Goal: Communication & Community: Ask a question

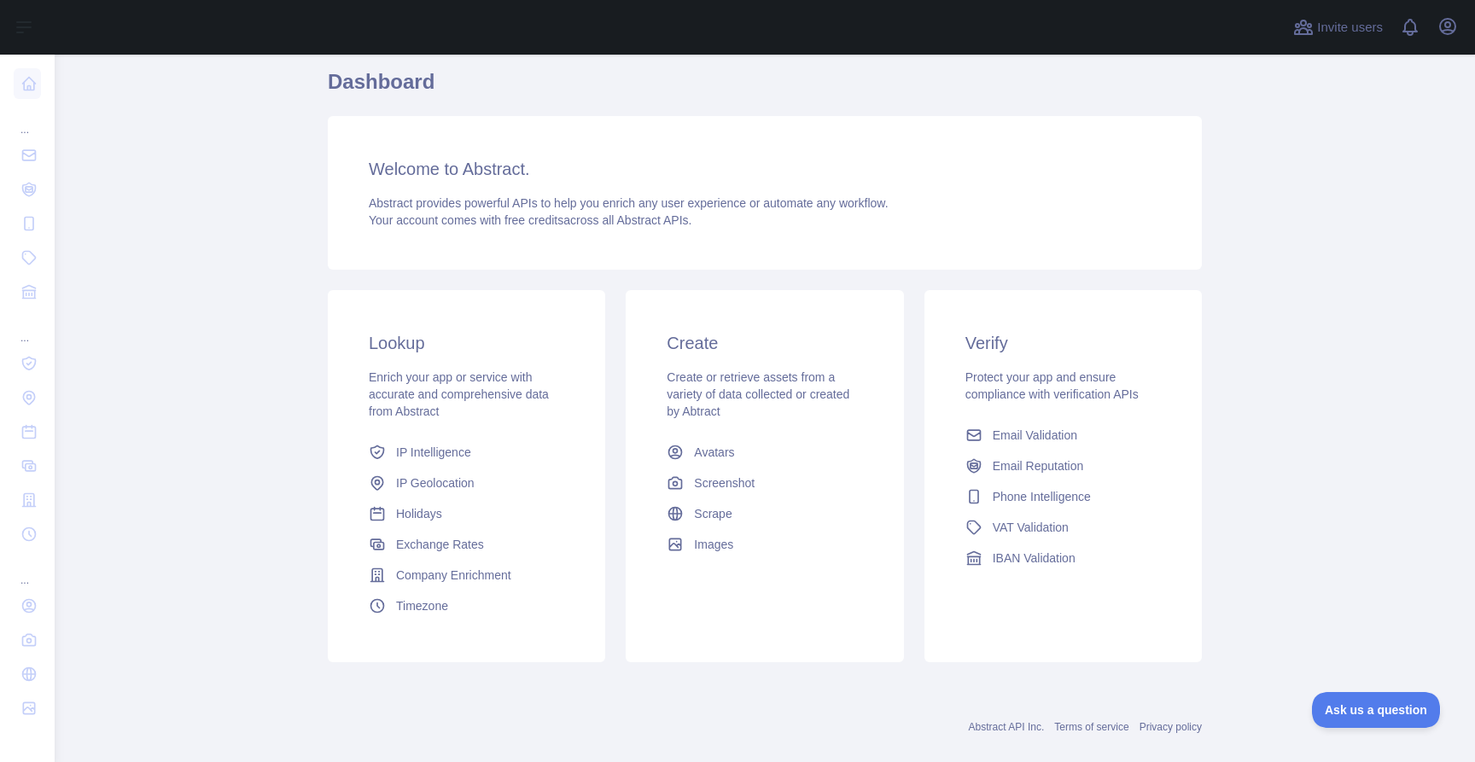
scroll to position [88, 0]
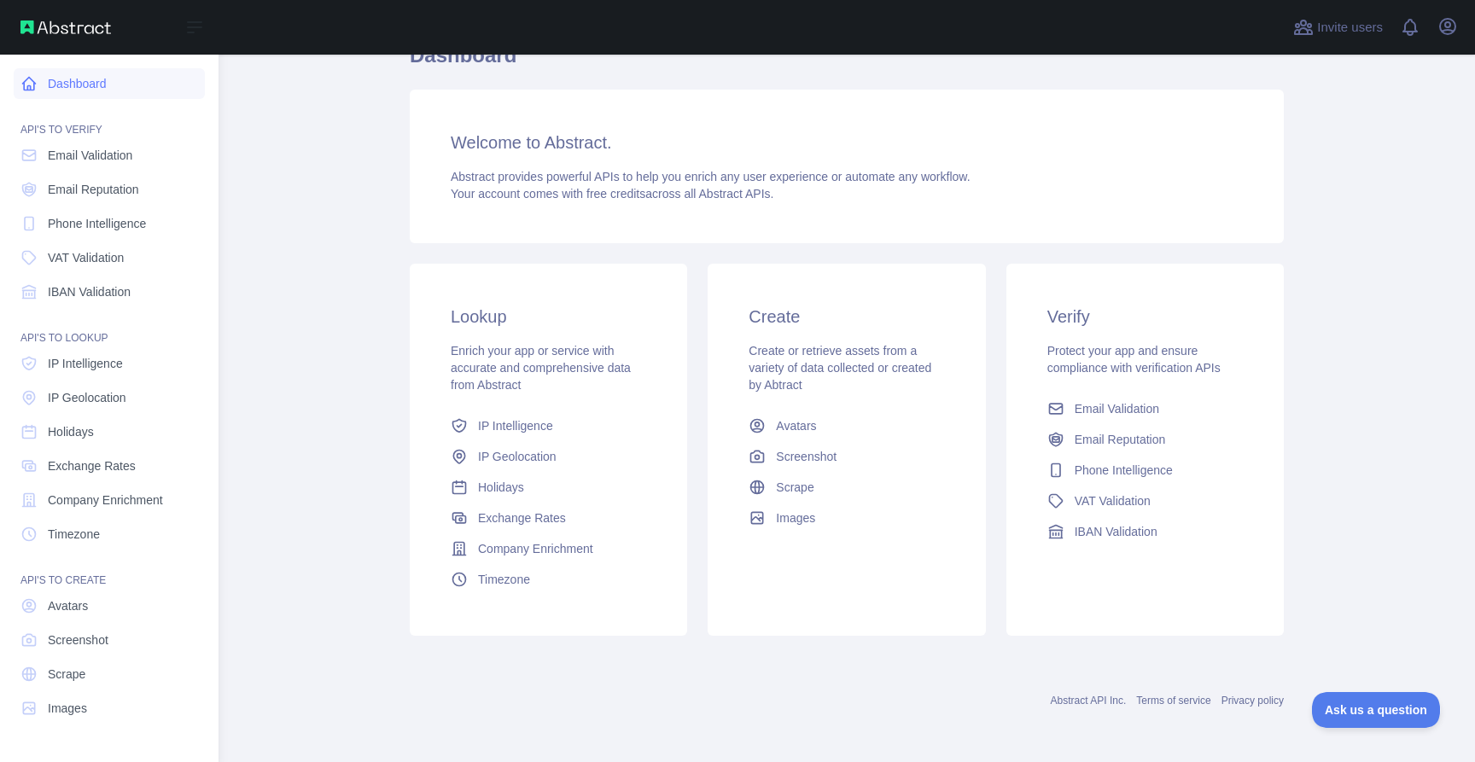
click at [108, 90] on link "Dashboard" at bounding box center [109, 83] width 191 height 31
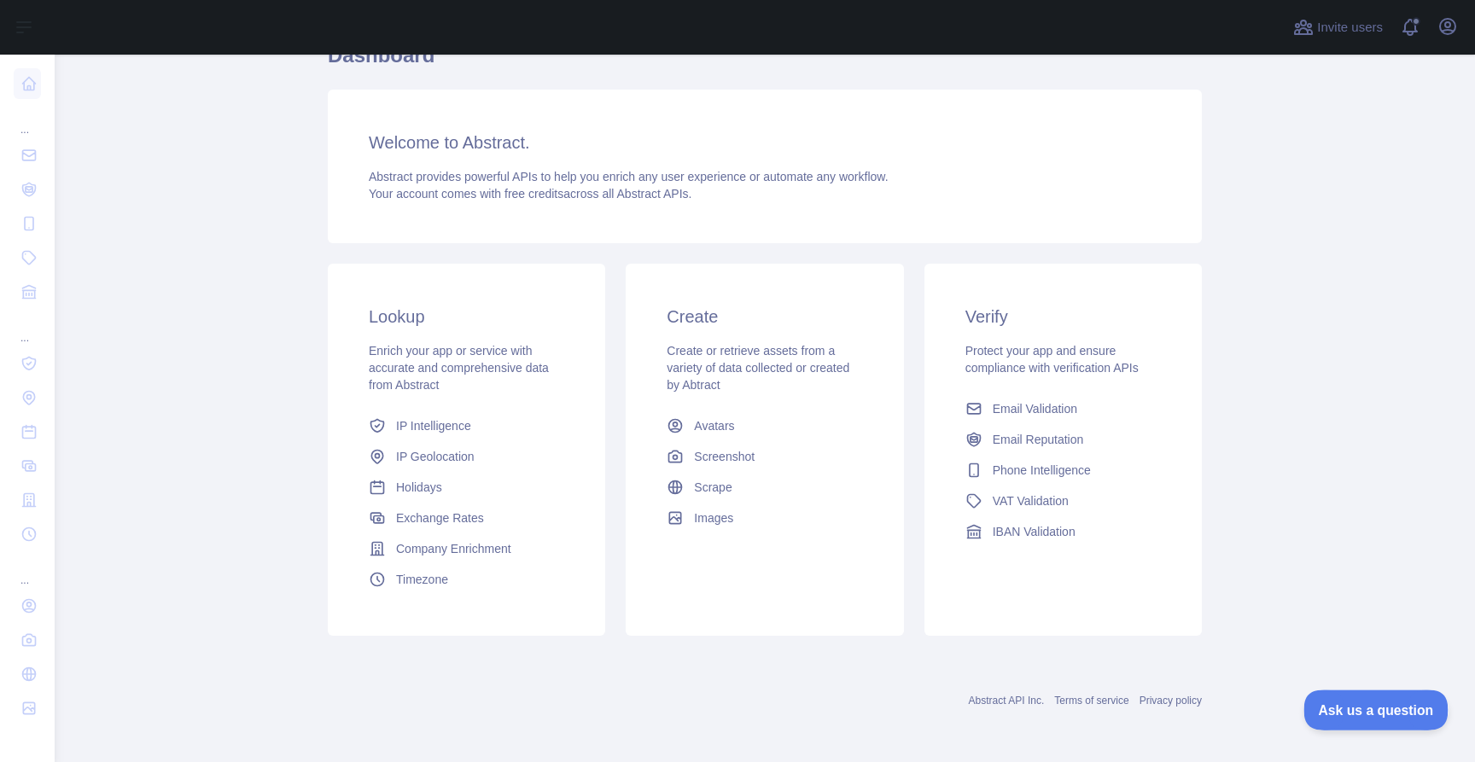
click at [1373, 705] on span "Ask us a question" at bounding box center [1368, 708] width 128 height 12
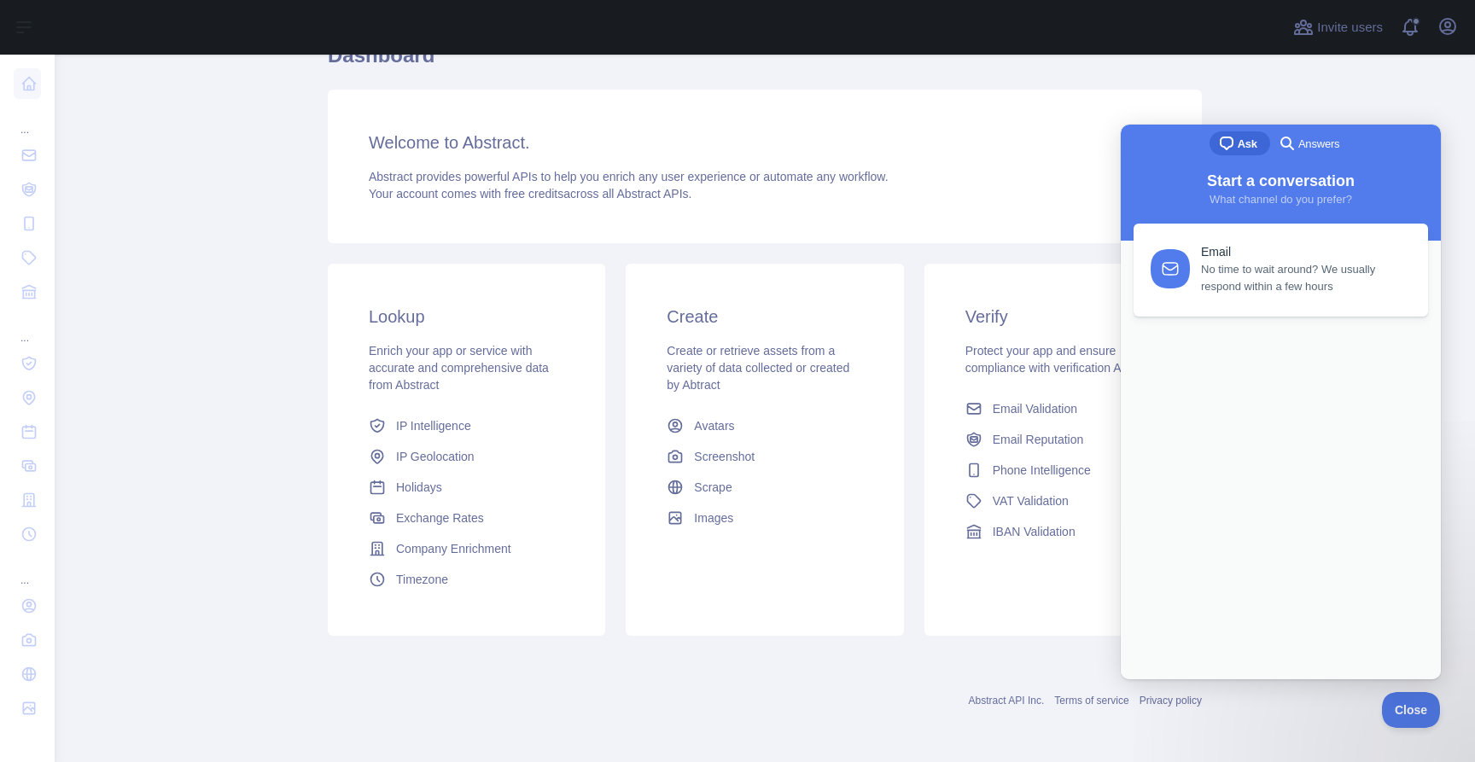
scroll to position [0, 0]
click at [1294, 176] on span "Start a conversation" at bounding box center [1281, 180] width 148 height 17
click at [1310, 156] on div "search-medium Answers" at bounding box center [1311, 144] width 82 height 27
click at [1242, 398] on link "Previous Conversations" at bounding box center [1281, 360] width 295 height 76
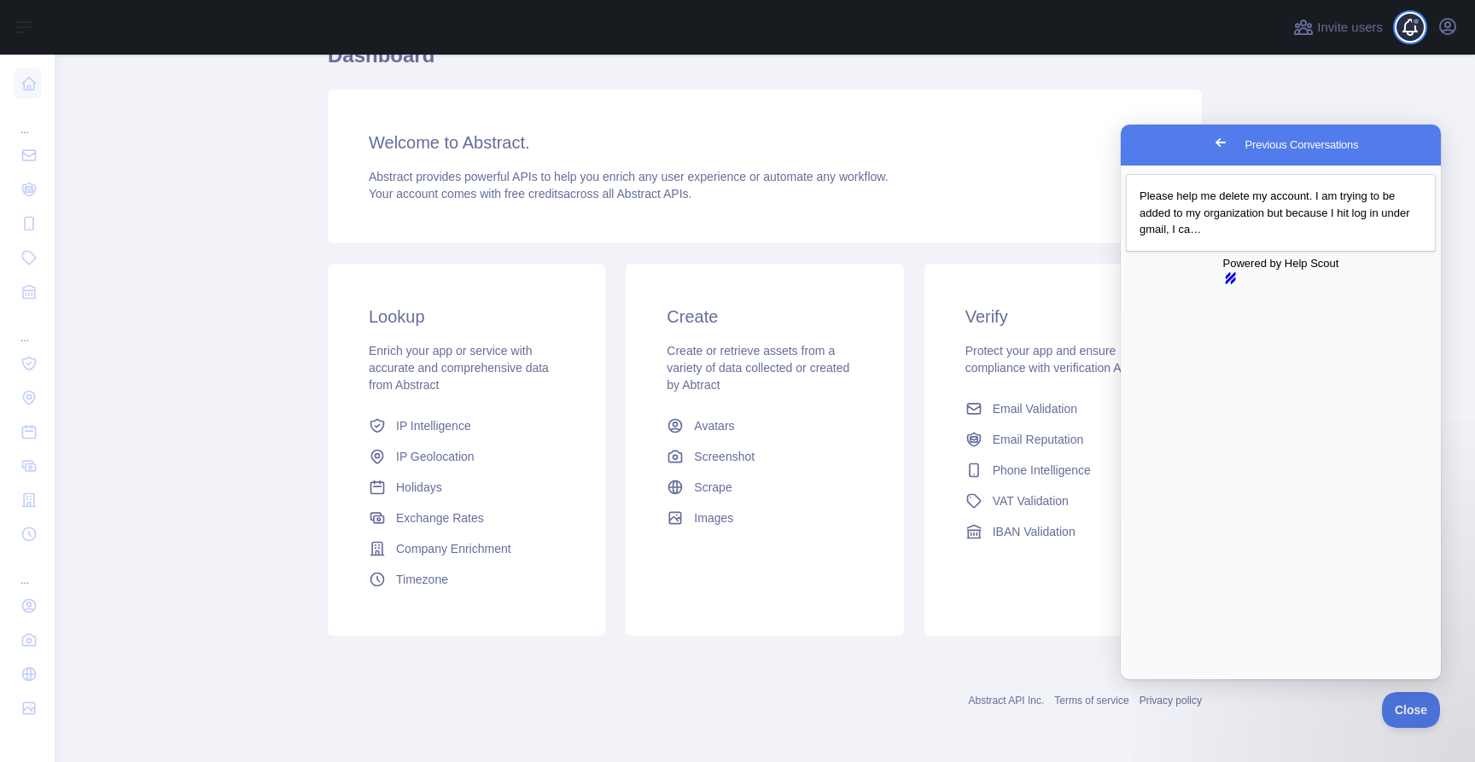
click at [1425, 23] on span at bounding box center [1417, 27] width 34 height 55
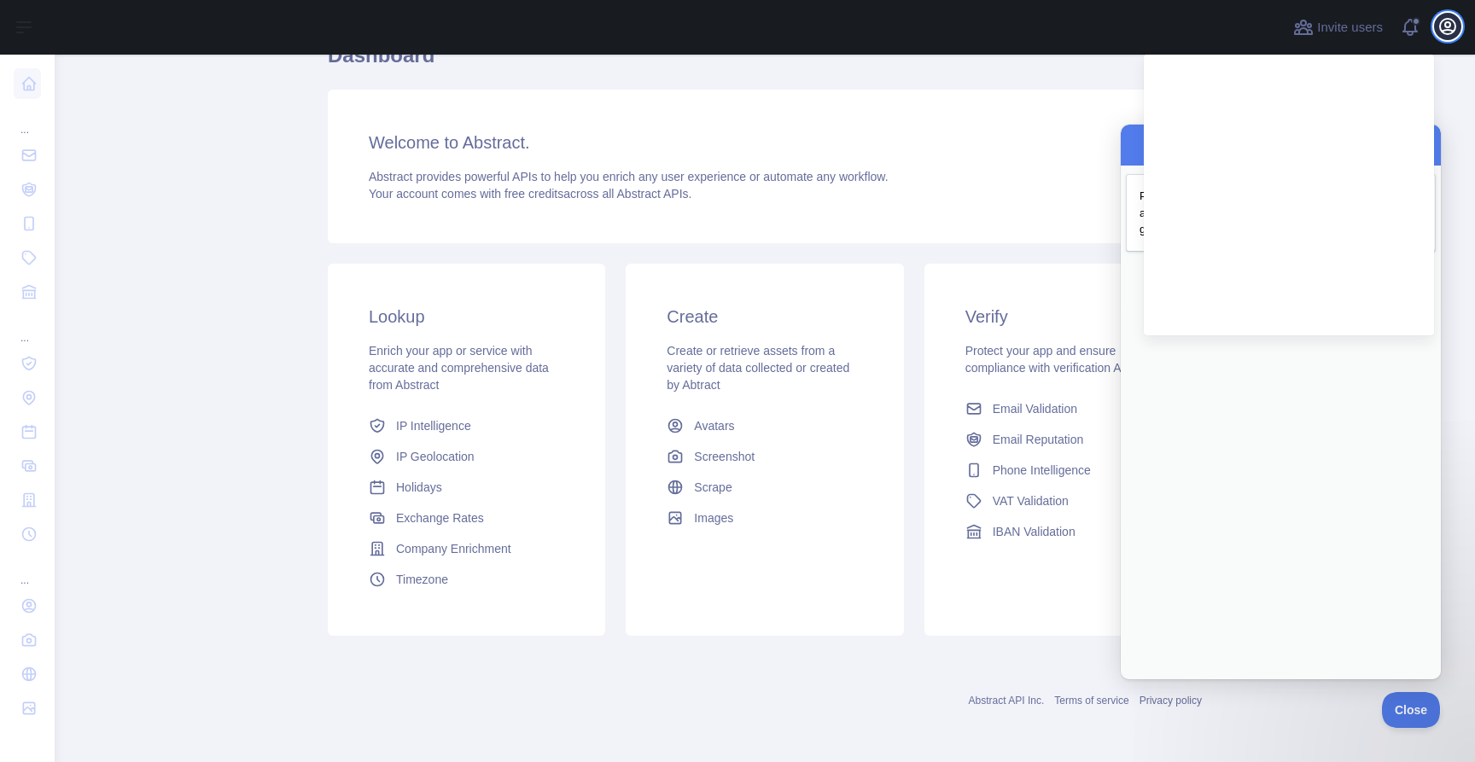
click at [1453, 36] on icon "button" at bounding box center [1448, 26] width 20 height 20
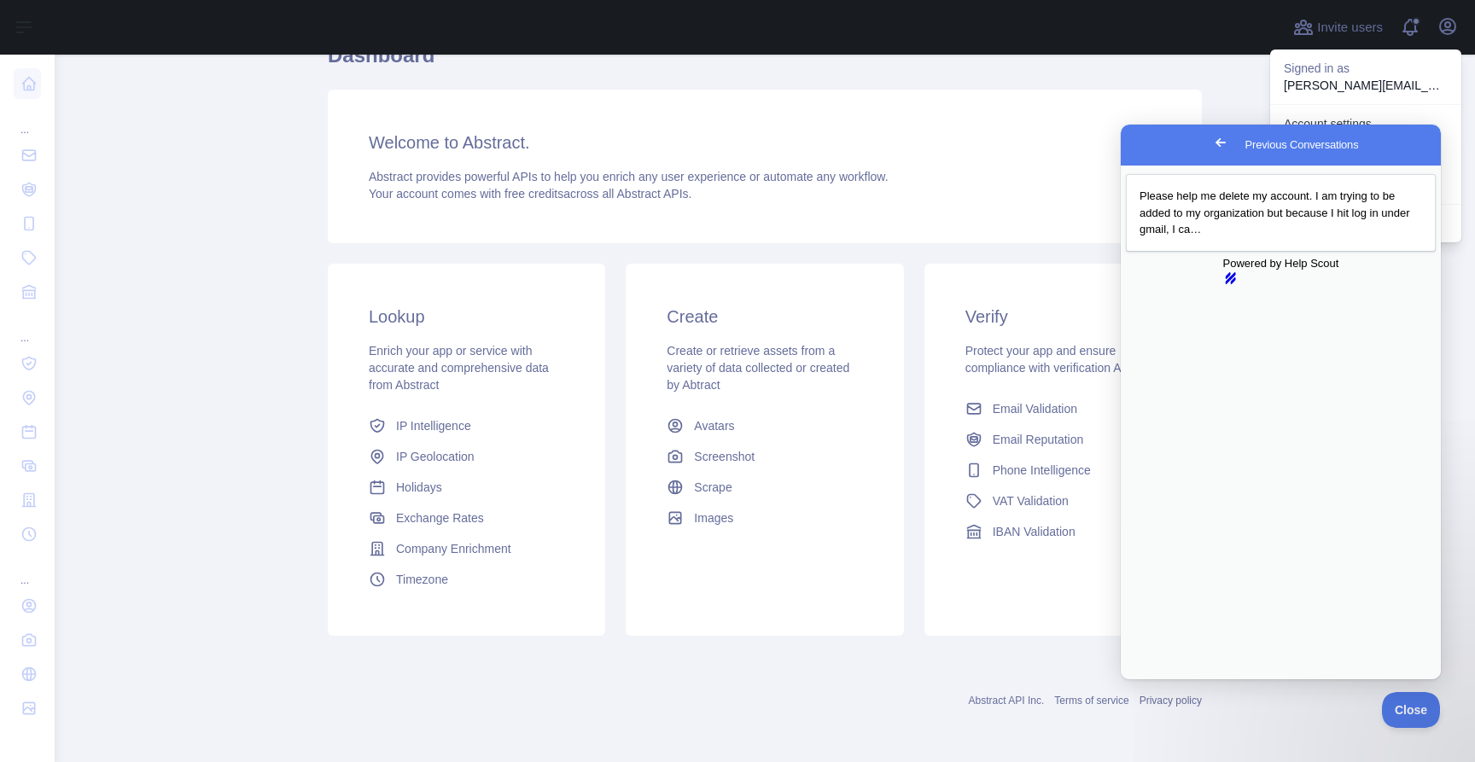
click at [1374, 71] on p "Signed in as" at bounding box center [1366, 68] width 164 height 17
click at [1211, 133] on span "Go back" at bounding box center [1221, 142] width 20 height 20
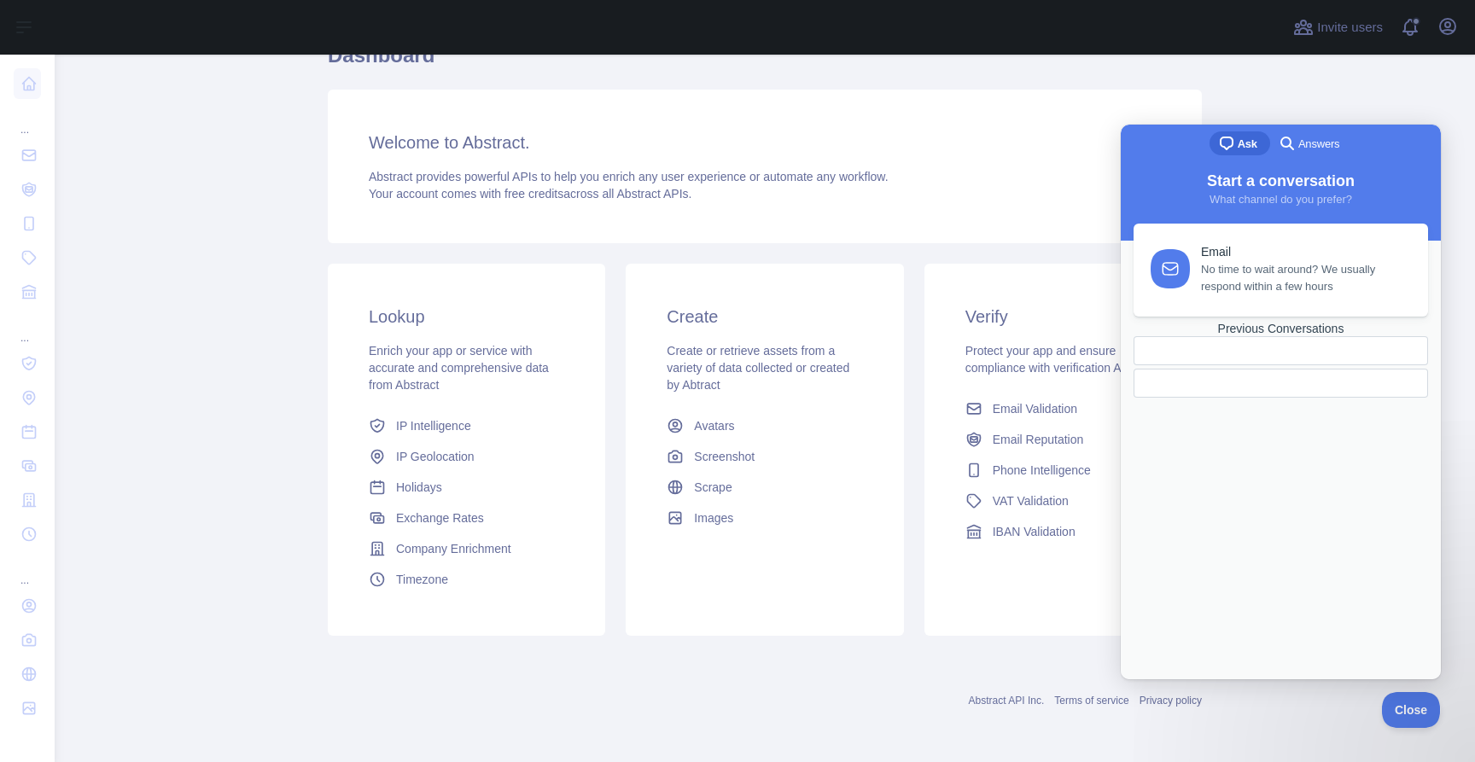
click at [1199, 72] on h1 "Dashboard" at bounding box center [765, 62] width 874 height 41
click at [1291, 711] on main "Dashboard Welcome to Abstract. Abstract provides powerful APIs to help you enri…" at bounding box center [765, 409] width 1421 height 708
click at [1452, 723] on main "Dashboard Welcome to Abstract. Abstract provides powerful APIs to help you enri…" at bounding box center [765, 409] width 1421 height 708
click at [1430, 715] on button "Close" at bounding box center [1407, 708] width 58 height 36
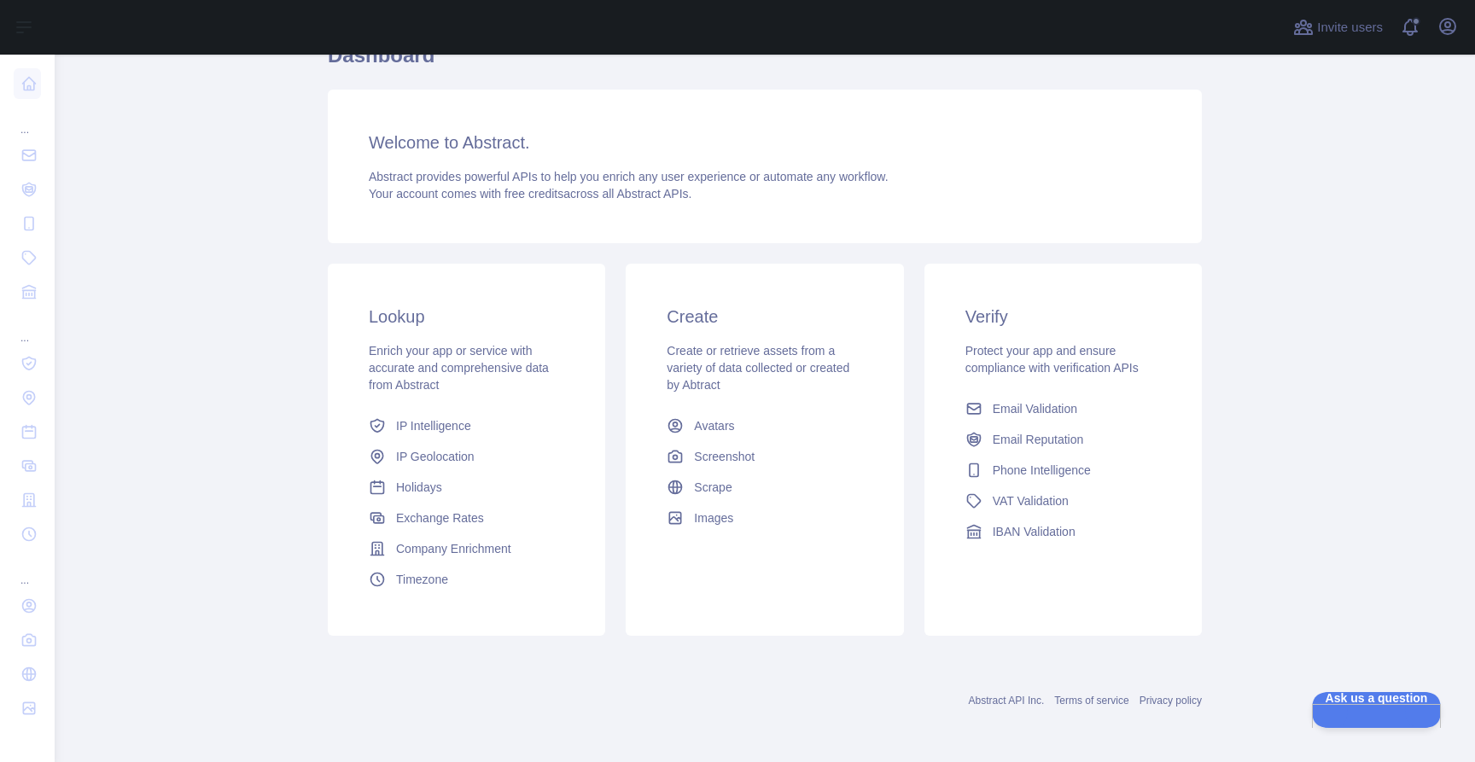
click at [1456, 38] on div "Open user menu" at bounding box center [1447, 28] width 27 height 30
click at [1451, 31] on icon "button" at bounding box center [1447, 26] width 15 height 15
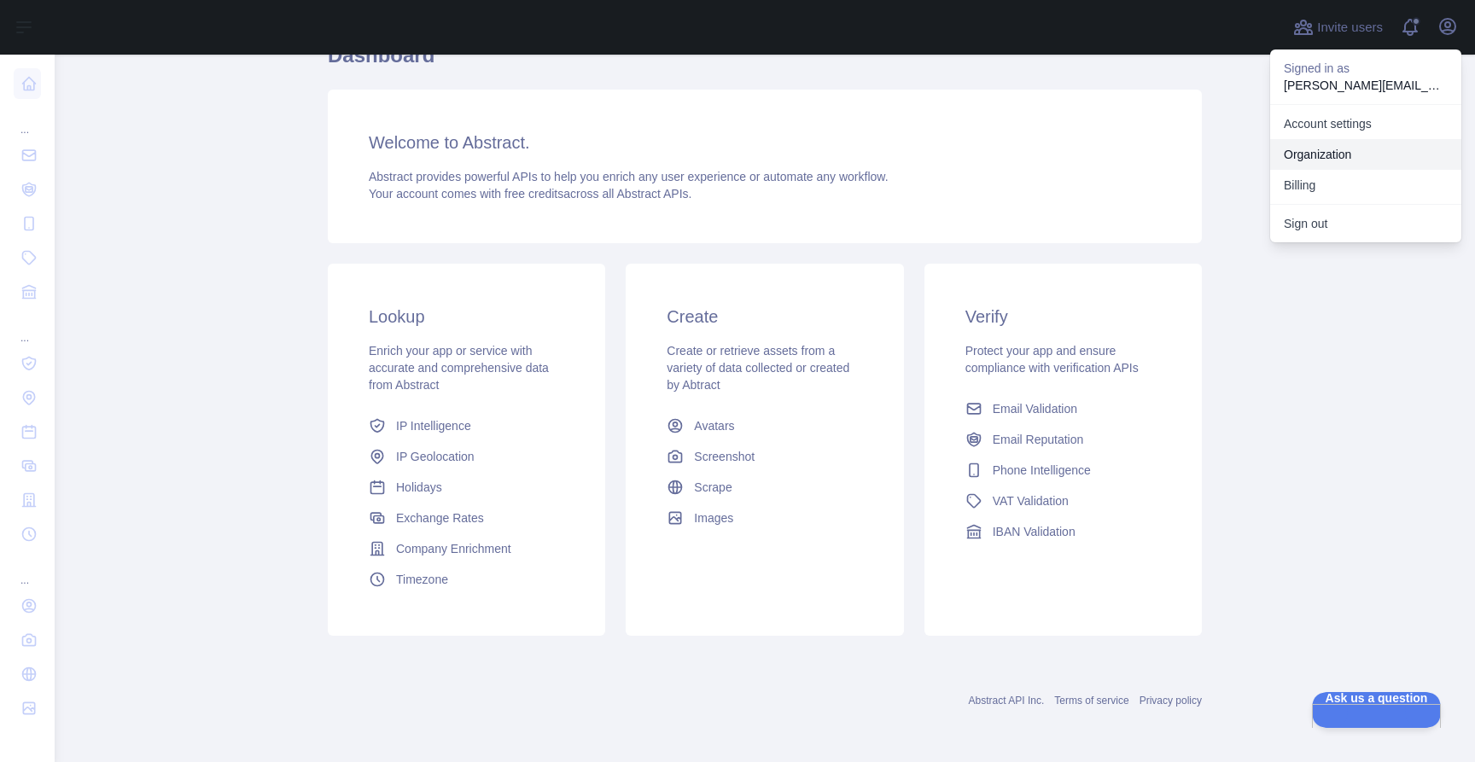
click at [1345, 147] on link "Organization" at bounding box center [1365, 154] width 191 height 31
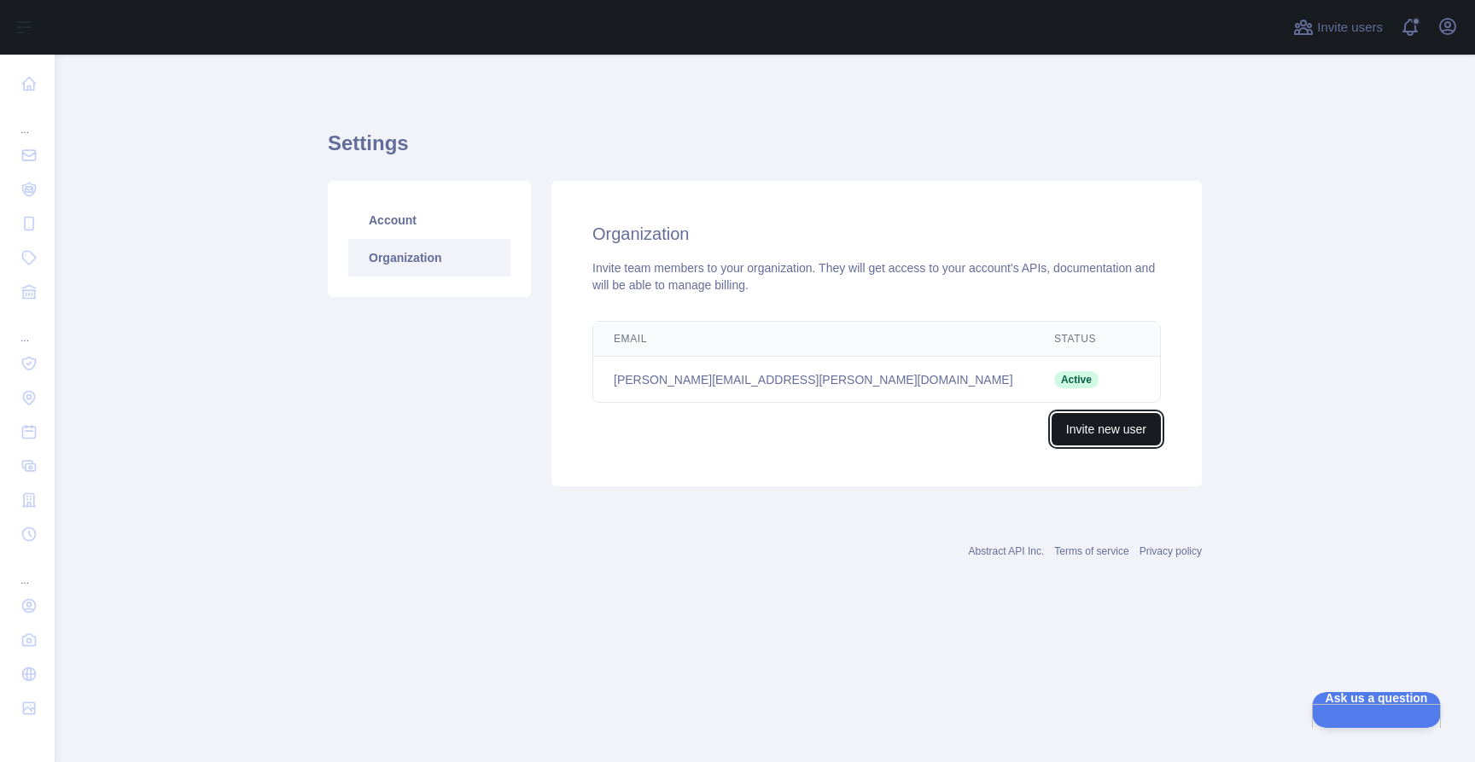
click at [1082, 432] on button "Invite new user" at bounding box center [1106, 429] width 109 height 32
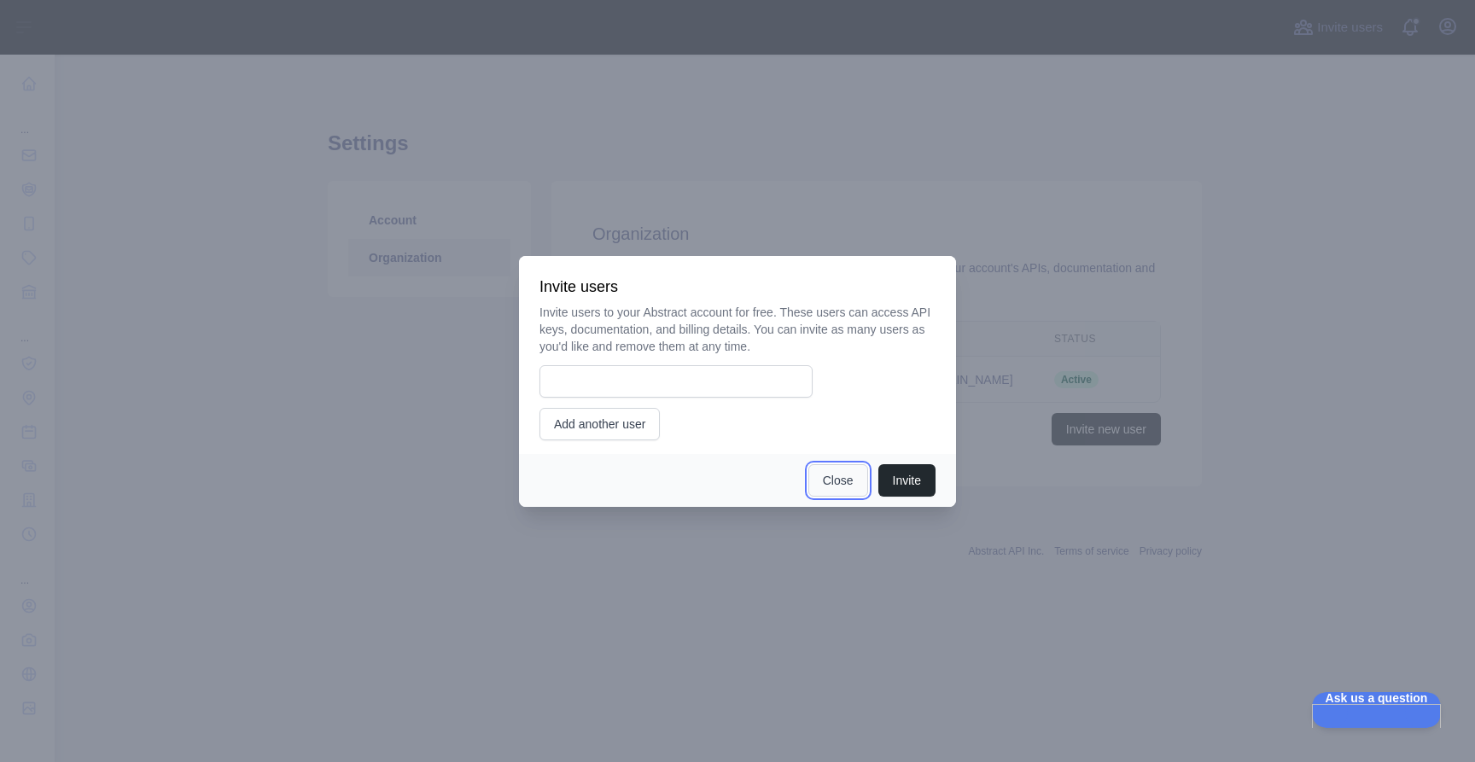
click at [836, 485] on button "Close" at bounding box center [838, 480] width 60 height 32
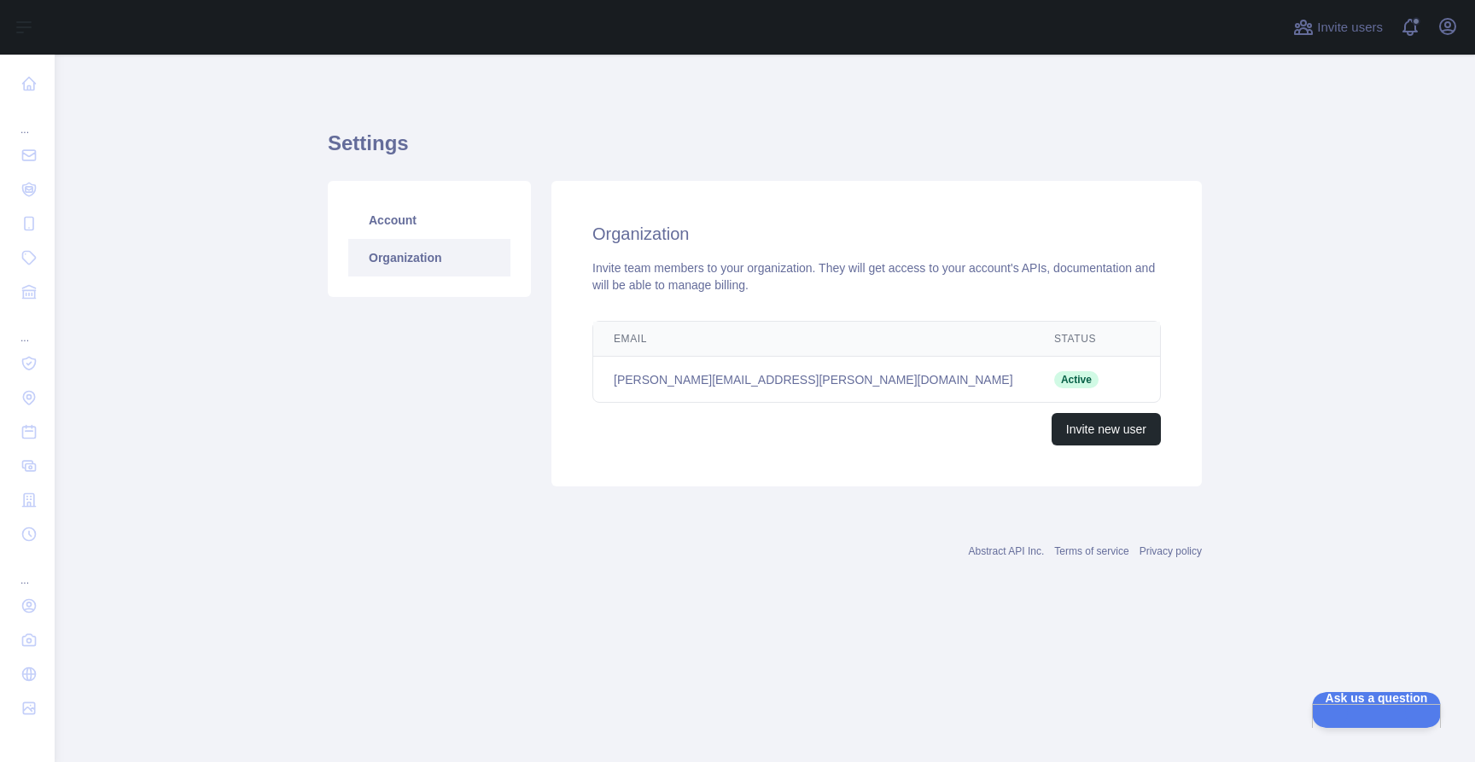
click at [739, 388] on td "jennifer.assaf@getduckbill.com" at bounding box center [813, 380] width 440 height 46
click at [396, 225] on link "Account" at bounding box center [429, 220] width 162 height 38
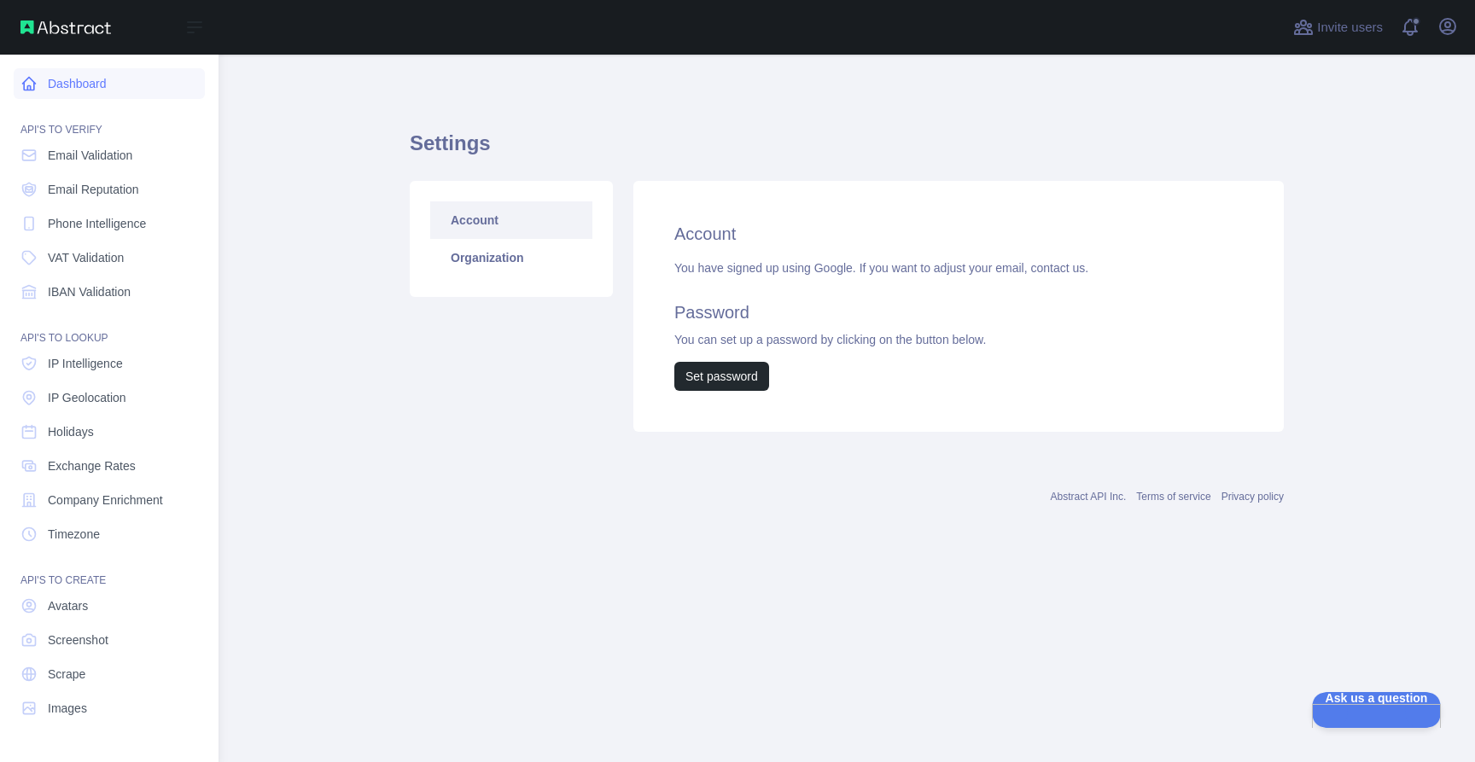
click at [91, 94] on link "Dashboard" at bounding box center [109, 83] width 191 height 31
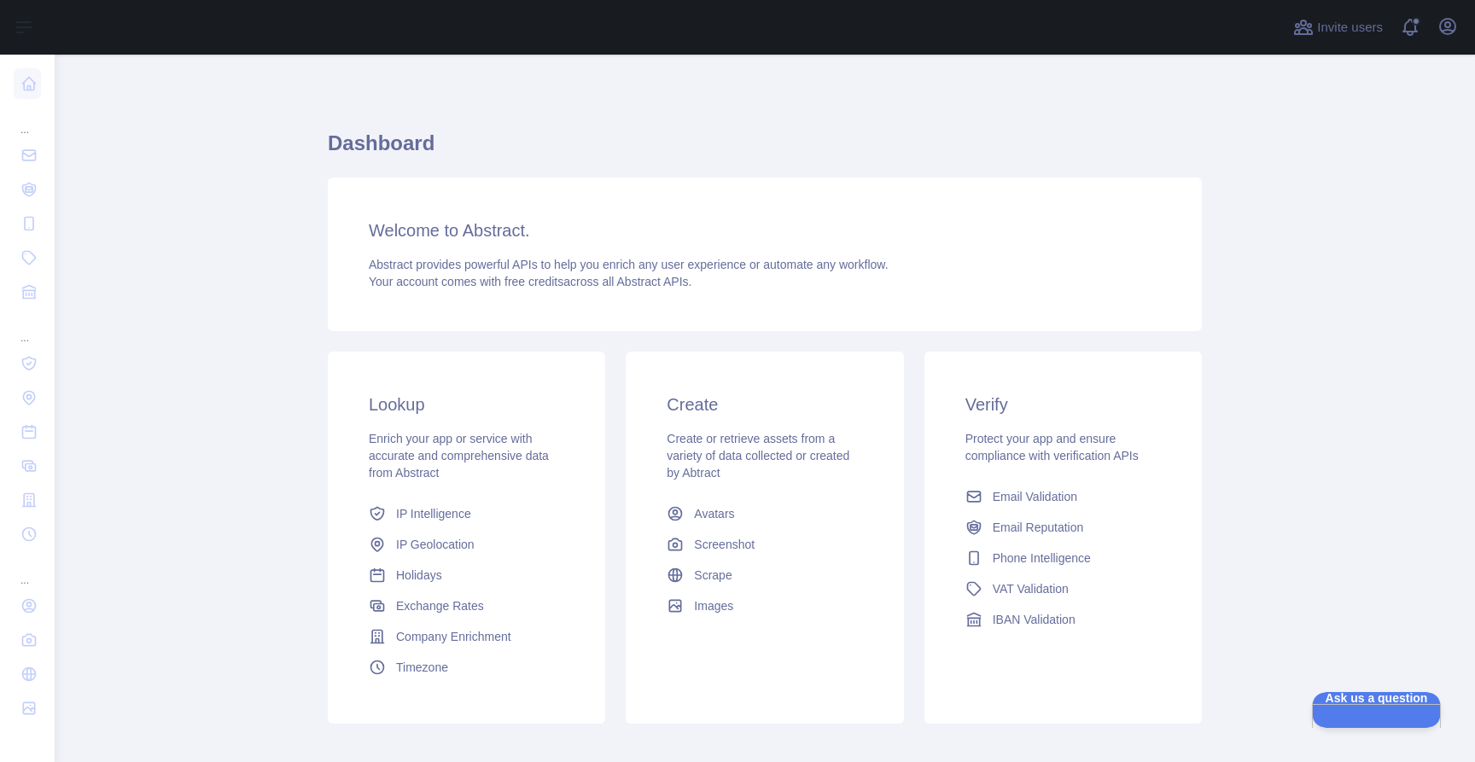
click at [1395, 36] on div "Invite users View notifications Open user menu" at bounding box center [1376, 27] width 172 height 55
click at [1405, 33] on span at bounding box center [1417, 27] width 34 height 55
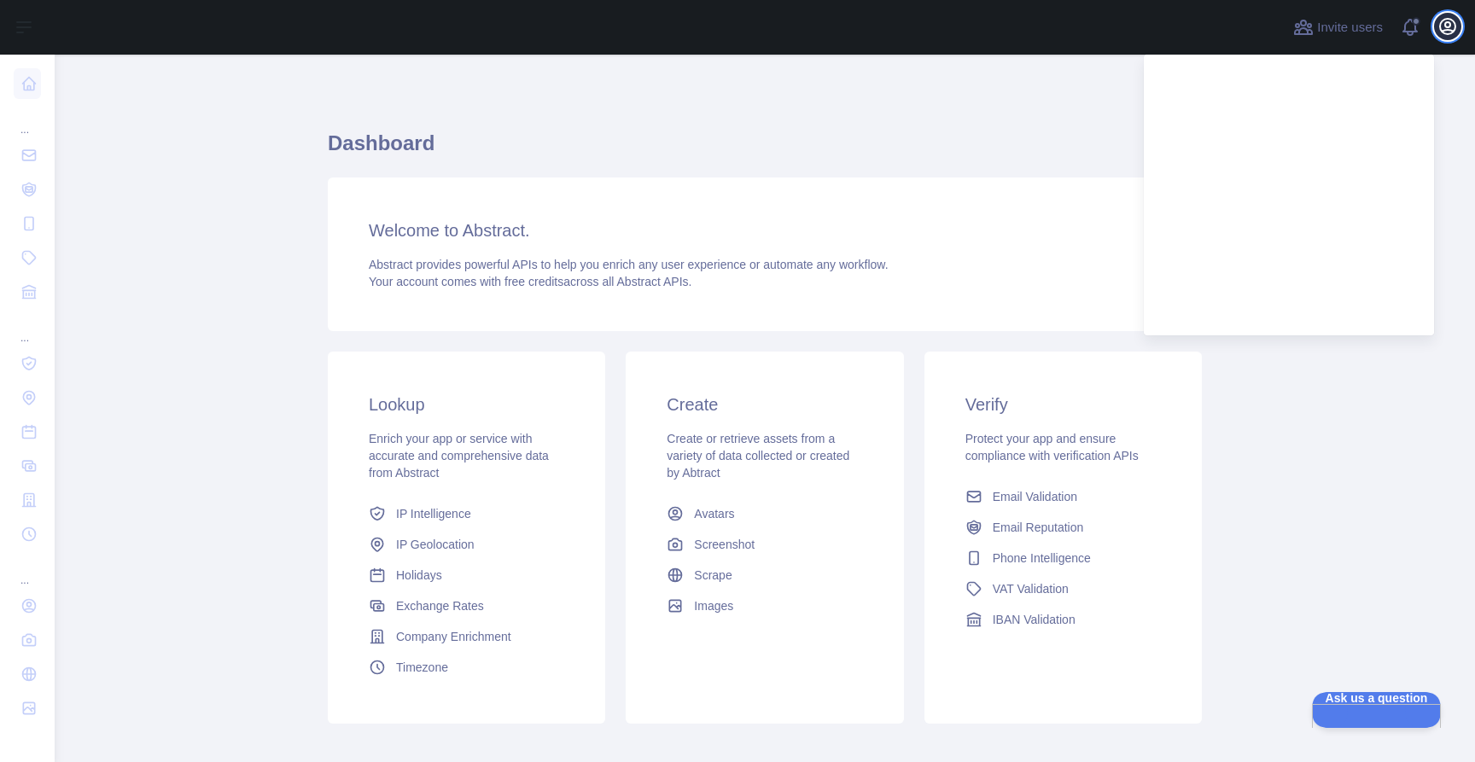
click at [1445, 30] on icon "button" at bounding box center [1447, 26] width 15 height 15
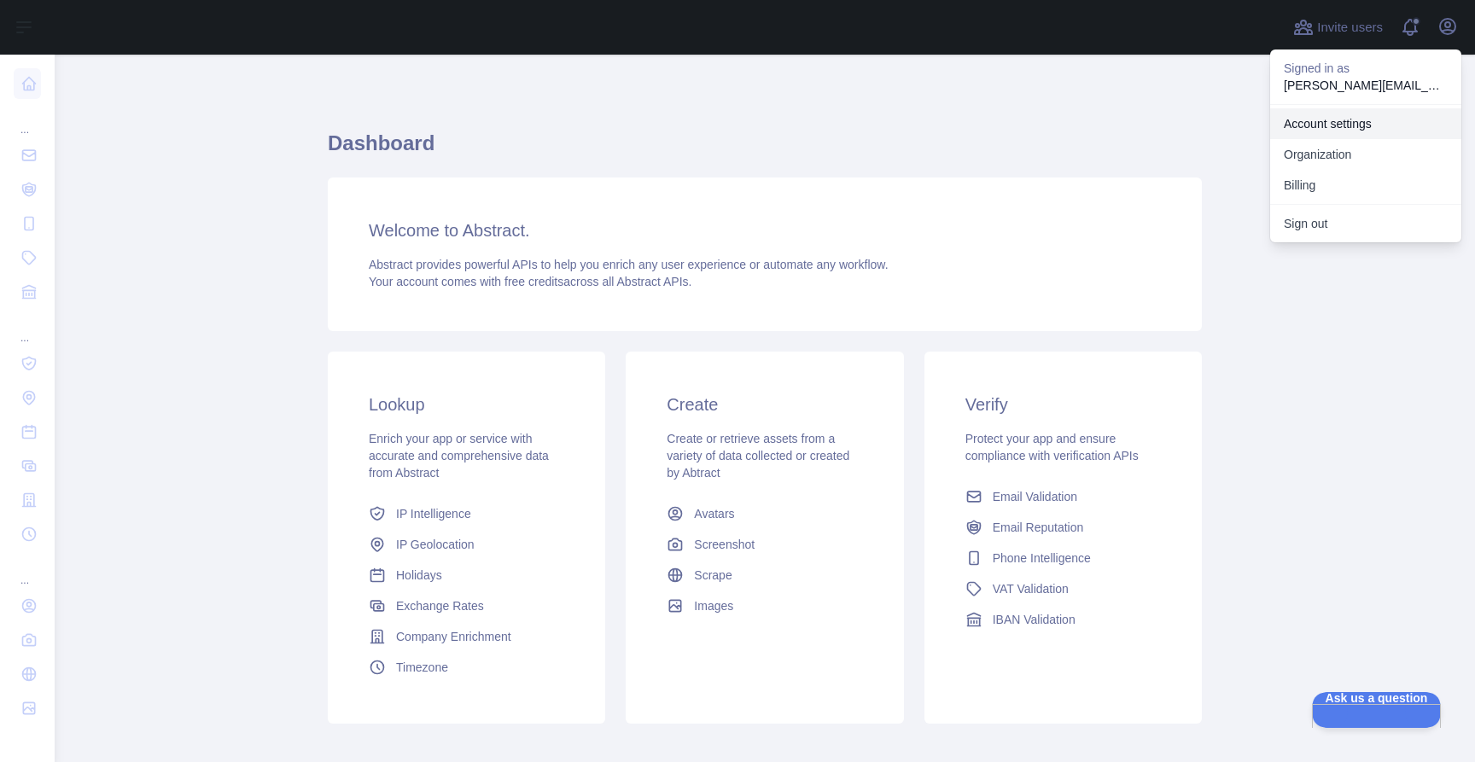
click at [1355, 128] on link "Account settings" at bounding box center [1365, 123] width 191 height 31
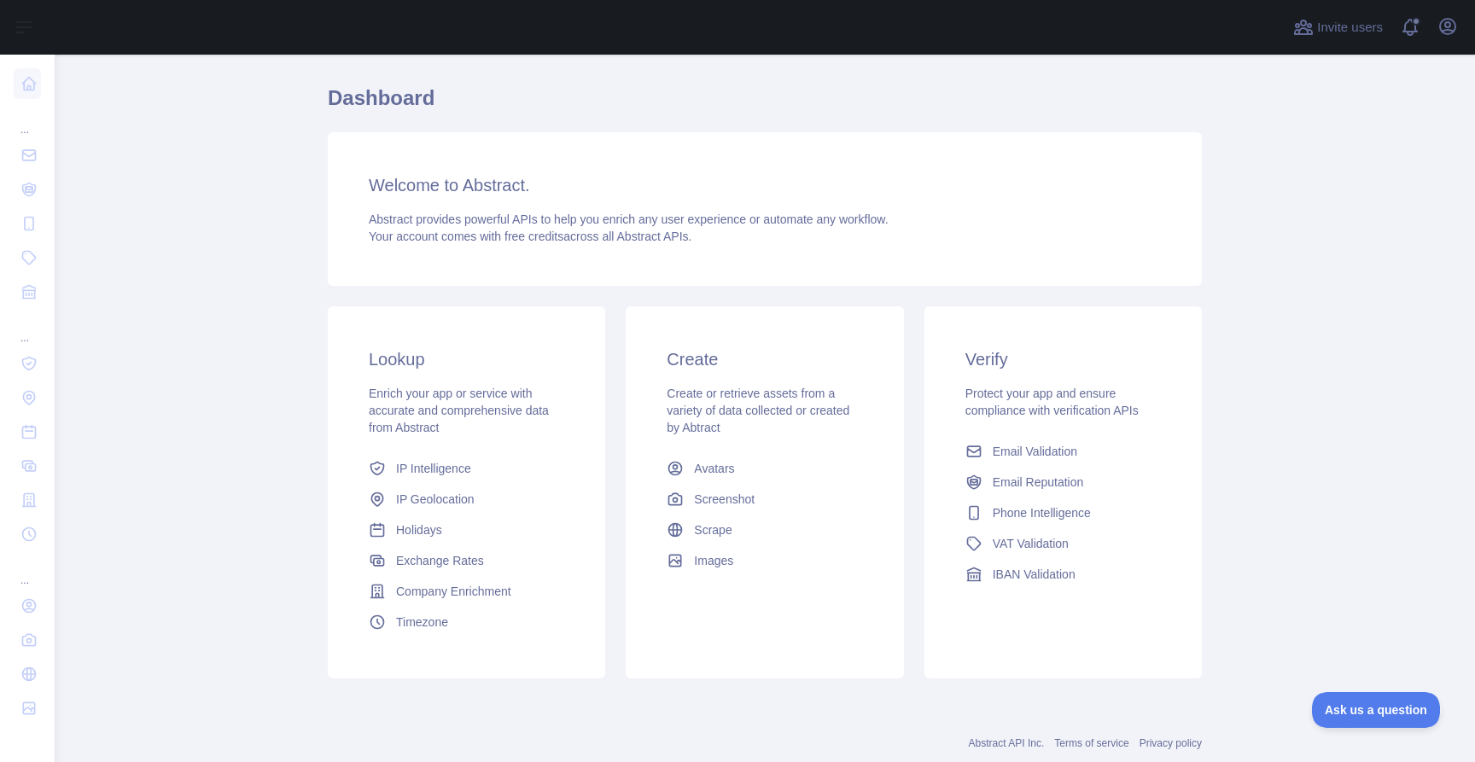
scroll to position [88, 0]
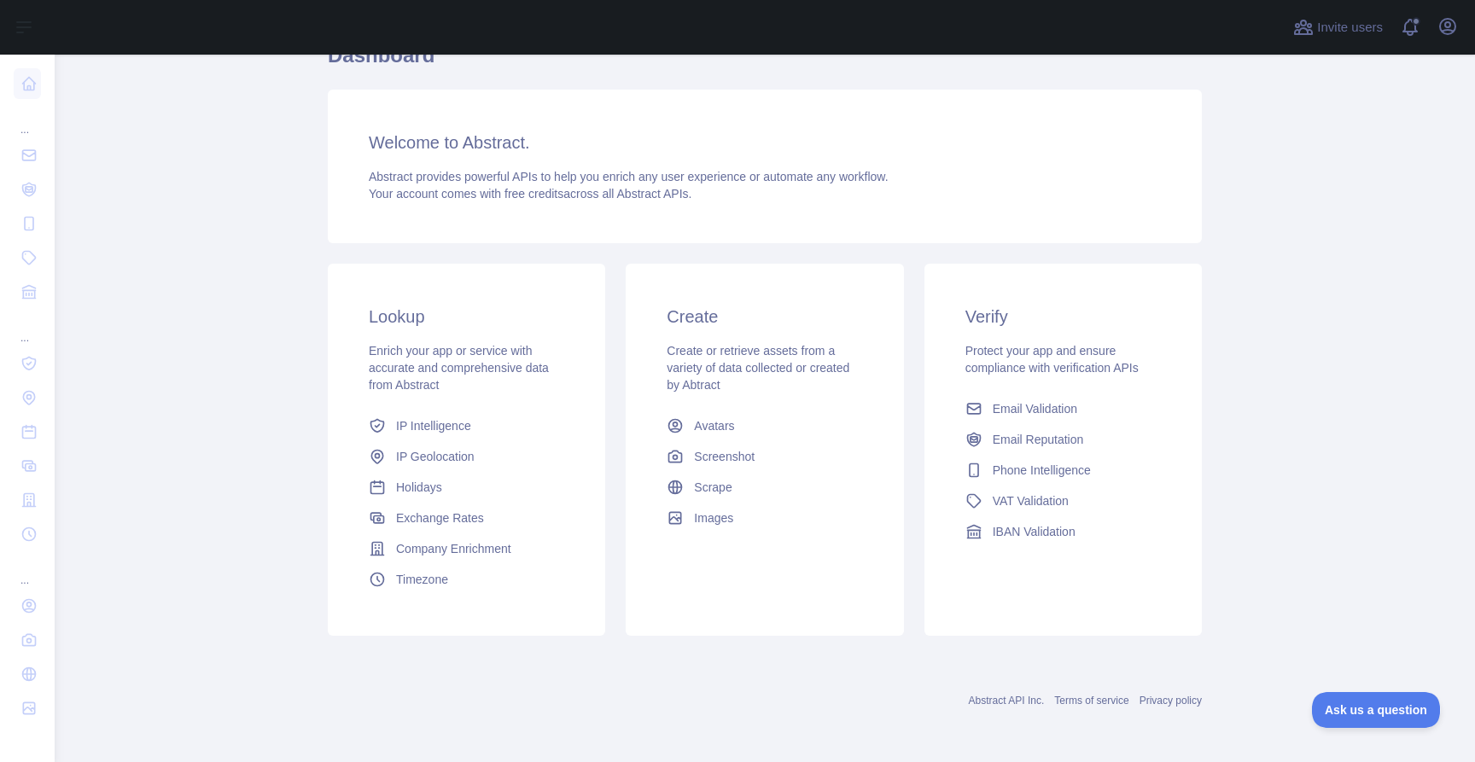
click at [343, 354] on div "Lookup Enrich your app or service with accurate and comprehensive data from Abs…" at bounding box center [466, 450] width 277 height 372
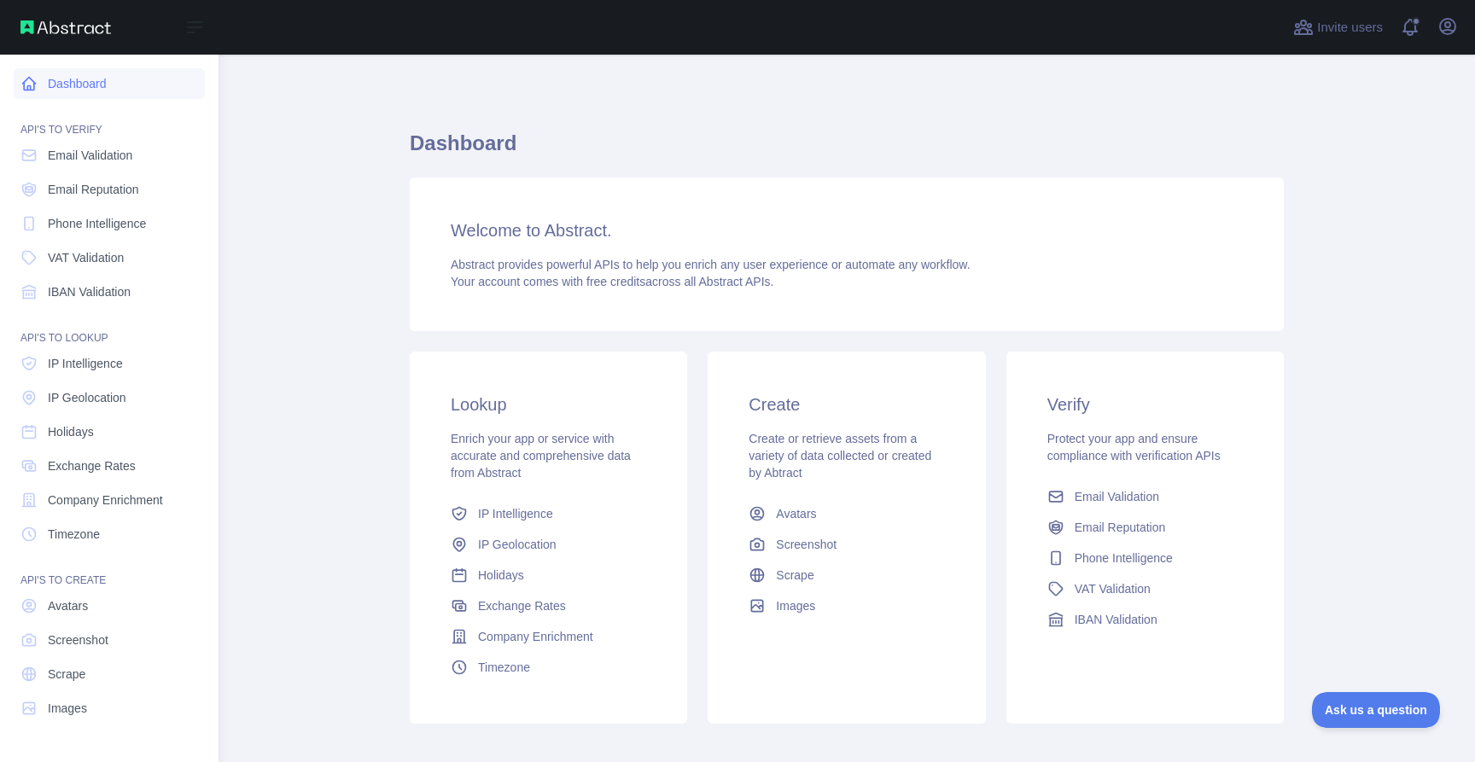
click at [61, 90] on link "Dashboard" at bounding box center [109, 83] width 191 height 31
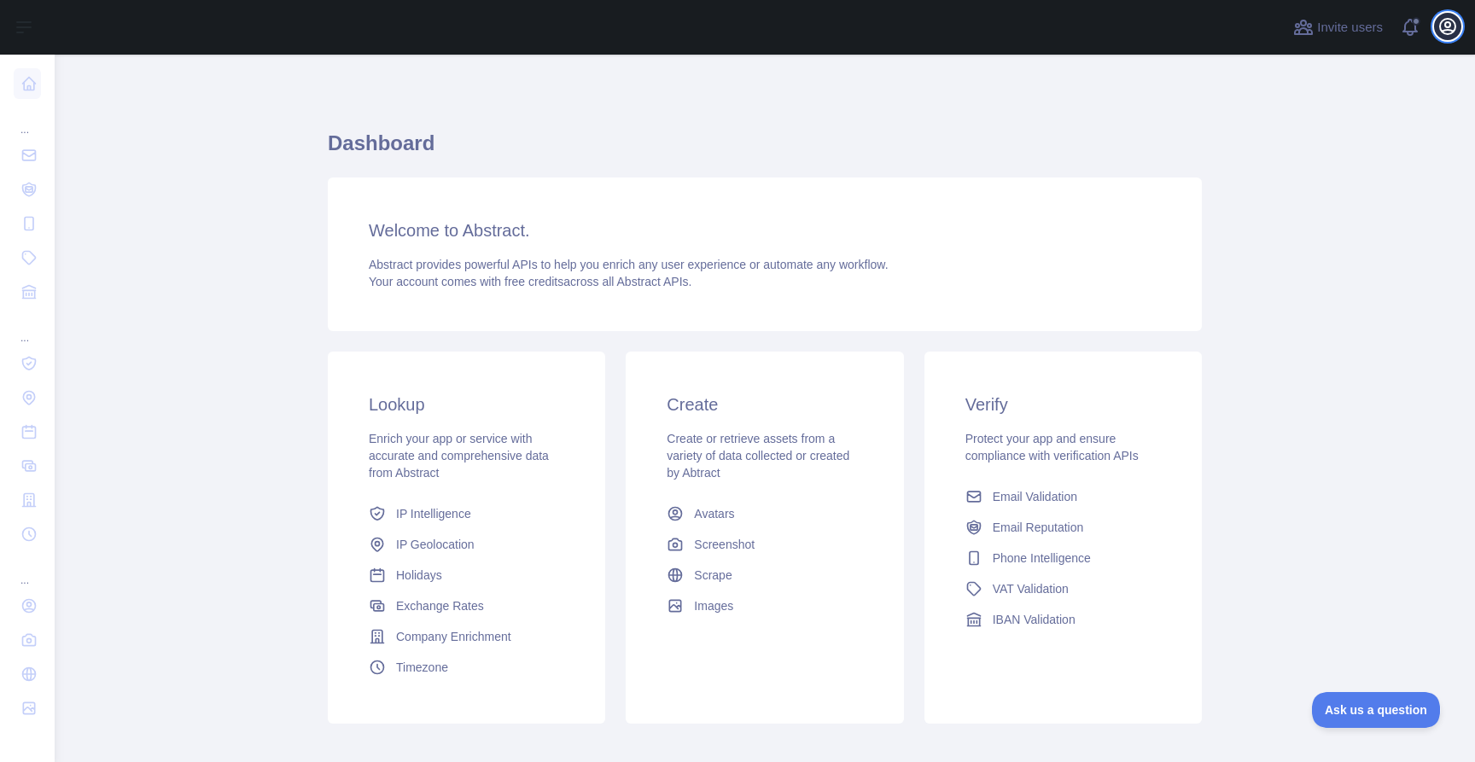
click at [1450, 38] on button "Open user menu" at bounding box center [1447, 26] width 27 height 27
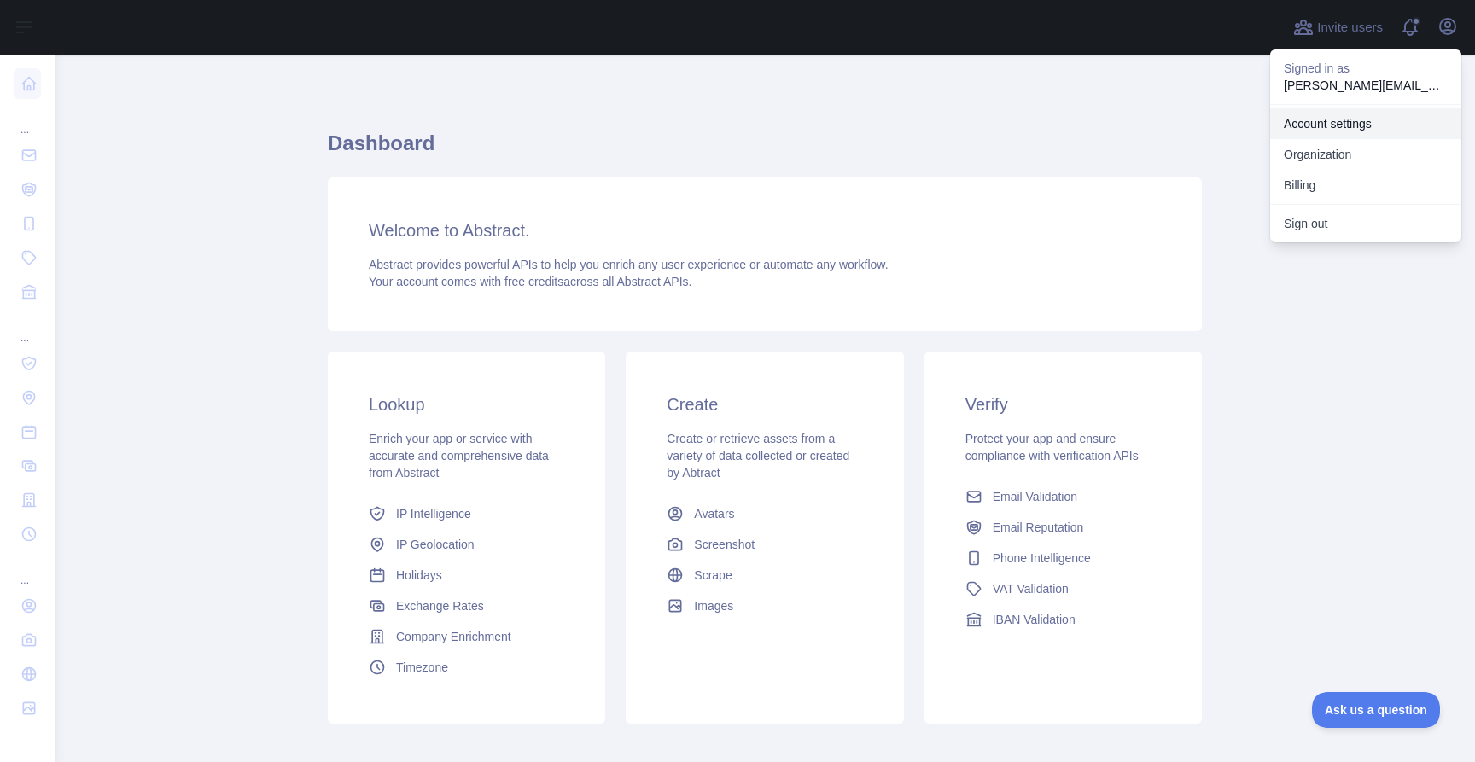
click at [1356, 123] on link "Account settings" at bounding box center [1365, 123] width 191 height 31
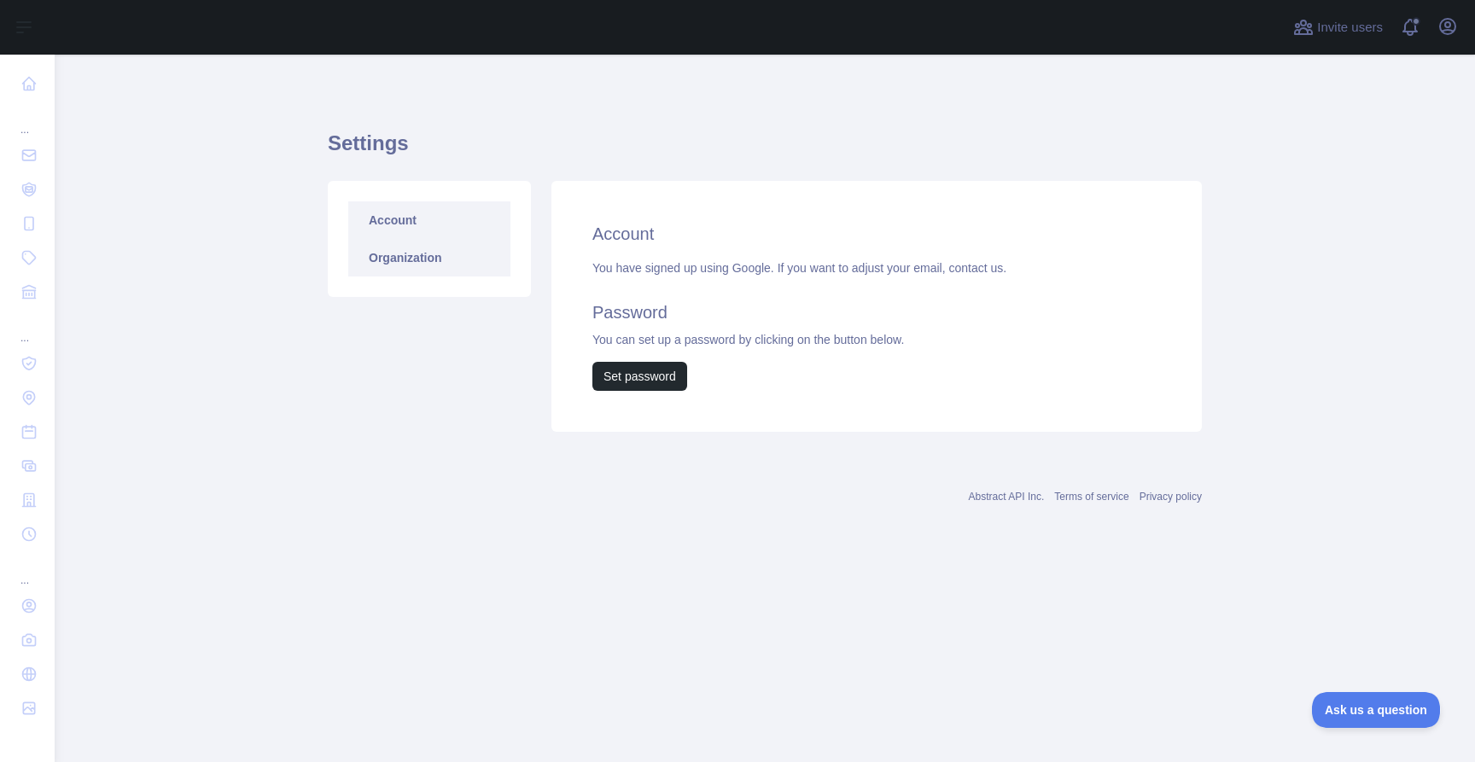
click at [450, 253] on link "Organization" at bounding box center [429, 258] width 162 height 38
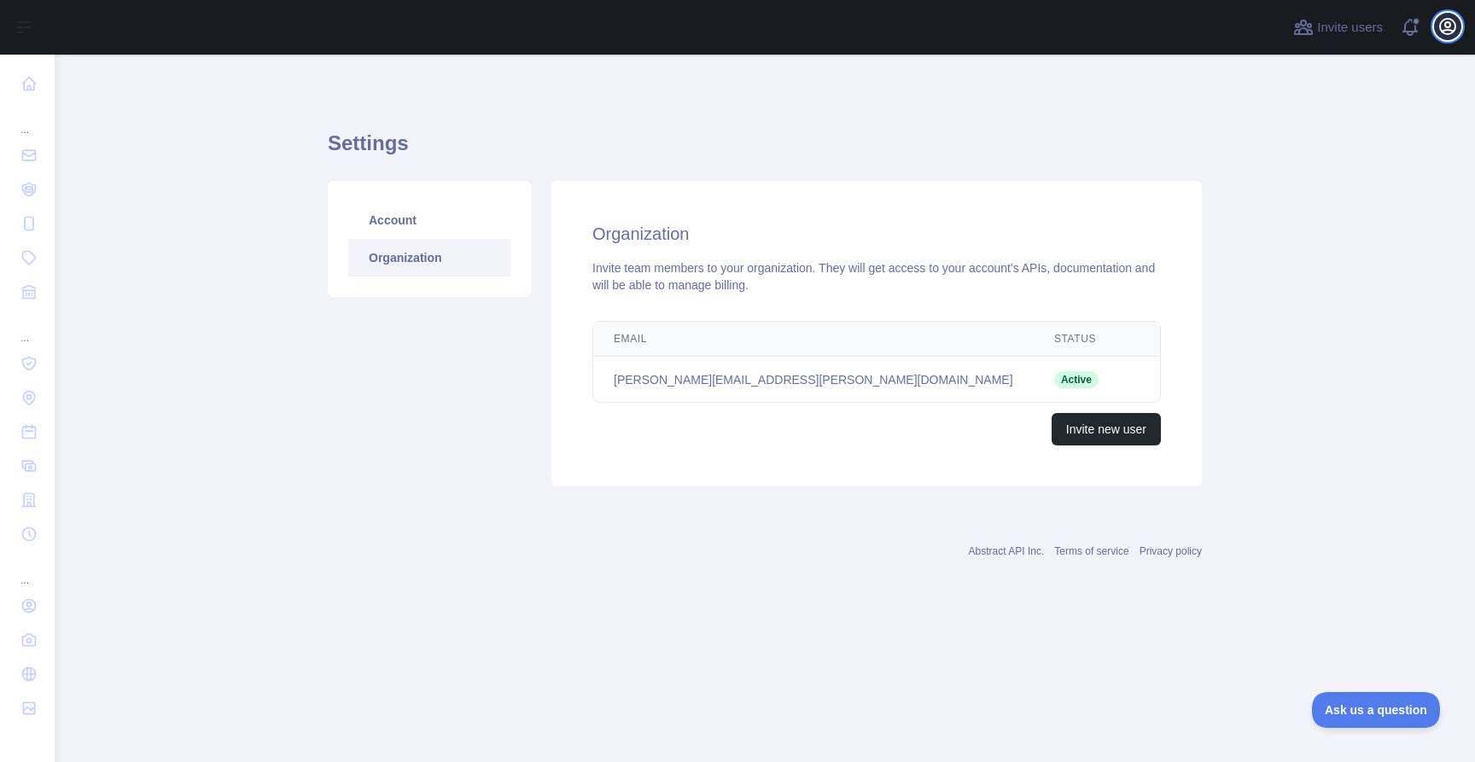
click at [1448, 26] on icon "button" at bounding box center [1448, 26] width 20 height 20
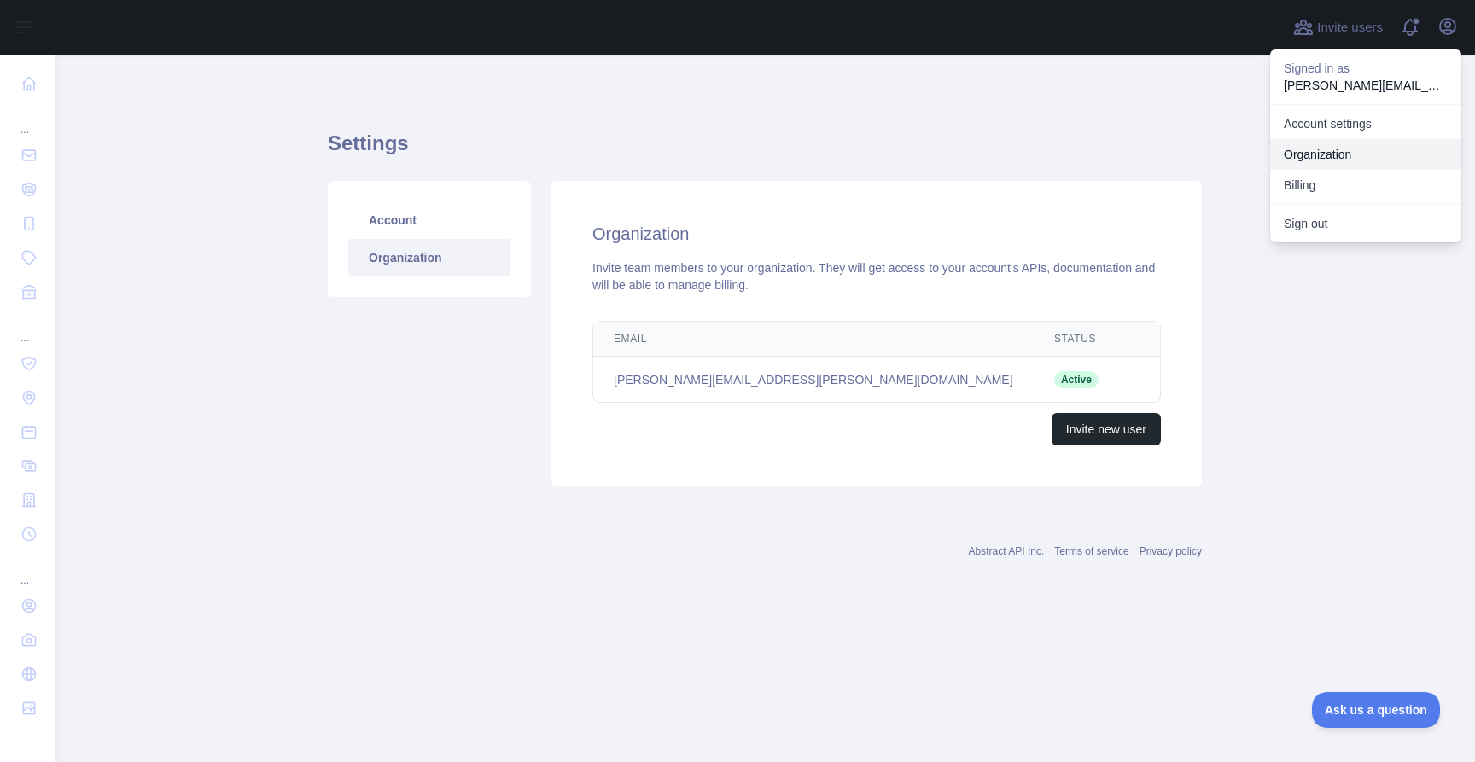
click at [1336, 147] on link "Organization" at bounding box center [1365, 154] width 191 height 31
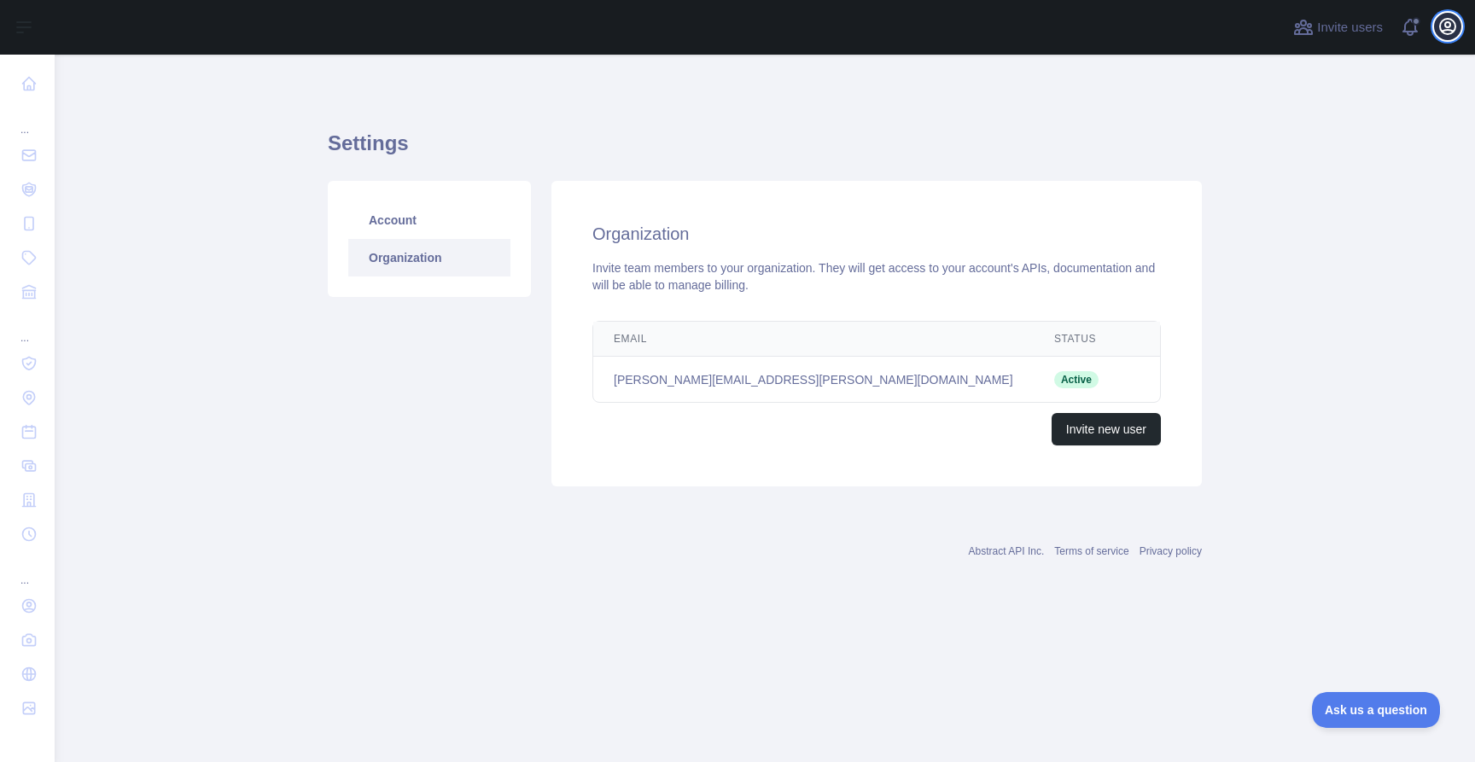
click at [1444, 32] on icon "button" at bounding box center [1447, 26] width 15 height 15
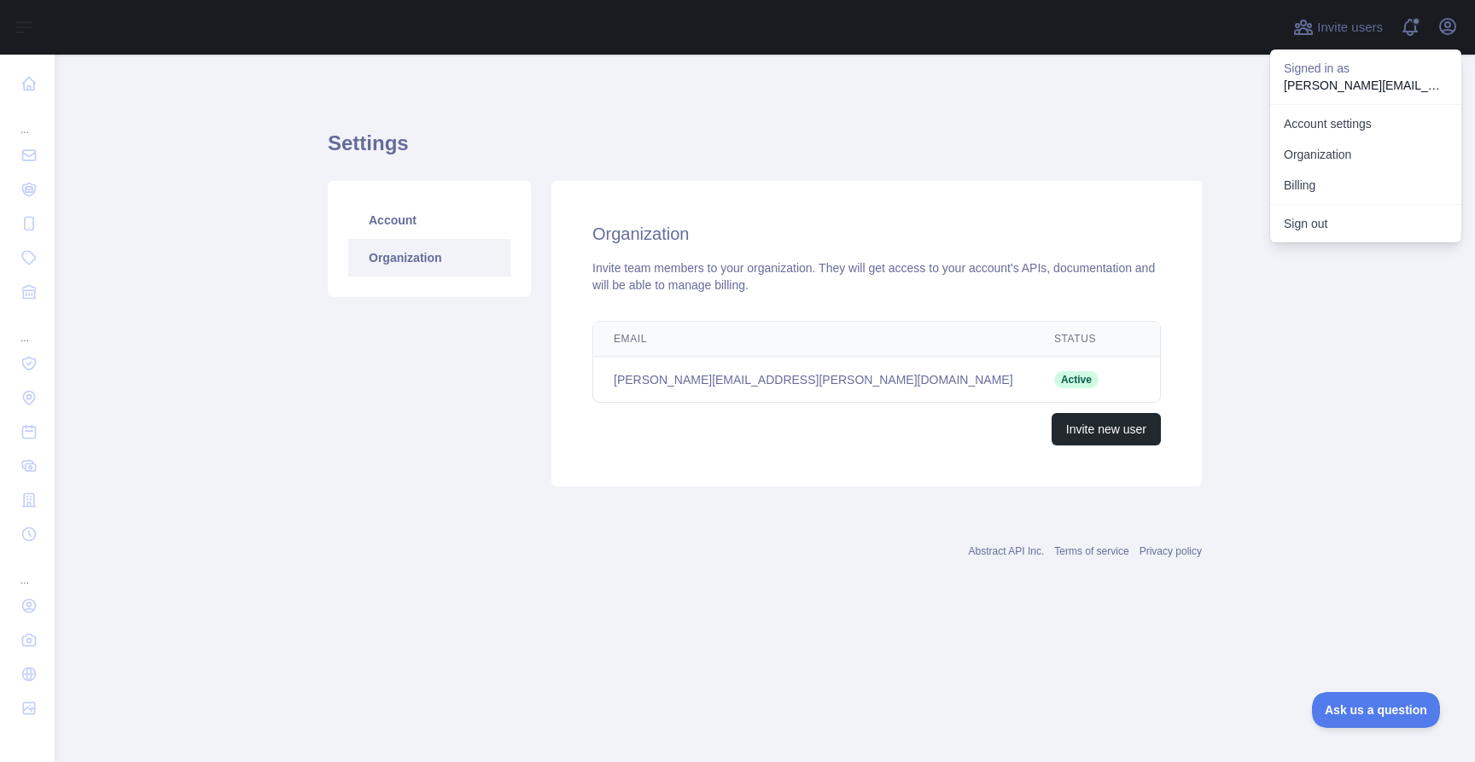
click at [1353, 86] on p "[PERSON_NAME][EMAIL_ADDRESS][PERSON_NAME][DOMAIN_NAME]" at bounding box center [1366, 85] width 164 height 17
click at [1339, 124] on link "Account settings" at bounding box center [1365, 123] width 191 height 31
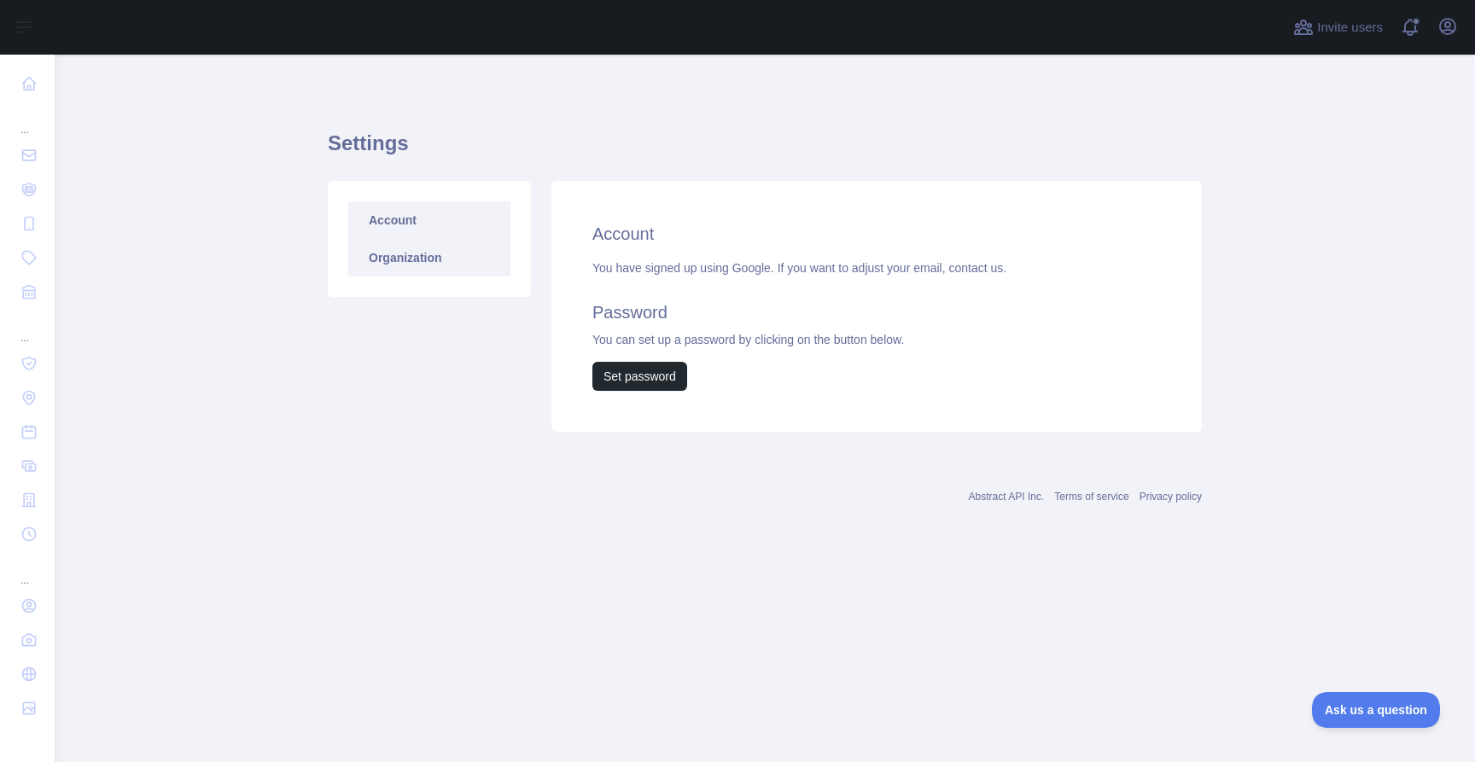
click at [407, 267] on link "Organization" at bounding box center [429, 258] width 162 height 38
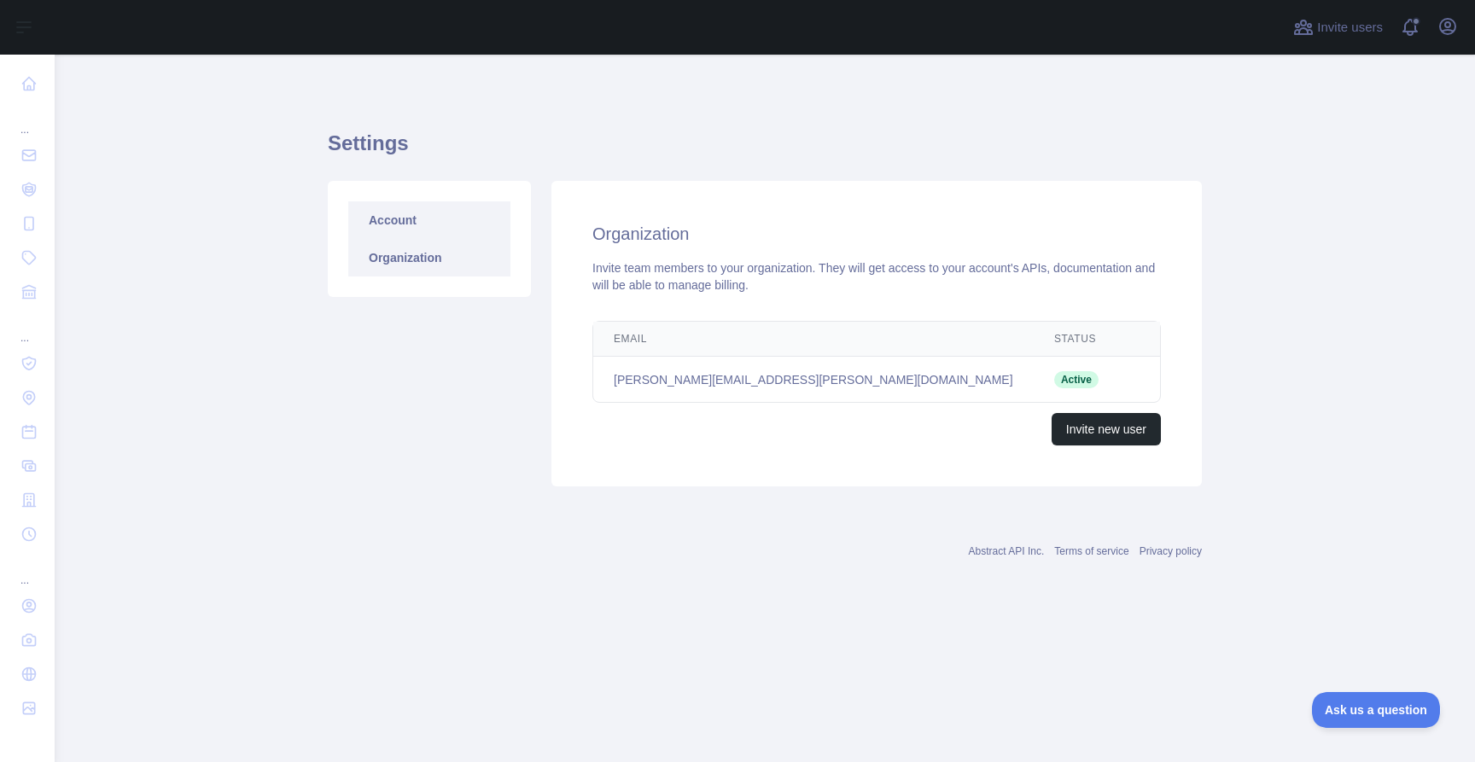
click at [411, 217] on link "Account" at bounding box center [429, 220] width 162 height 38
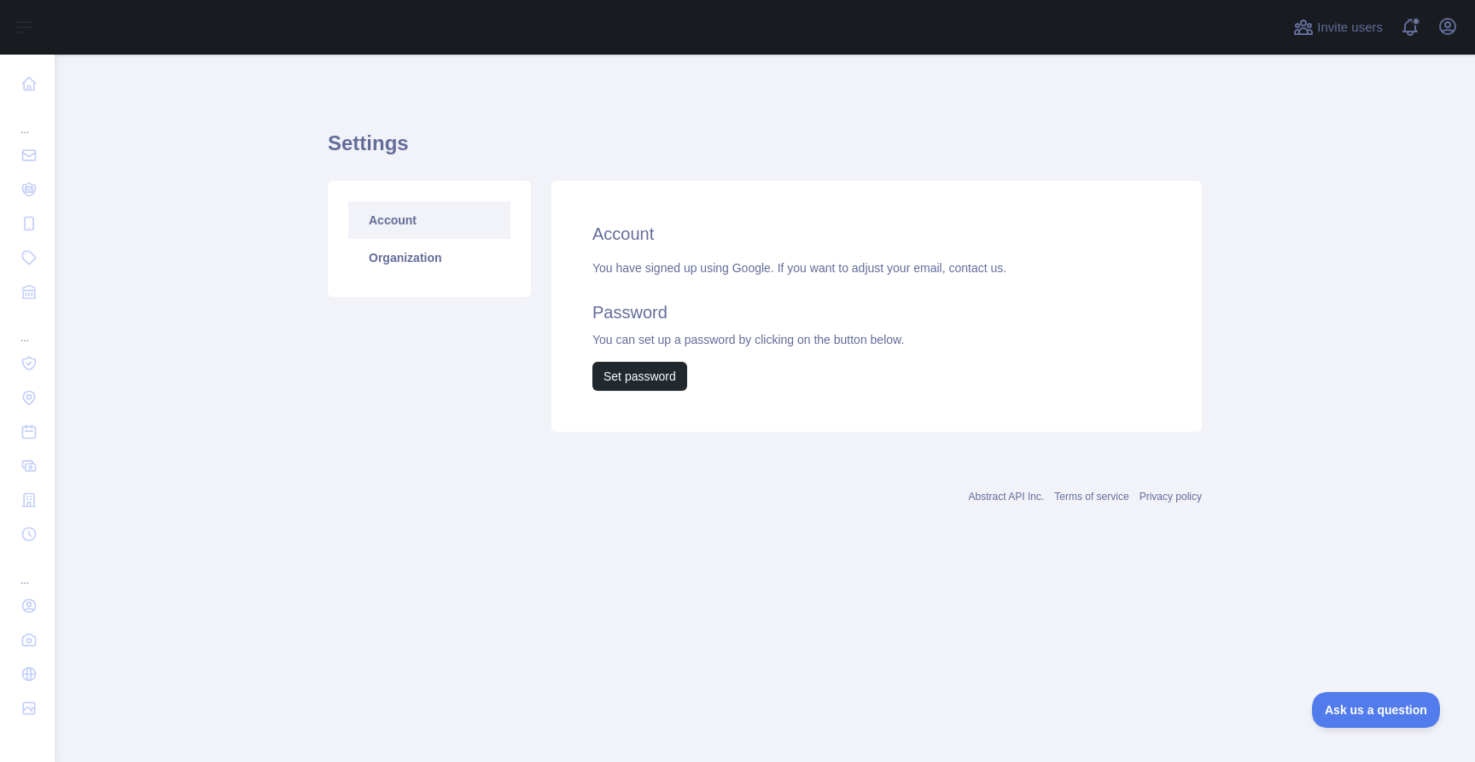
click at [813, 269] on div "You have signed up using Google. If you want to adjust your email, contact us. …" at bounding box center [876, 325] width 569 height 131
click at [1449, 44] on div "Invite users View notifications Open user menu" at bounding box center [1376, 27] width 172 height 55
click at [1449, 28] on icon "button" at bounding box center [1448, 26] width 20 height 20
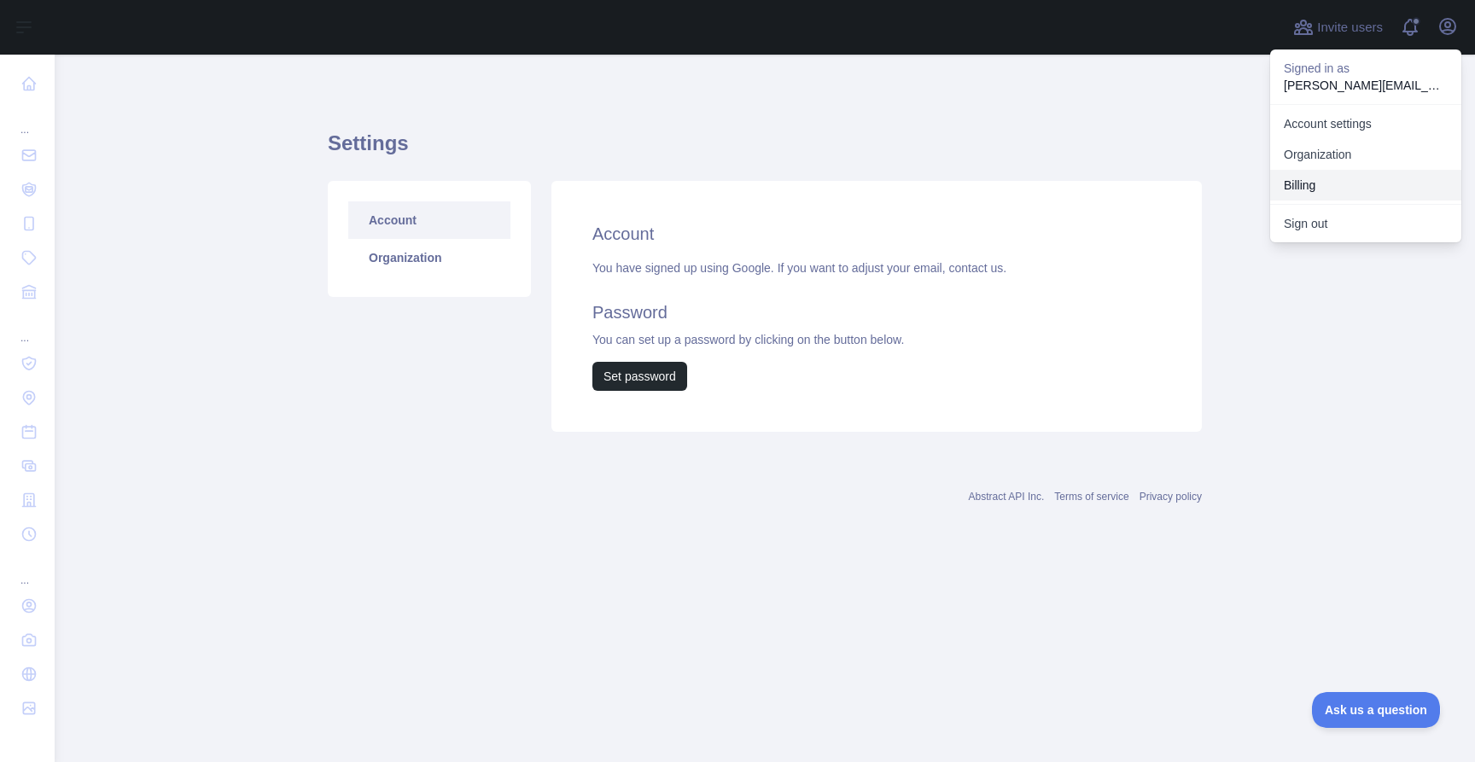
click at [1371, 186] on button "Billing" at bounding box center [1365, 185] width 191 height 31
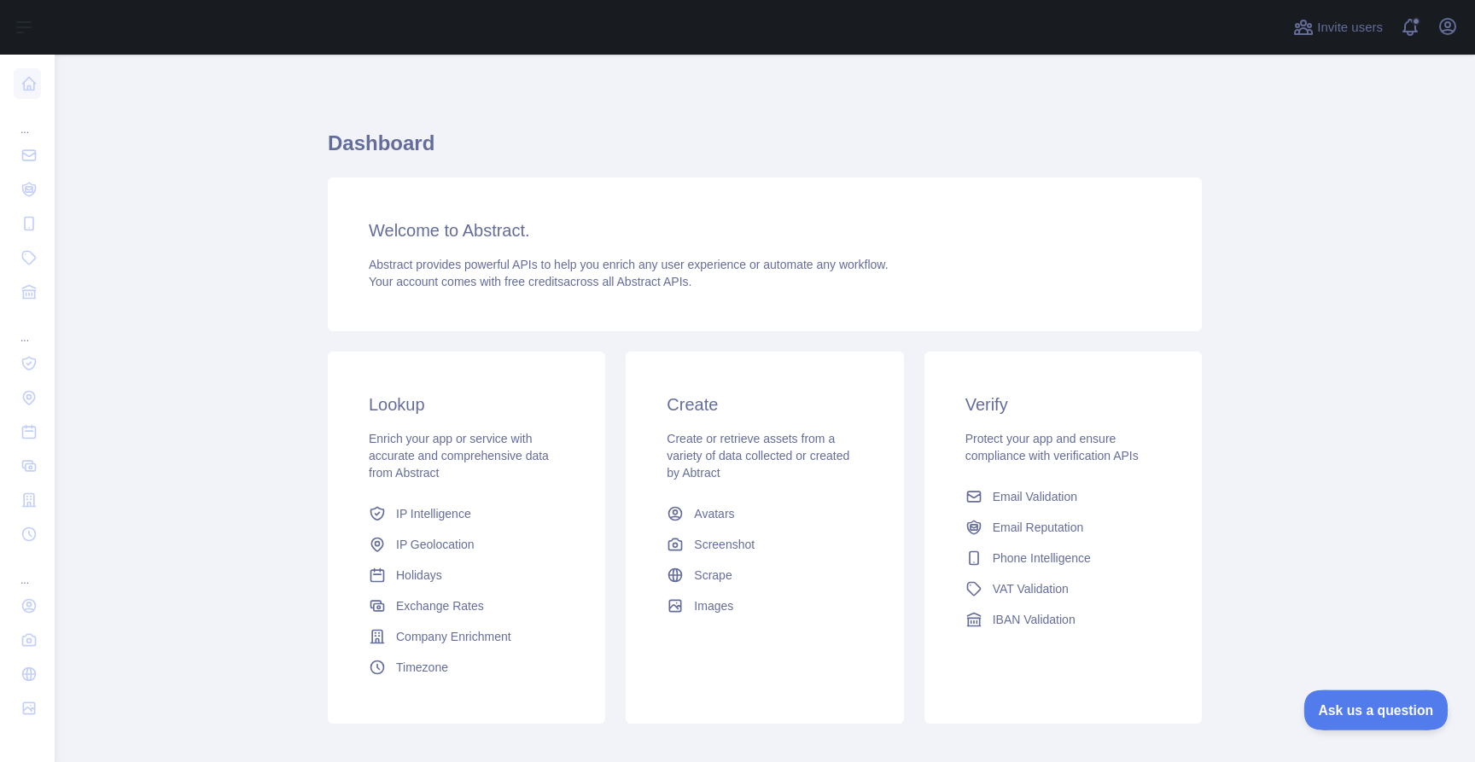
click at [1363, 709] on span "Ask us a question" at bounding box center [1368, 708] width 128 height 12
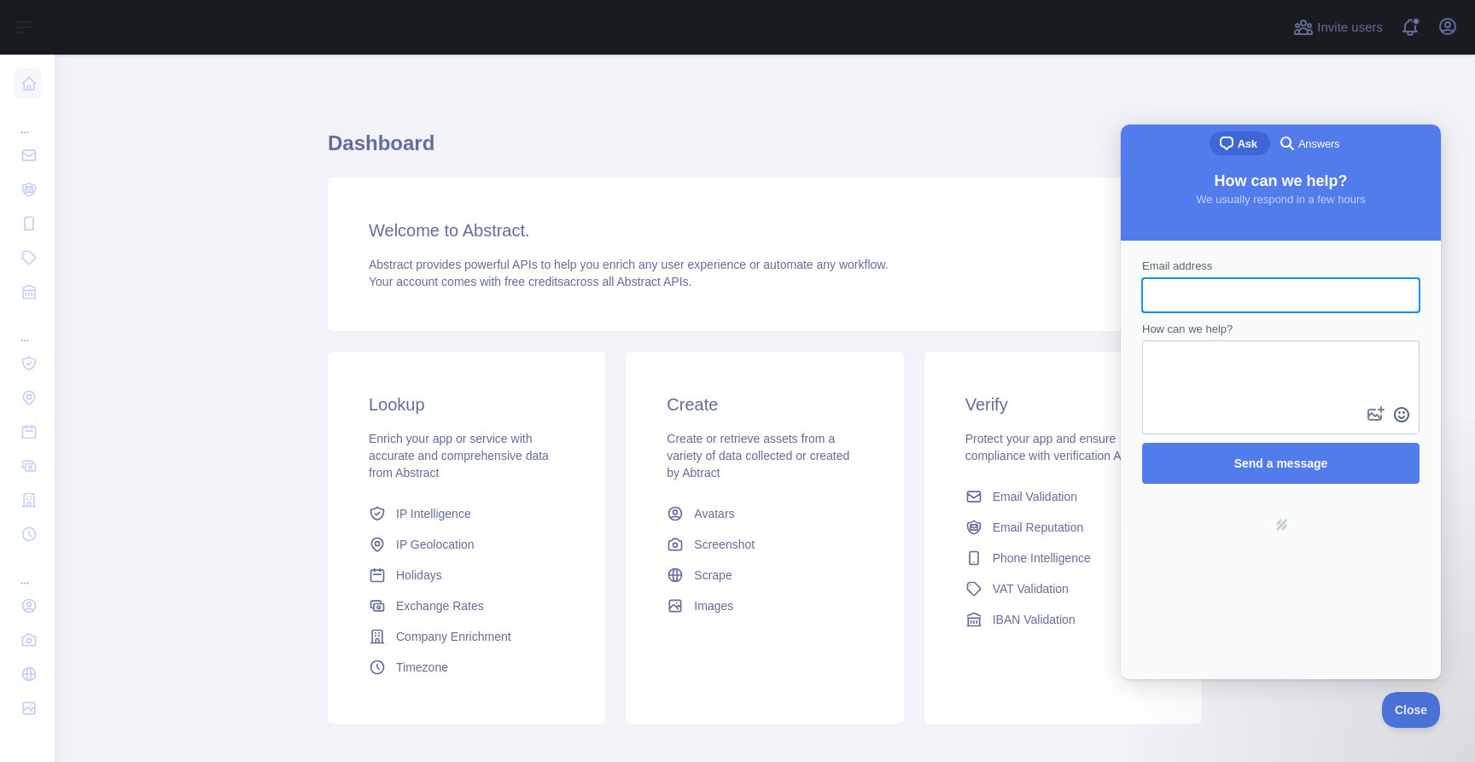
type input "*"
type input "**********"
click at [1307, 370] on textarea "How can we help?" at bounding box center [1281, 372] width 274 height 61
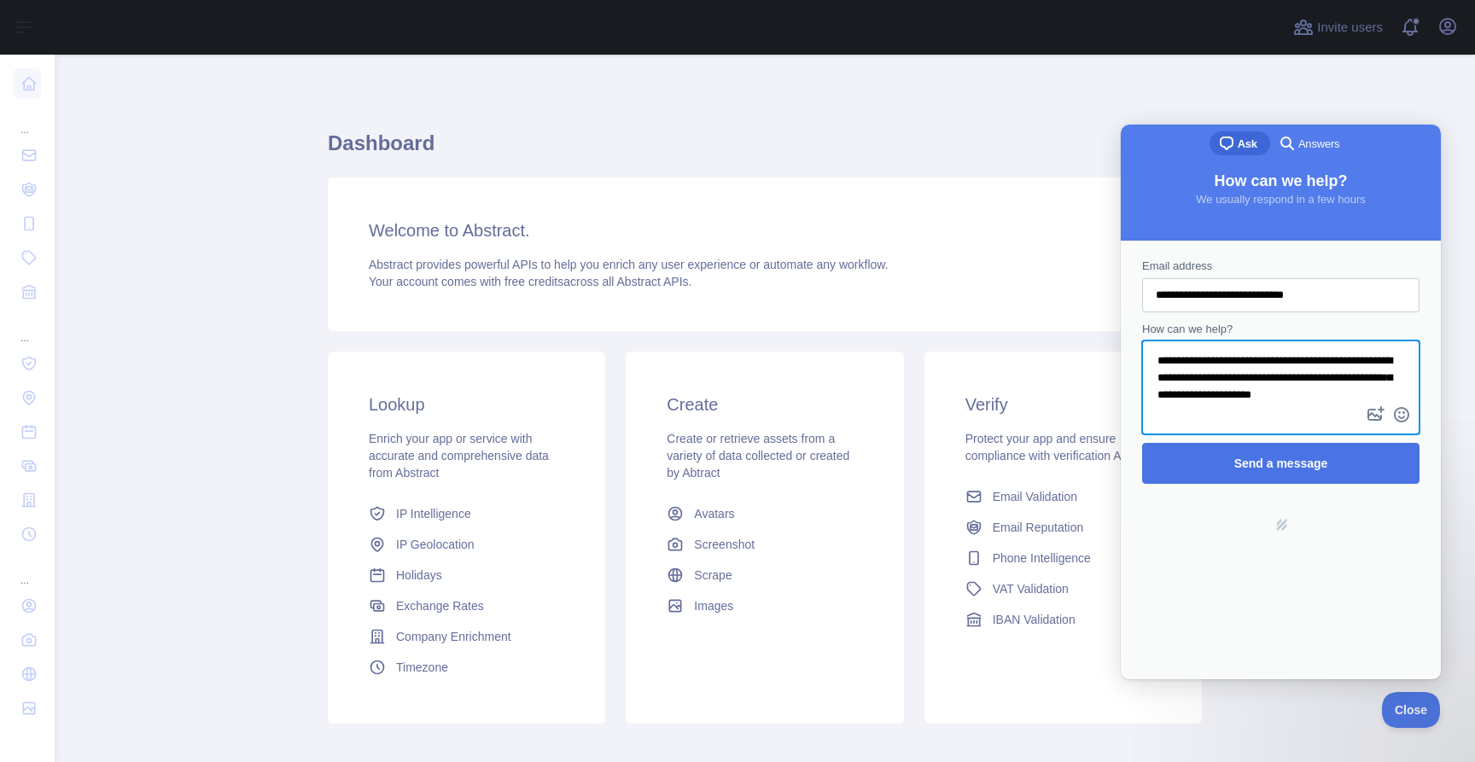
type textarea "**********"
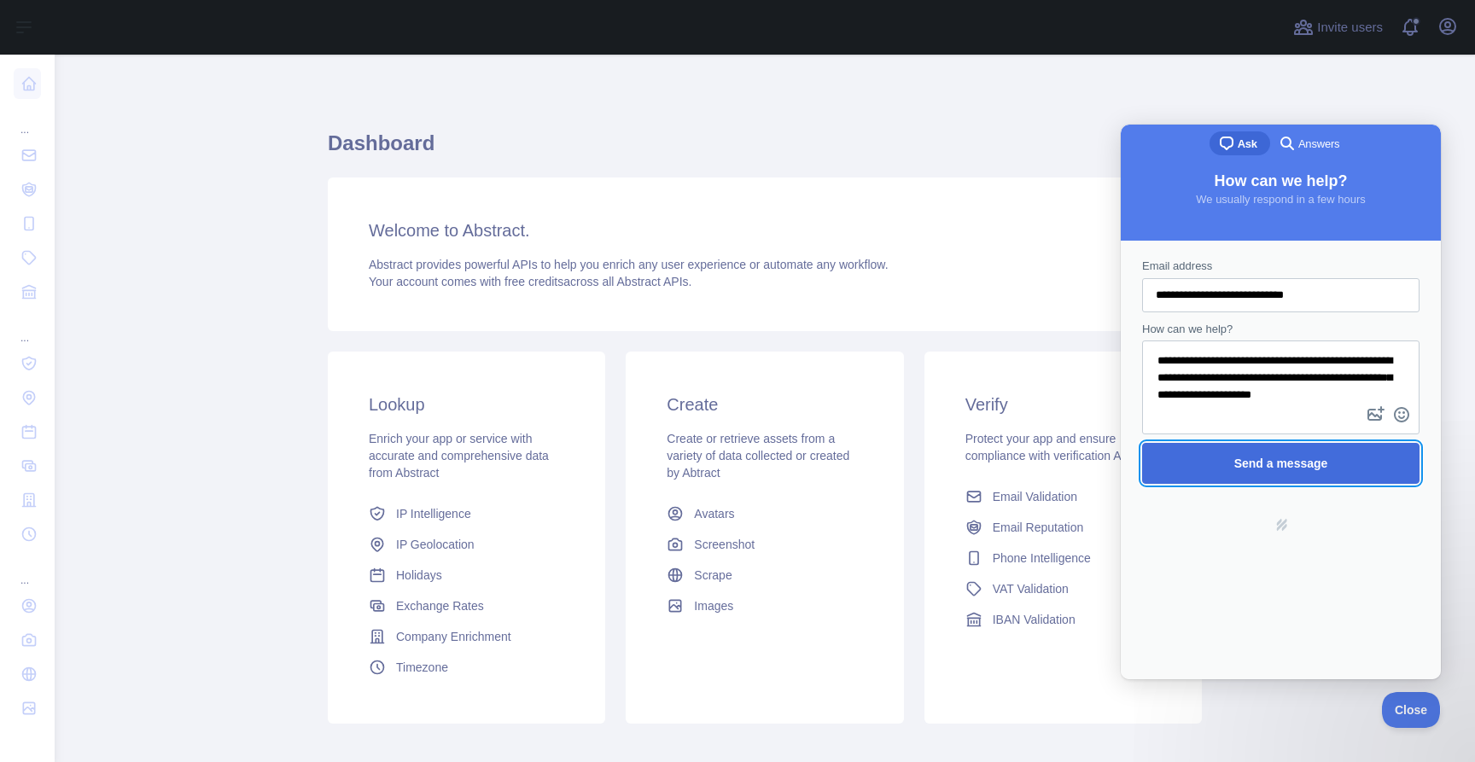
click at [1304, 457] on span "Send a message" at bounding box center [1281, 464] width 94 height 14
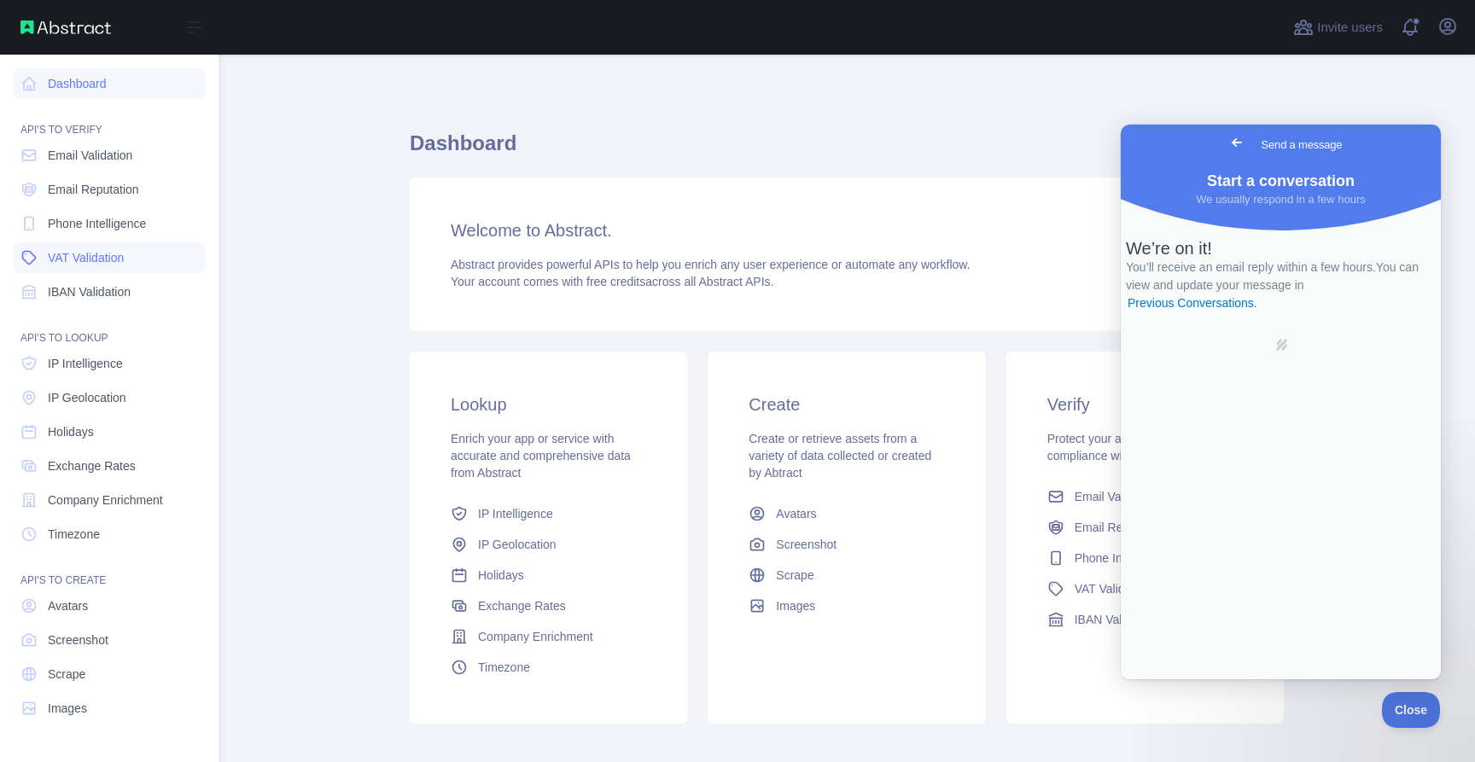
click at [51, 268] on link "VAT Validation" at bounding box center [109, 257] width 191 height 31
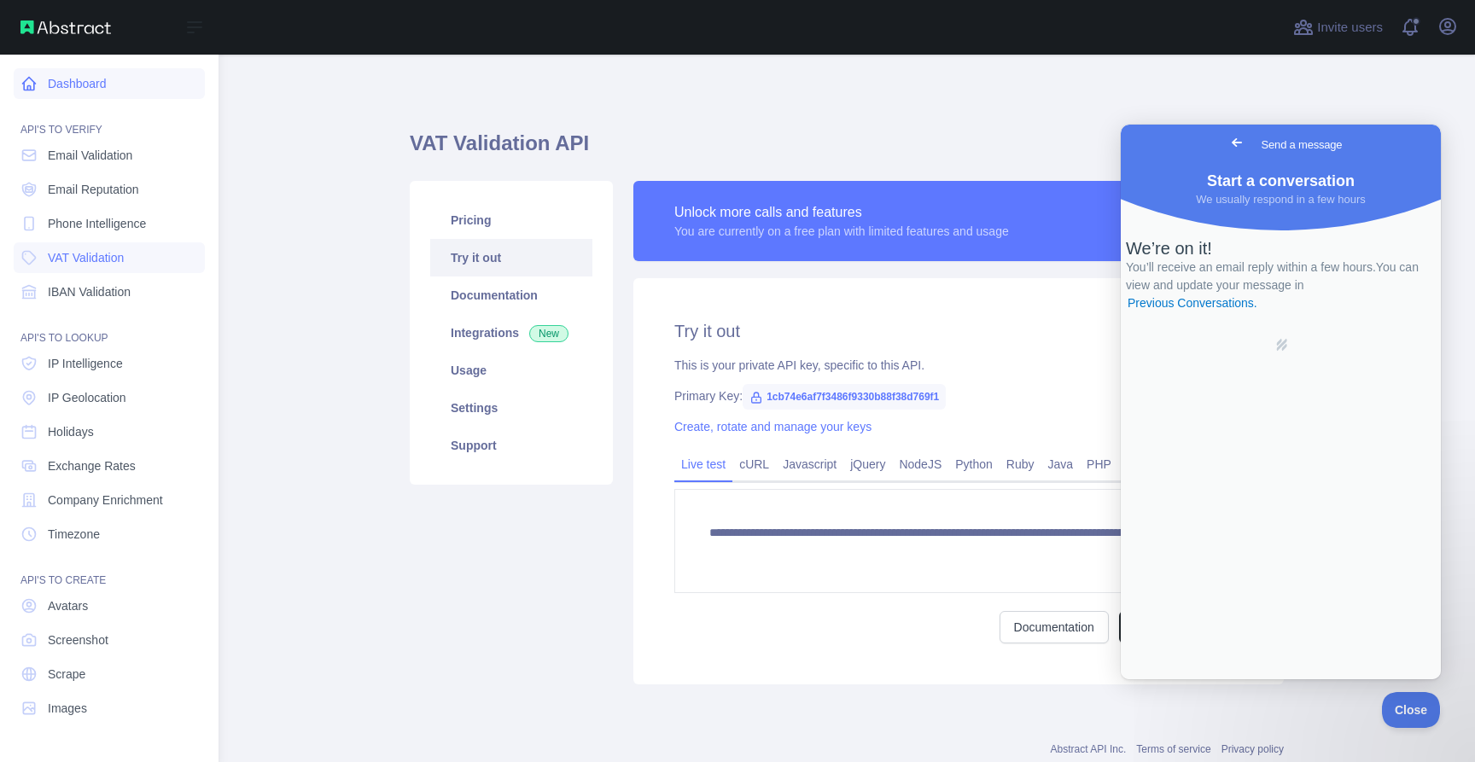
click at [111, 87] on link "Dashboard" at bounding box center [109, 83] width 191 height 31
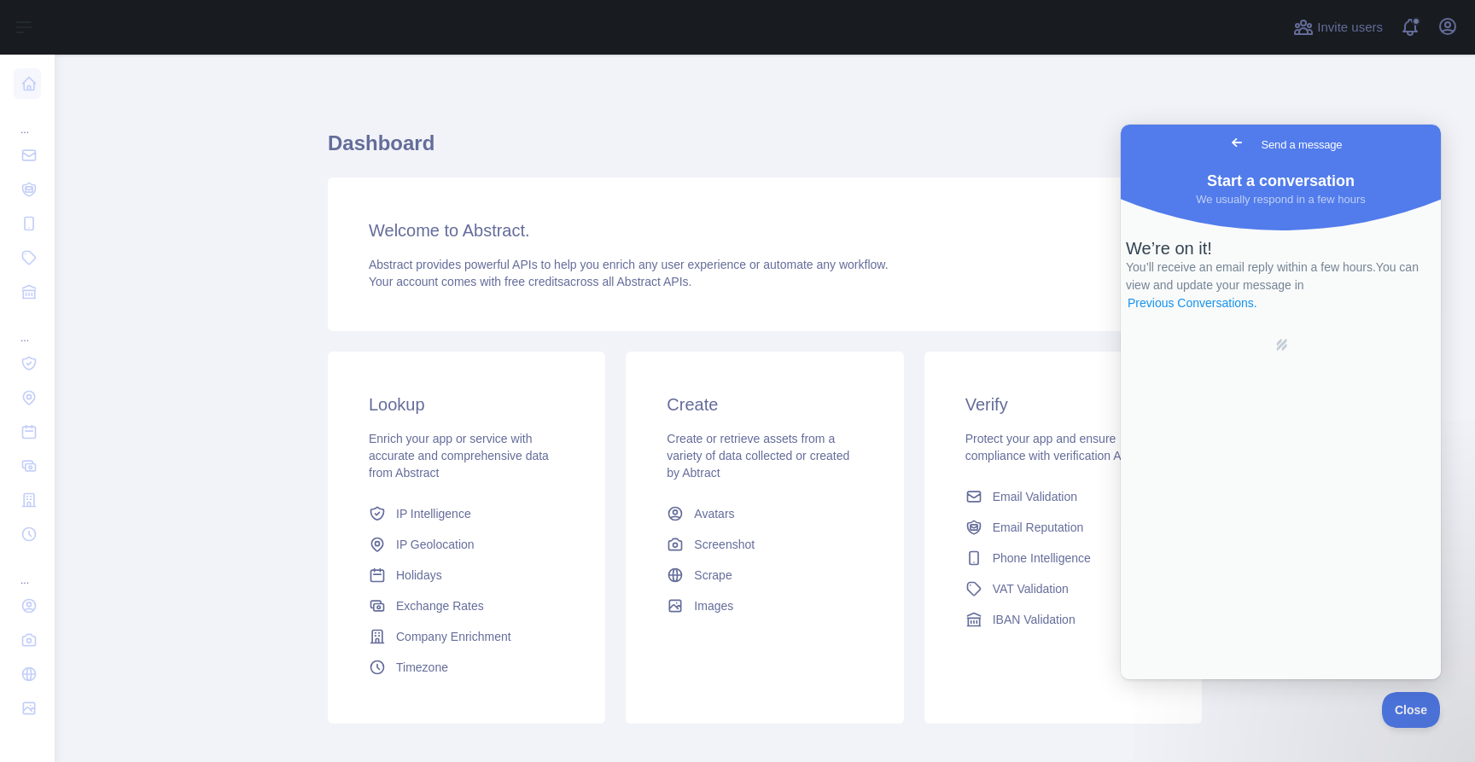
click at [1259, 312] on link "Previous Conversations ." at bounding box center [1192, 304] width 133 height 18
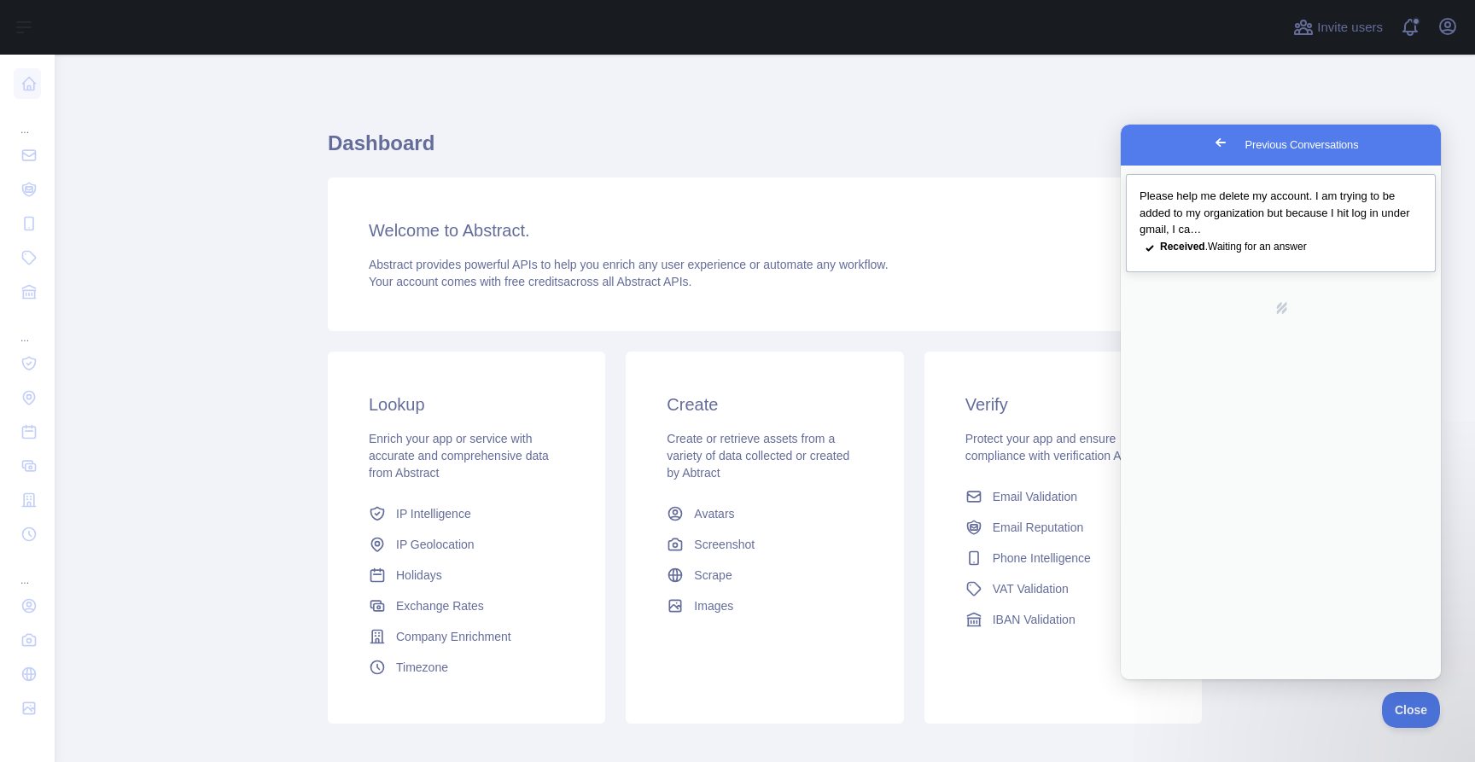
click at [1280, 191] on span "Please help me delete my account. I am trying to be added to my organization bu…" at bounding box center [1275, 213] width 271 height 46
click at [1156, 688] on button "Close" at bounding box center [1140, 699] width 31 height 22
click at [1211, 138] on span "Go back" at bounding box center [1221, 142] width 20 height 20
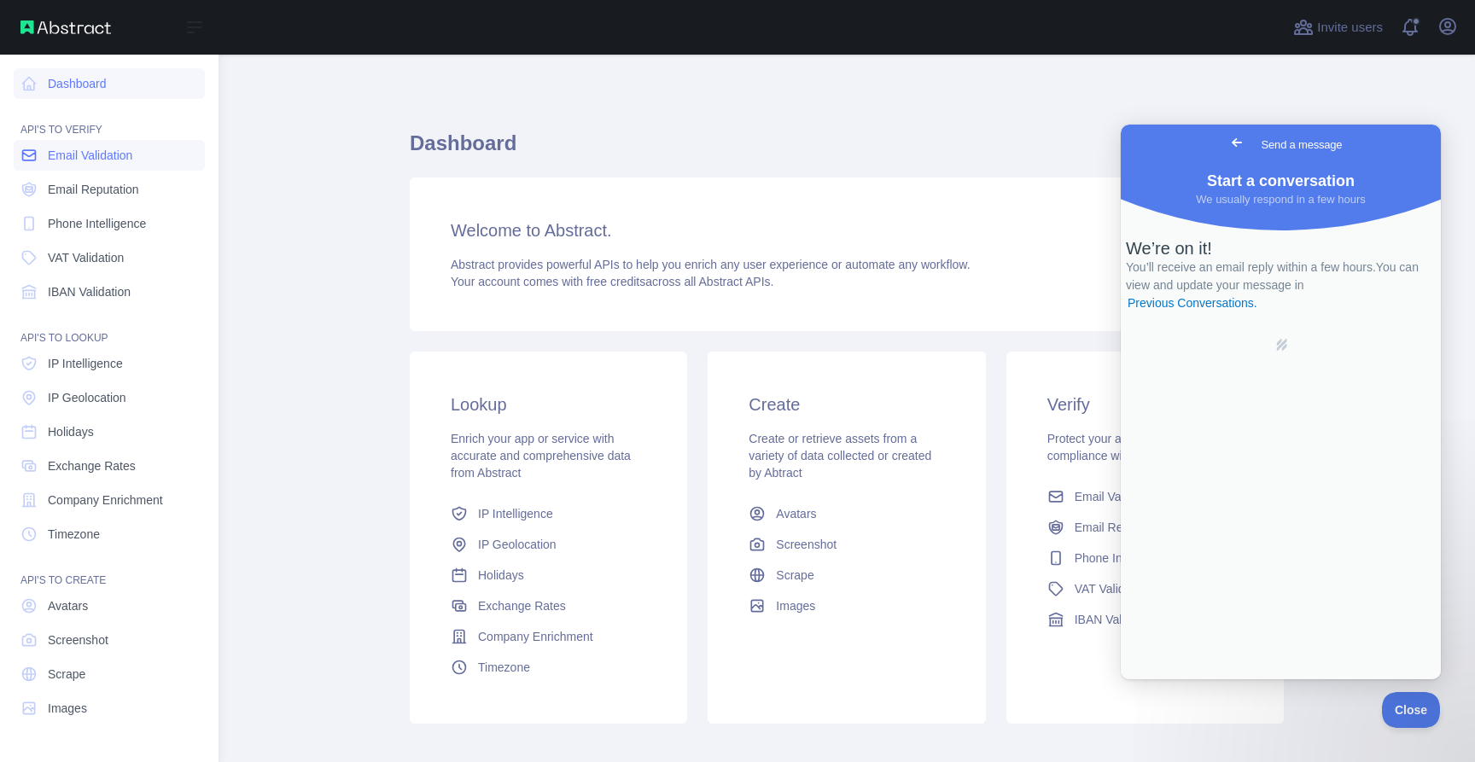
click at [90, 154] on span "Email Validation" at bounding box center [90, 155] width 85 height 17
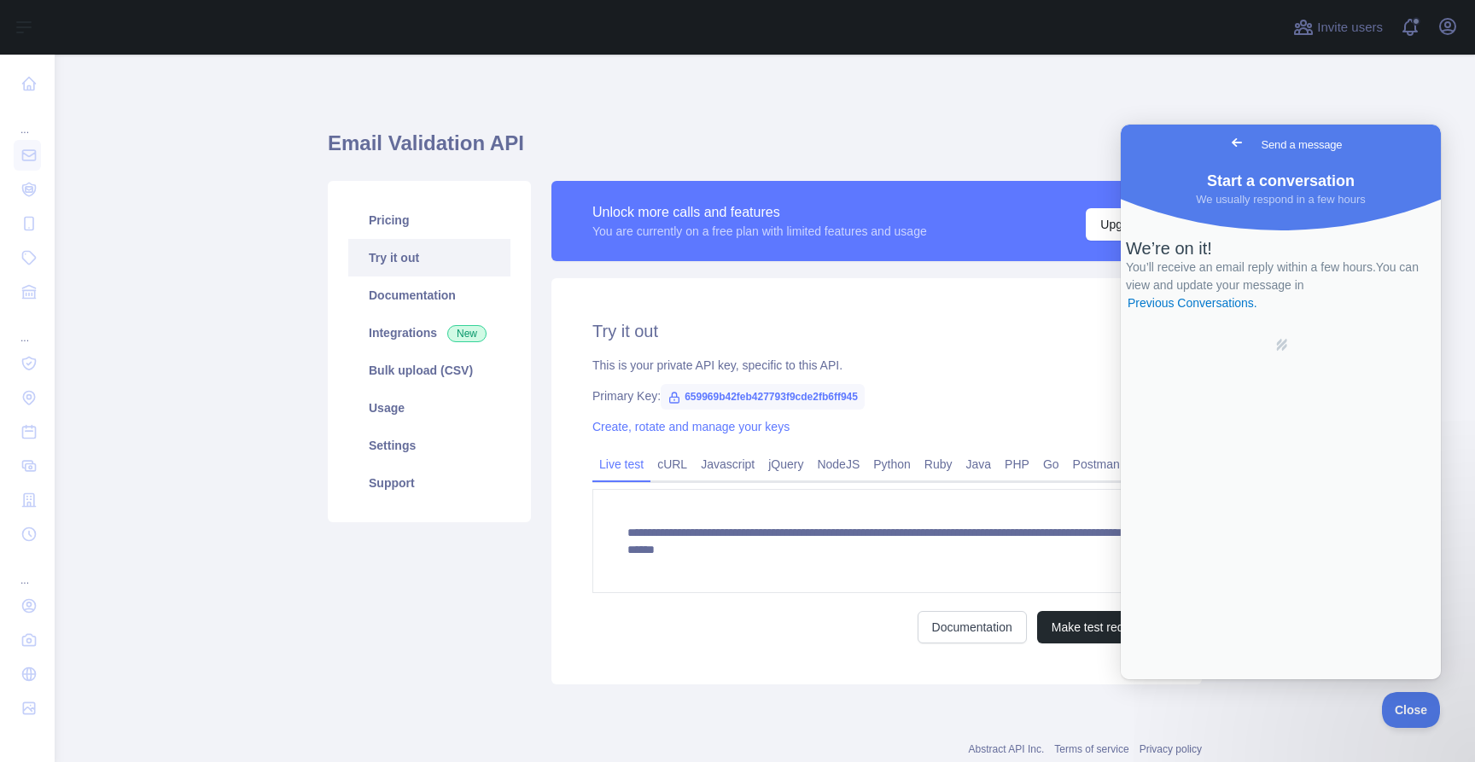
click at [409, 557] on div "Pricing Try it out Documentation Integrations New Bulk upload (CSV) Usage Setti…" at bounding box center [430, 433] width 224 height 504
click at [383, 482] on link "Support" at bounding box center [429, 483] width 162 height 38
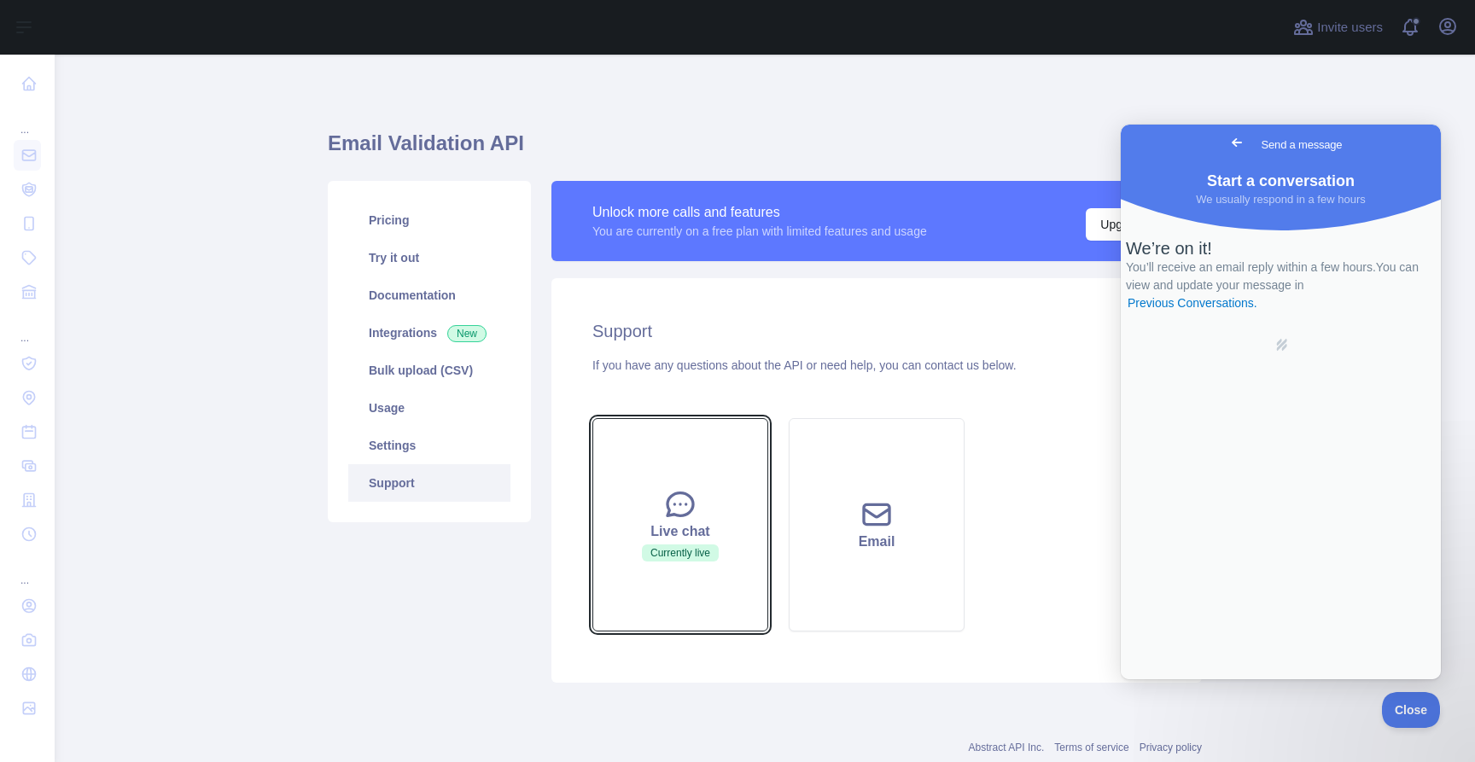
click at [724, 474] on button "Live chat Currently live" at bounding box center [680, 524] width 176 height 213
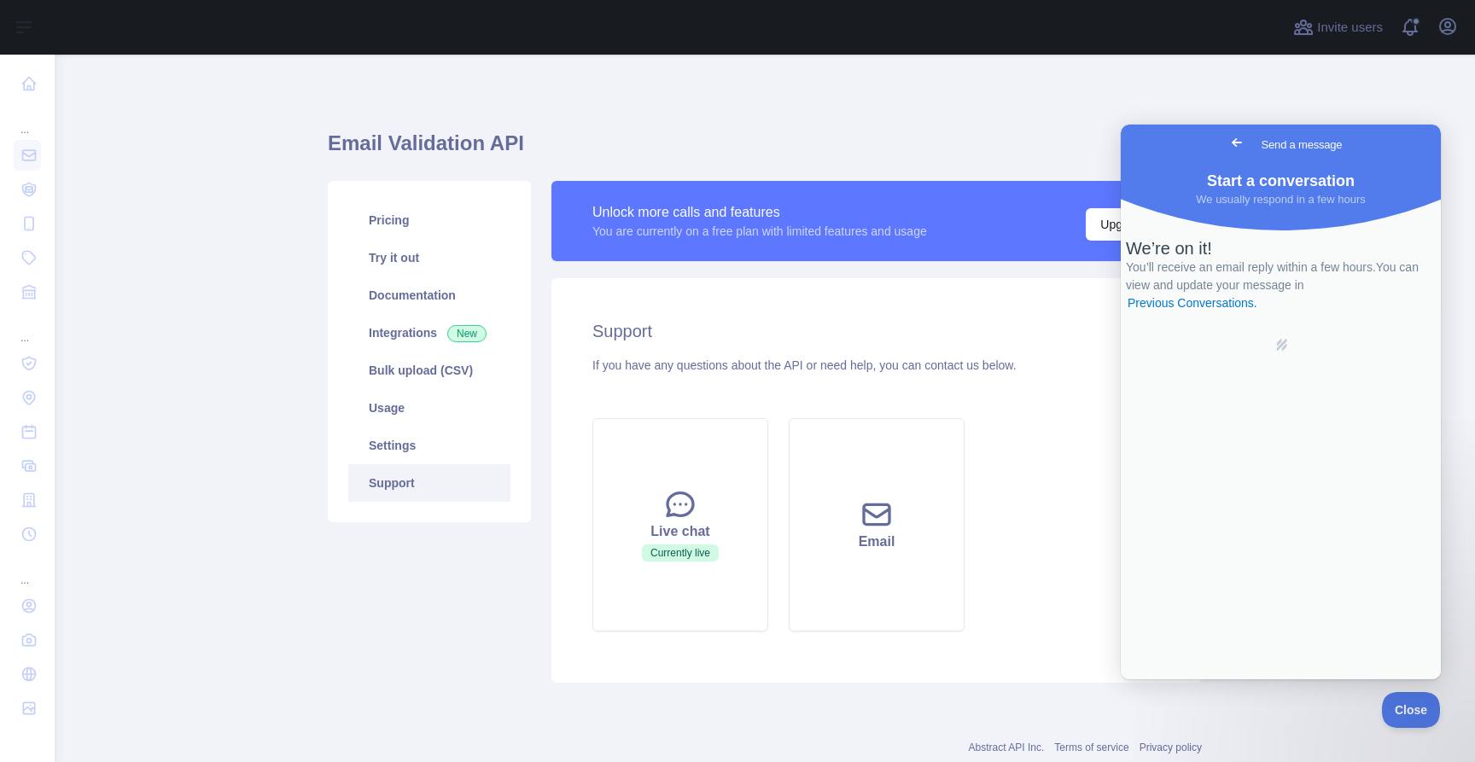
click at [1227, 140] on span "Go back" at bounding box center [1237, 142] width 20 height 20
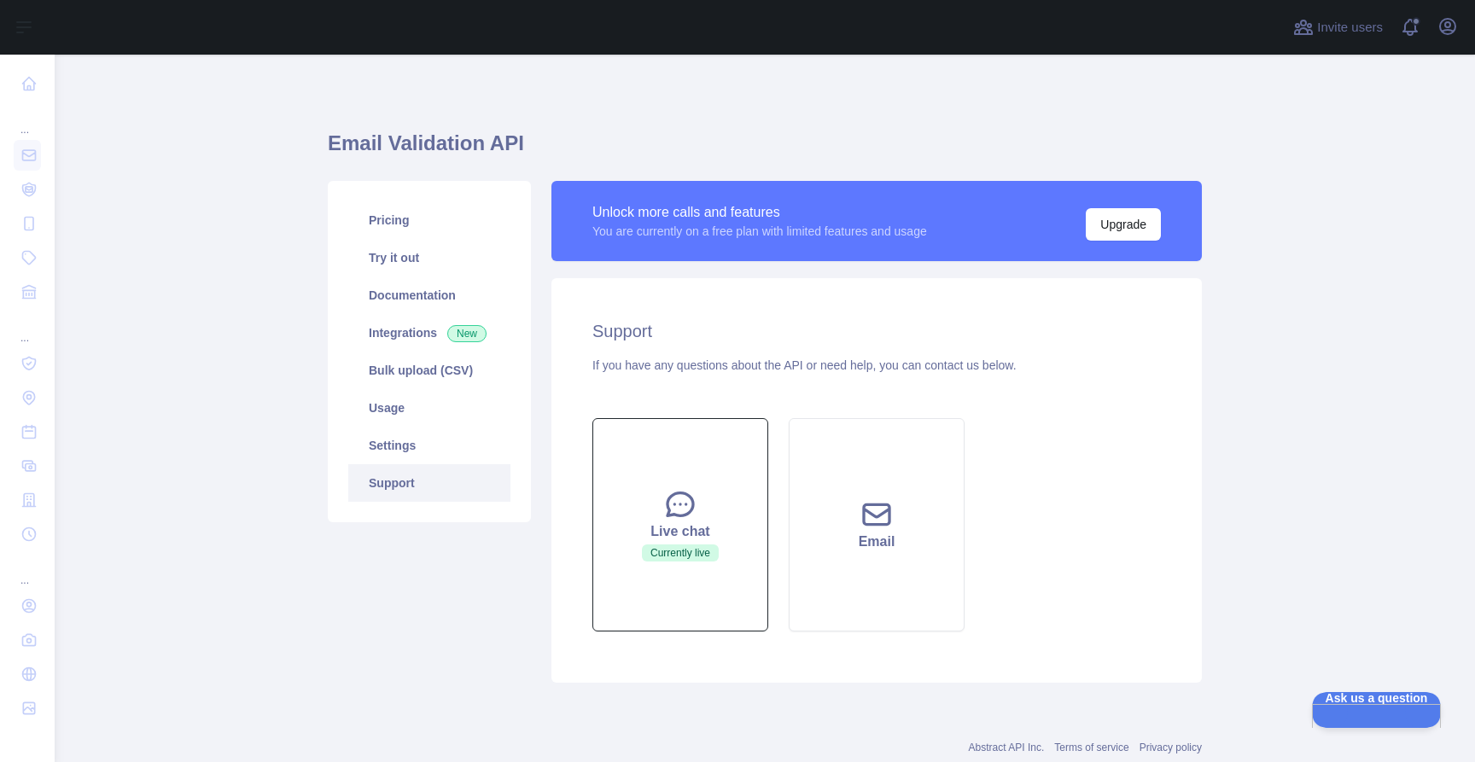
click at [639, 512] on button "Live chat Currently live" at bounding box center [680, 524] width 176 height 213
click at [713, 586] on button "Live chat Currently live" at bounding box center [680, 524] width 176 height 213
click at [688, 486] on button "Live chat Currently live" at bounding box center [680, 524] width 176 height 213
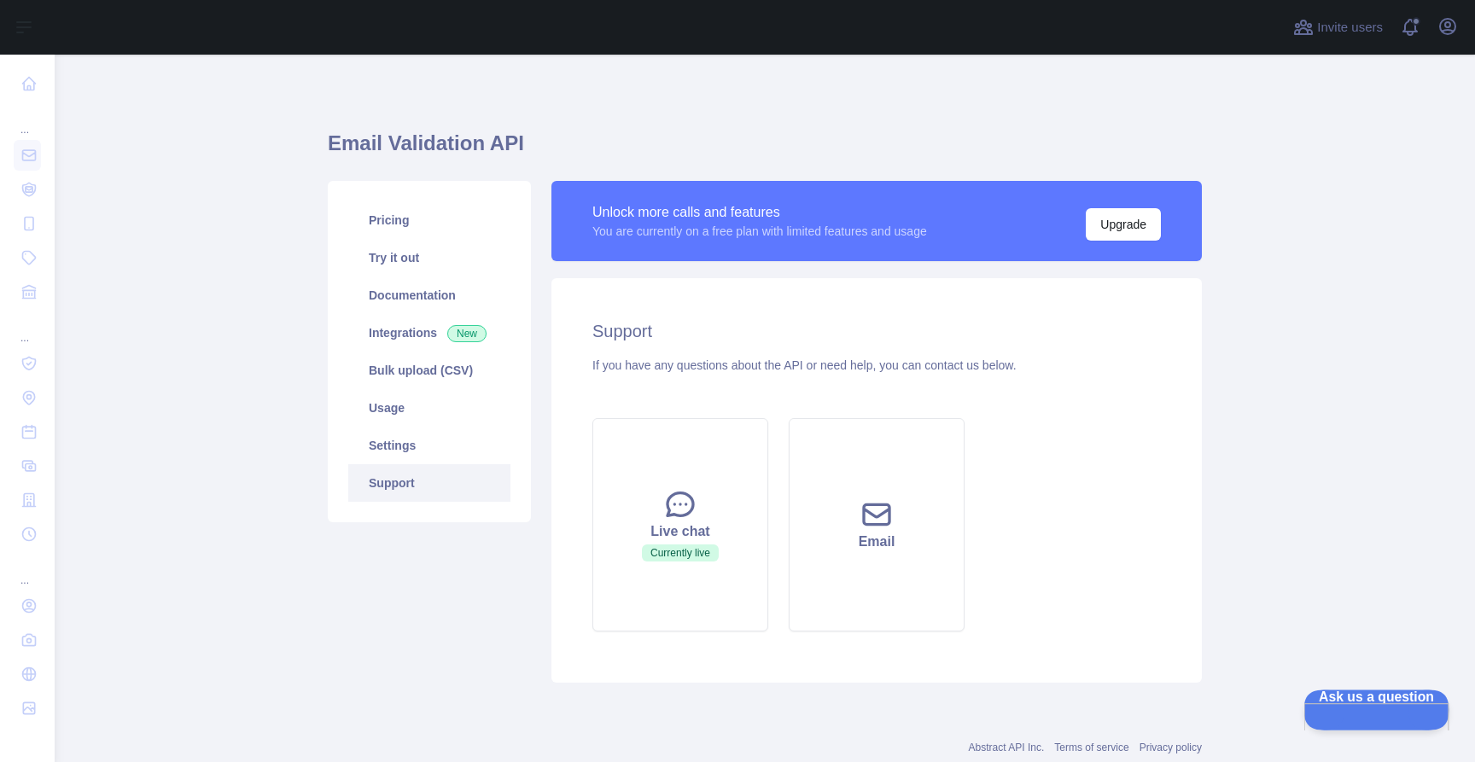
click at [1408, 702] on span "Ask us a question" at bounding box center [1368, 696] width 129 height 12
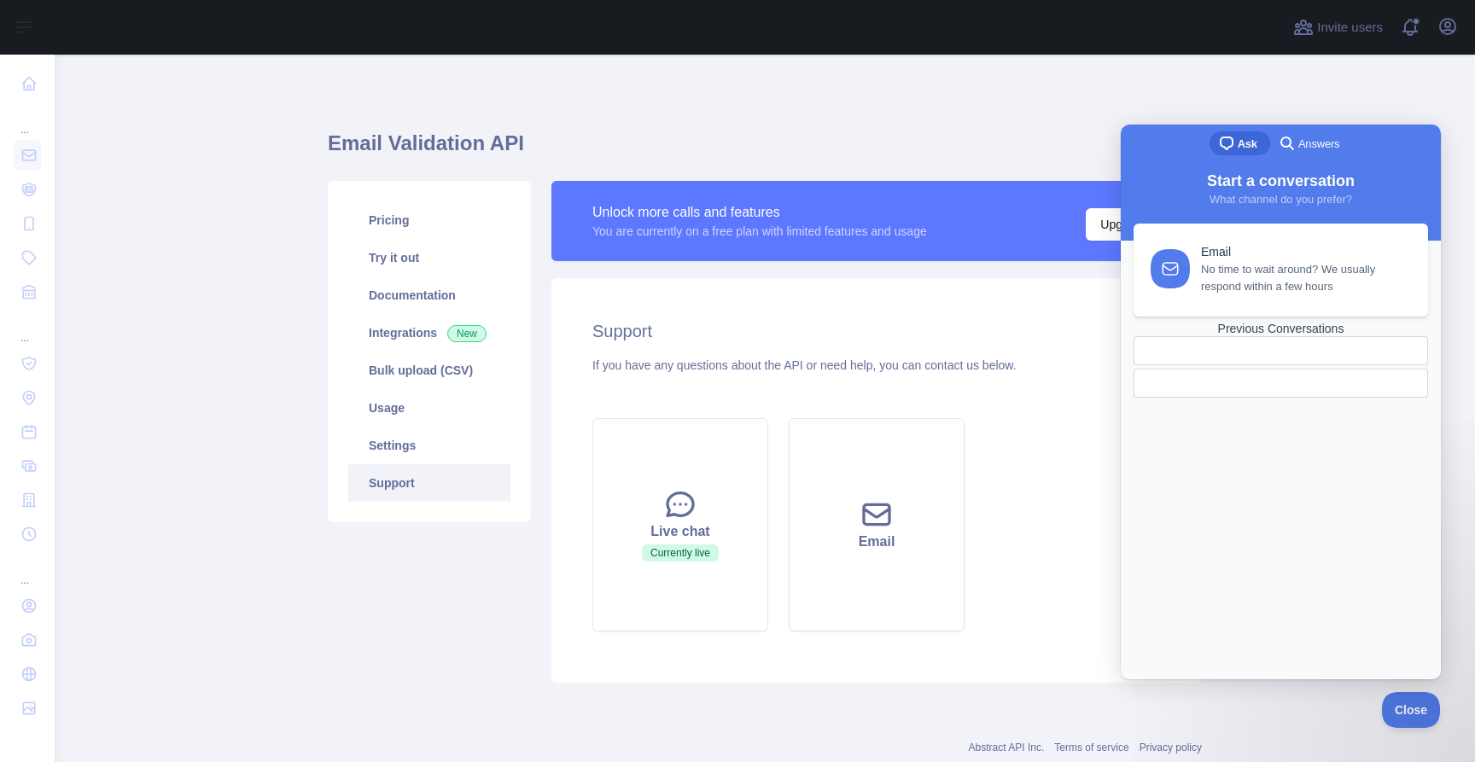
click at [1318, 152] on div "search-medium Answers" at bounding box center [1308, 143] width 62 height 20
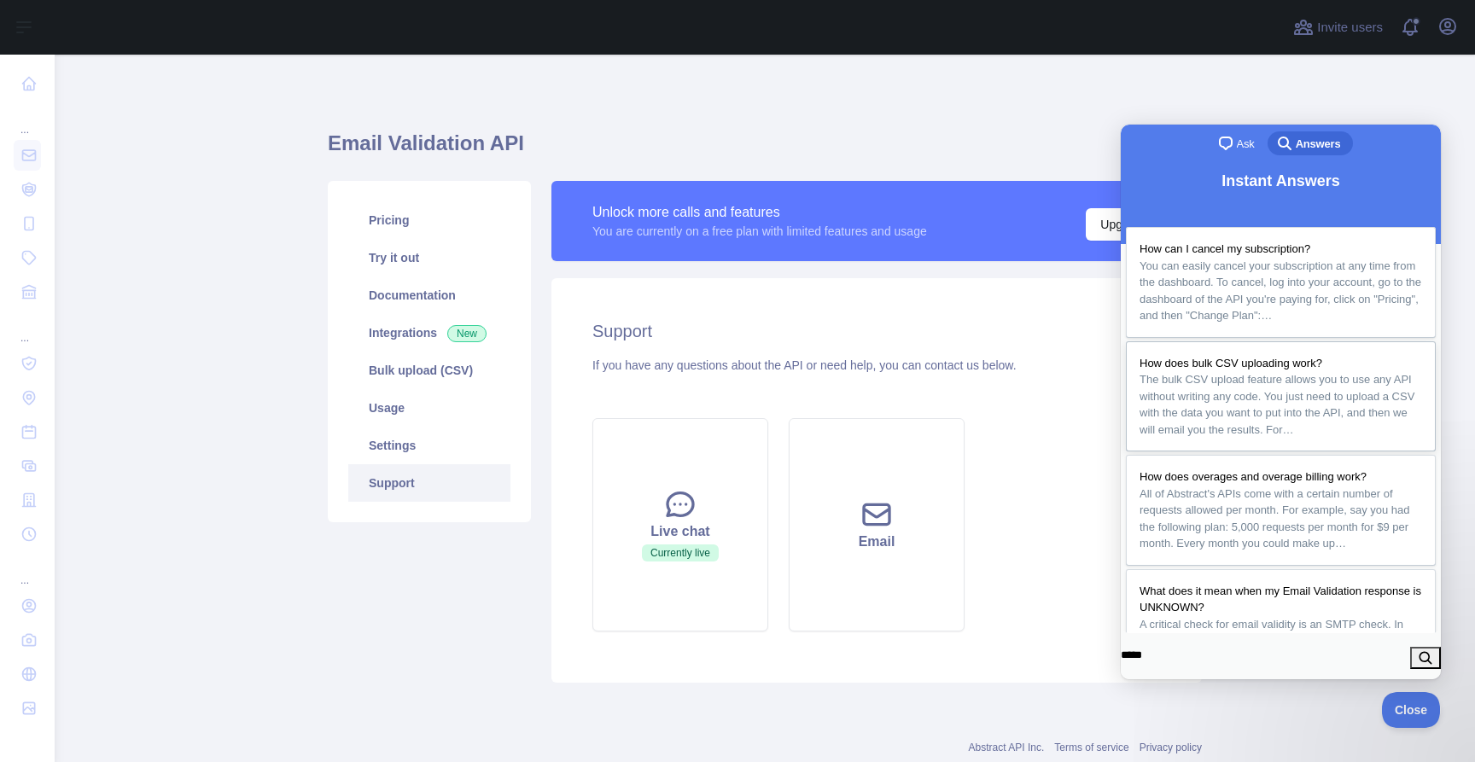
type input "******"
click button "search" at bounding box center [1425, 658] width 31 height 22
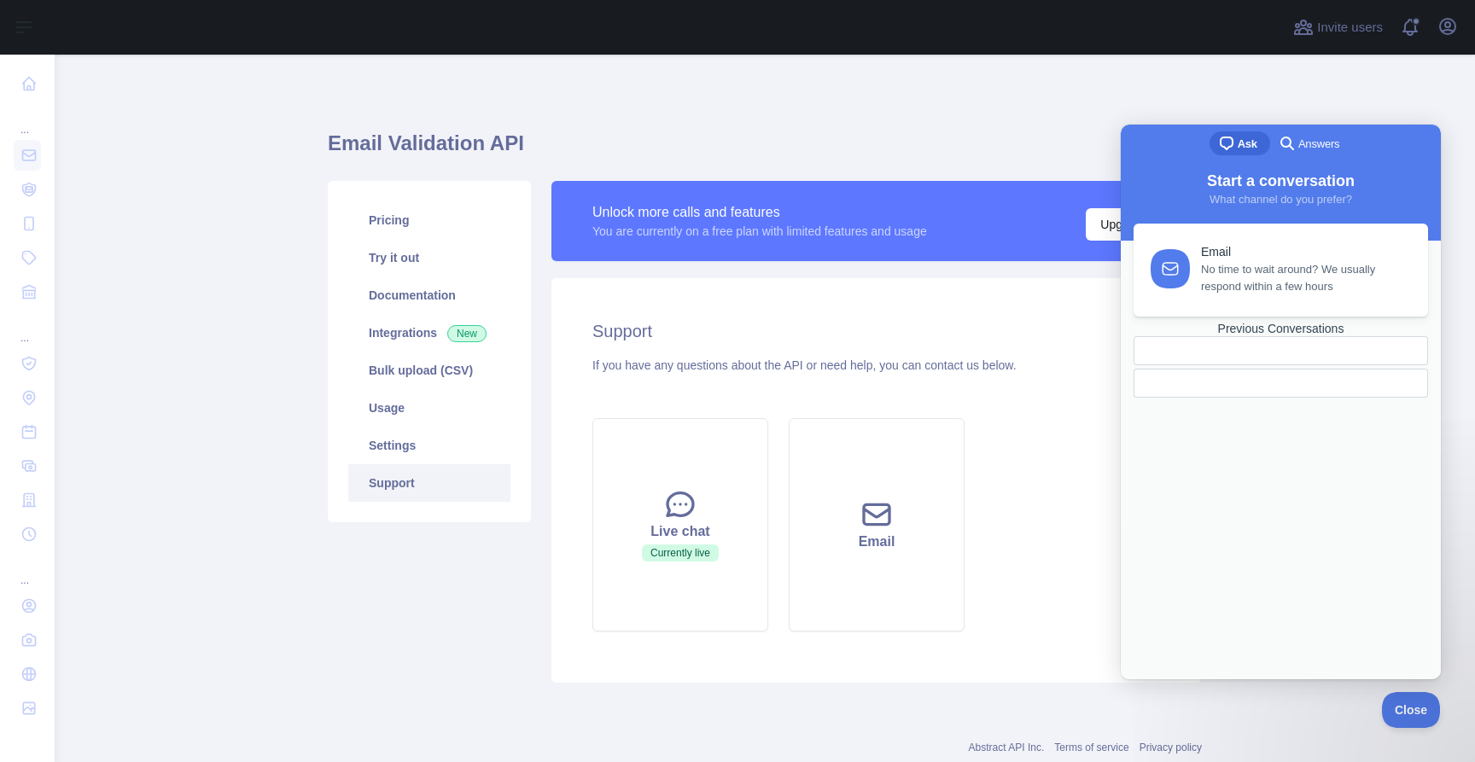
click at [1251, 398] on link "Previous Conversations" at bounding box center [1281, 360] width 295 height 76
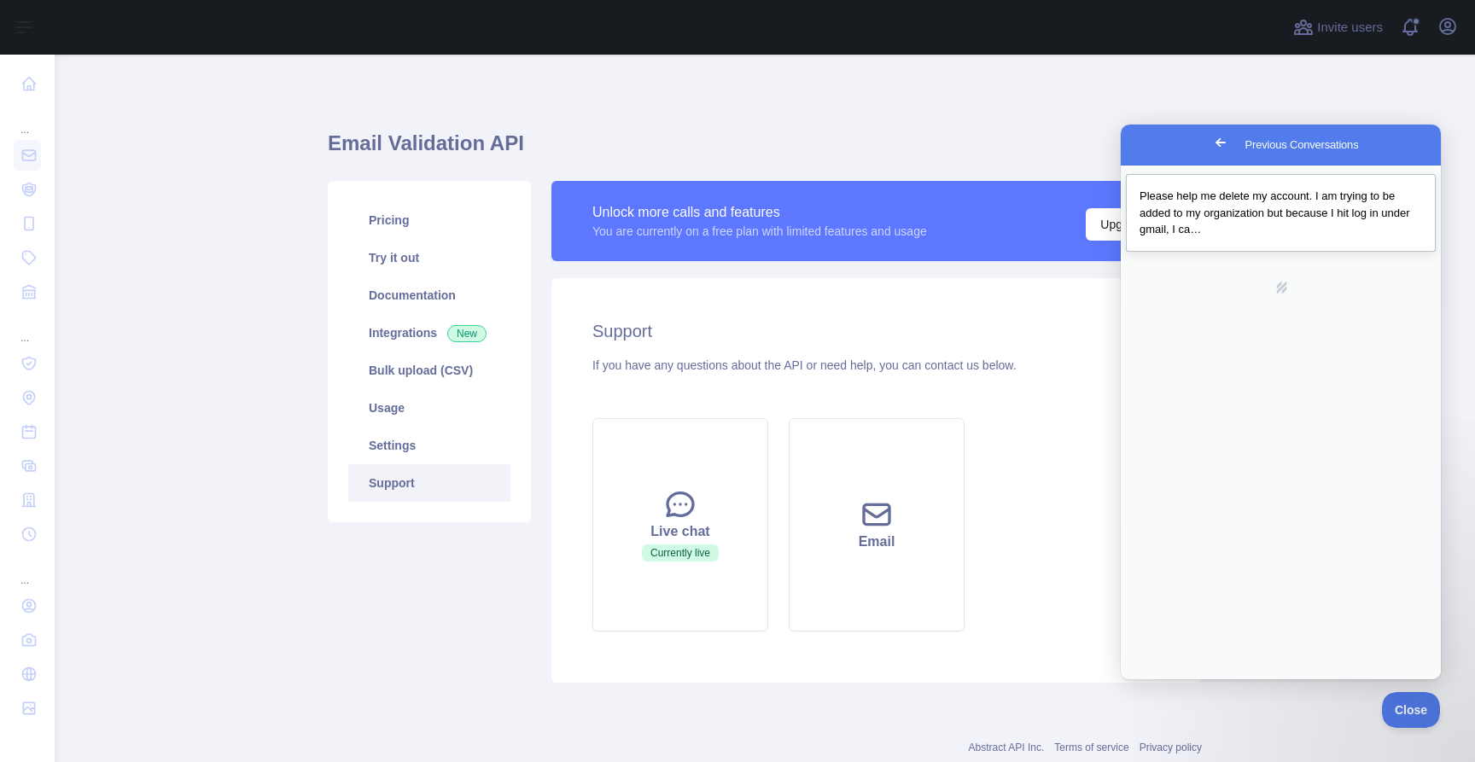
click at [1221, 218] on span "Please help me delete my account. I am trying to be added to my organization bu…" at bounding box center [1275, 213] width 271 height 46
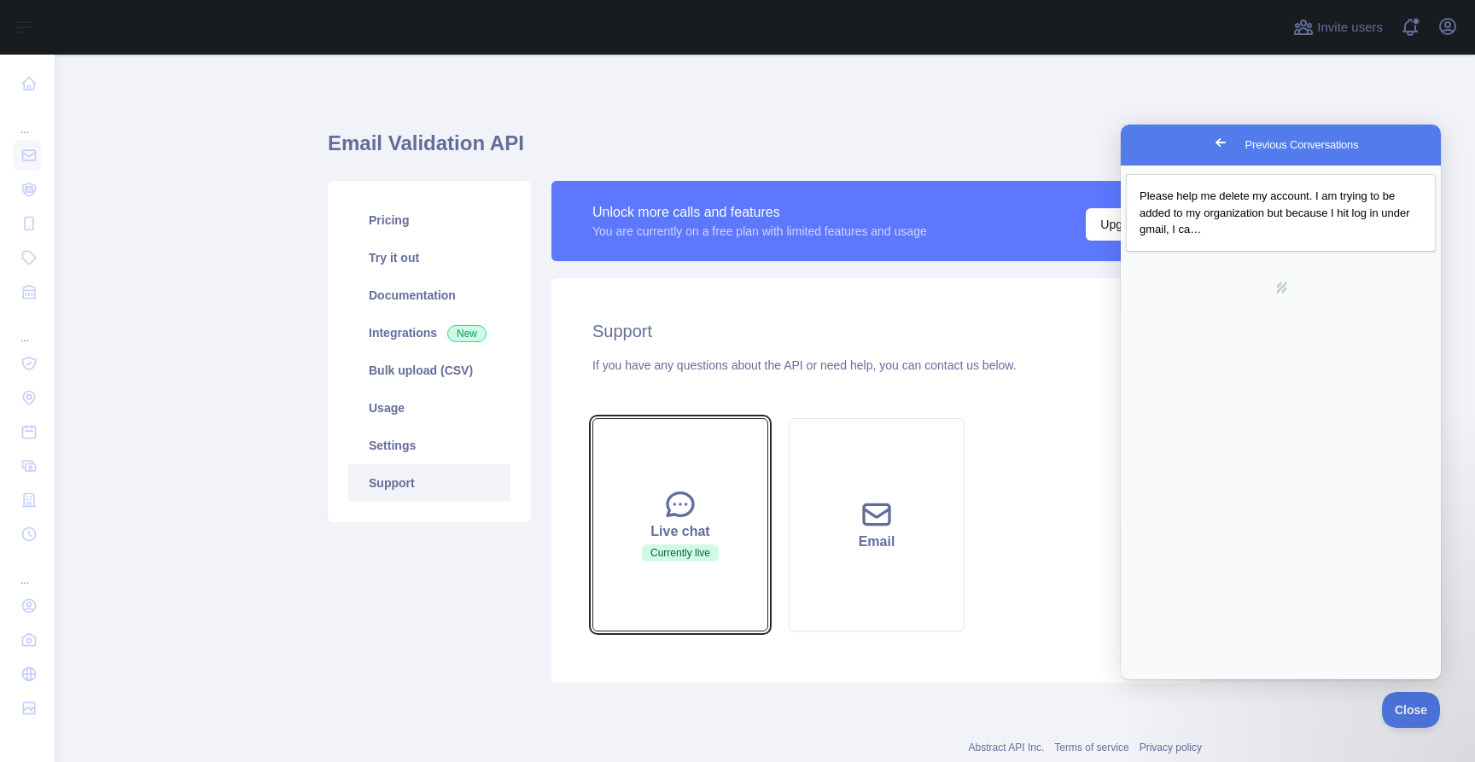
click at [701, 557] on span "Currently live" at bounding box center [680, 553] width 77 height 17
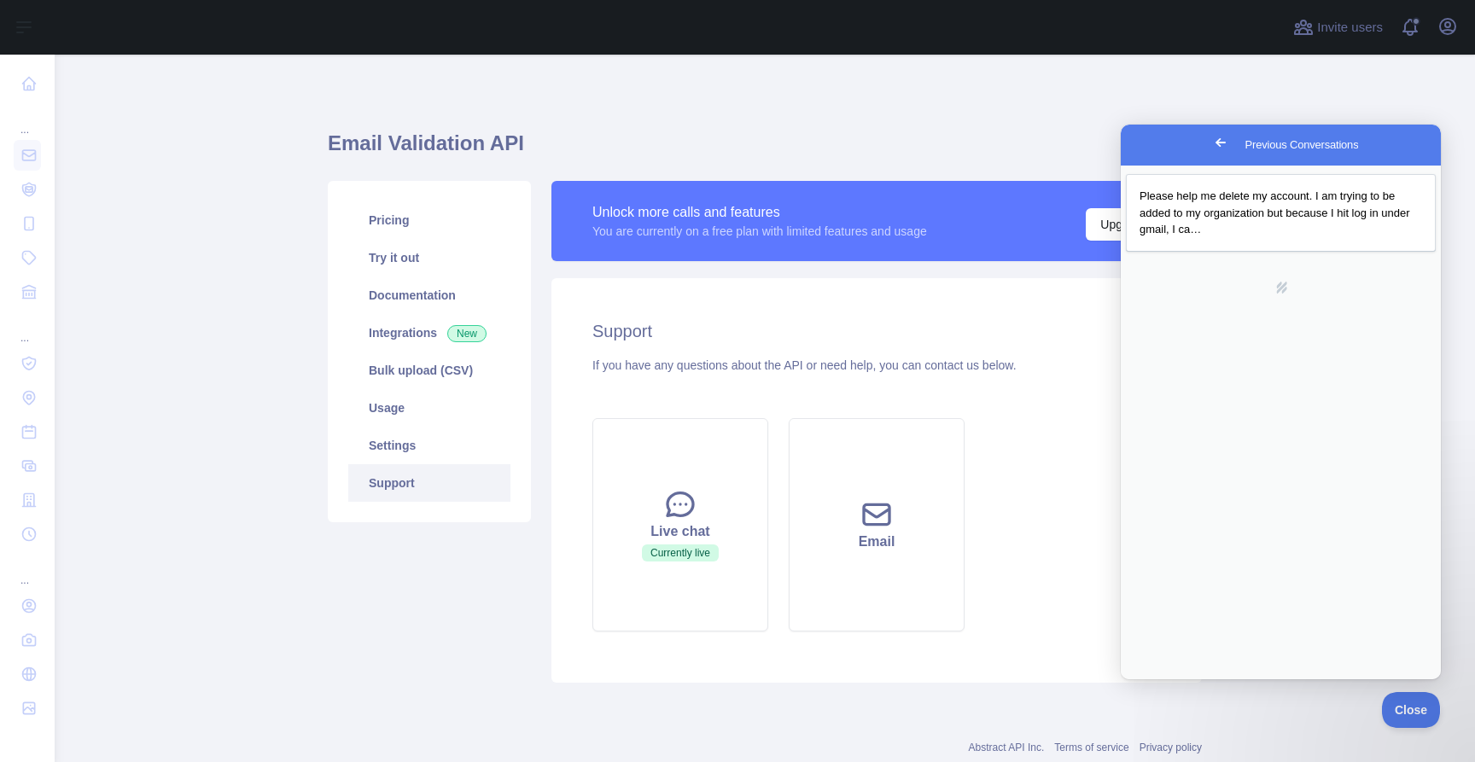
click at [1156, 688] on button "Close" at bounding box center [1140, 699] width 31 height 22
click at [1400, 719] on button "Close" at bounding box center [1407, 708] width 58 height 36
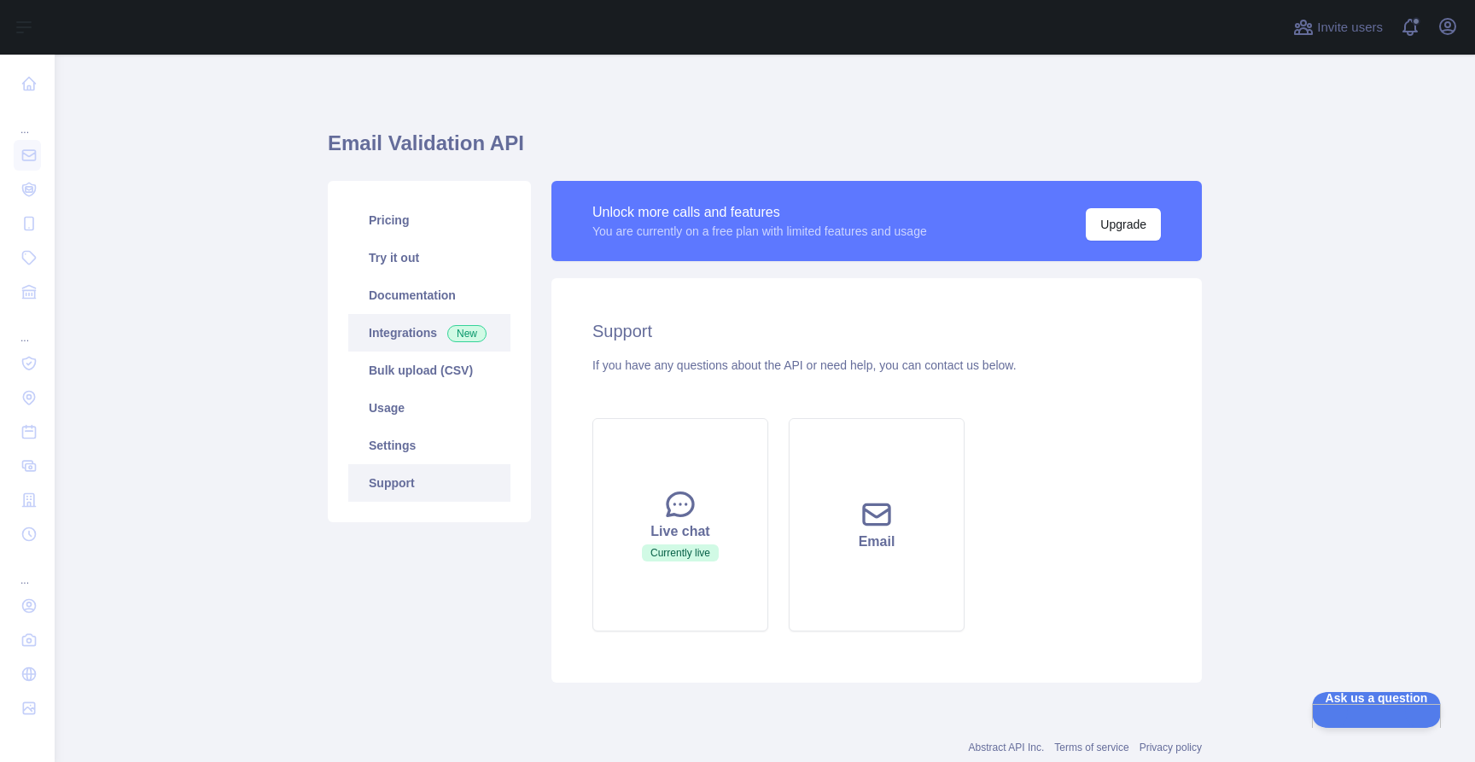
click at [406, 332] on link "Integrations New" at bounding box center [429, 333] width 162 height 38
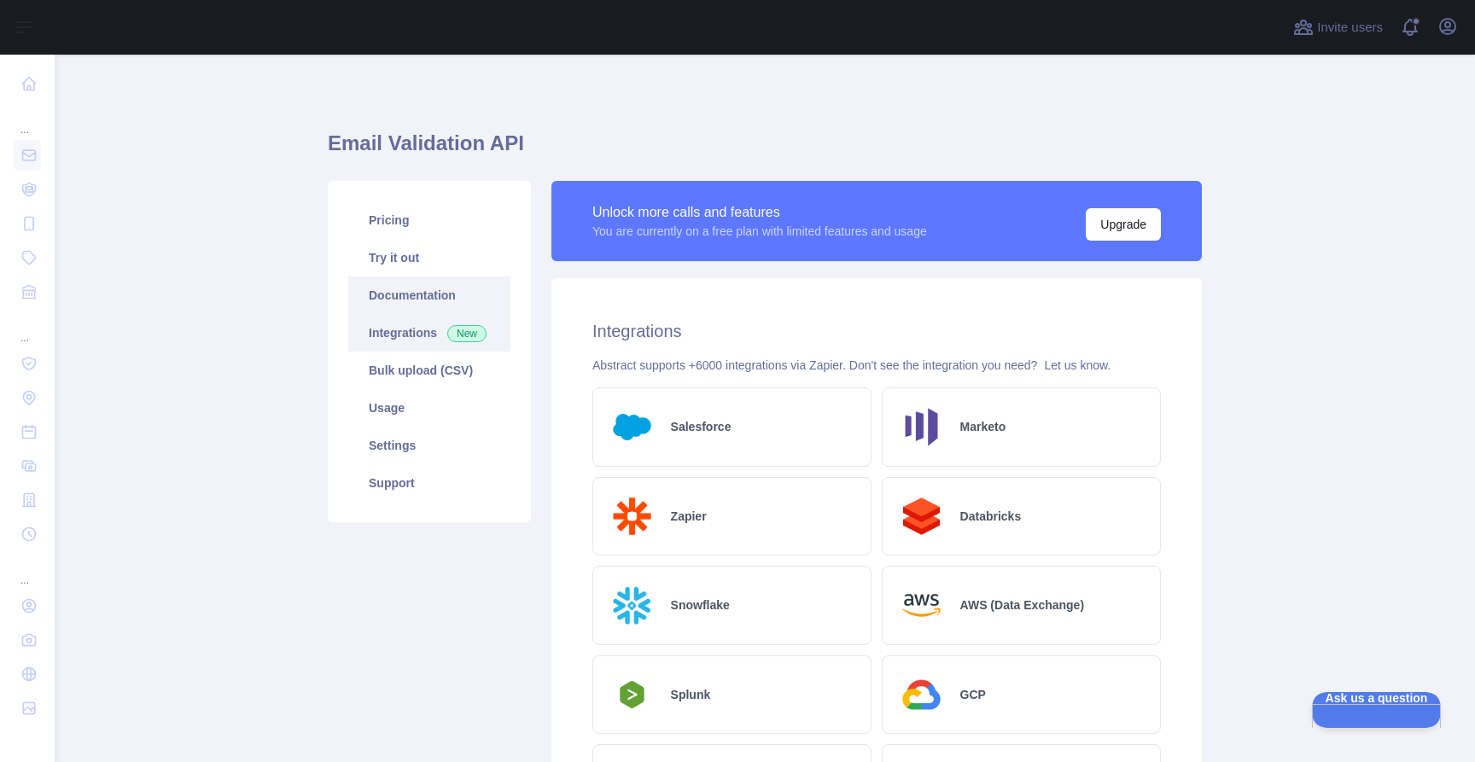
click at [423, 291] on link "Documentation" at bounding box center [429, 296] width 162 height 38
click at [415, 488] on link "Support" at bounding box center [429, 483] width 162 height 38
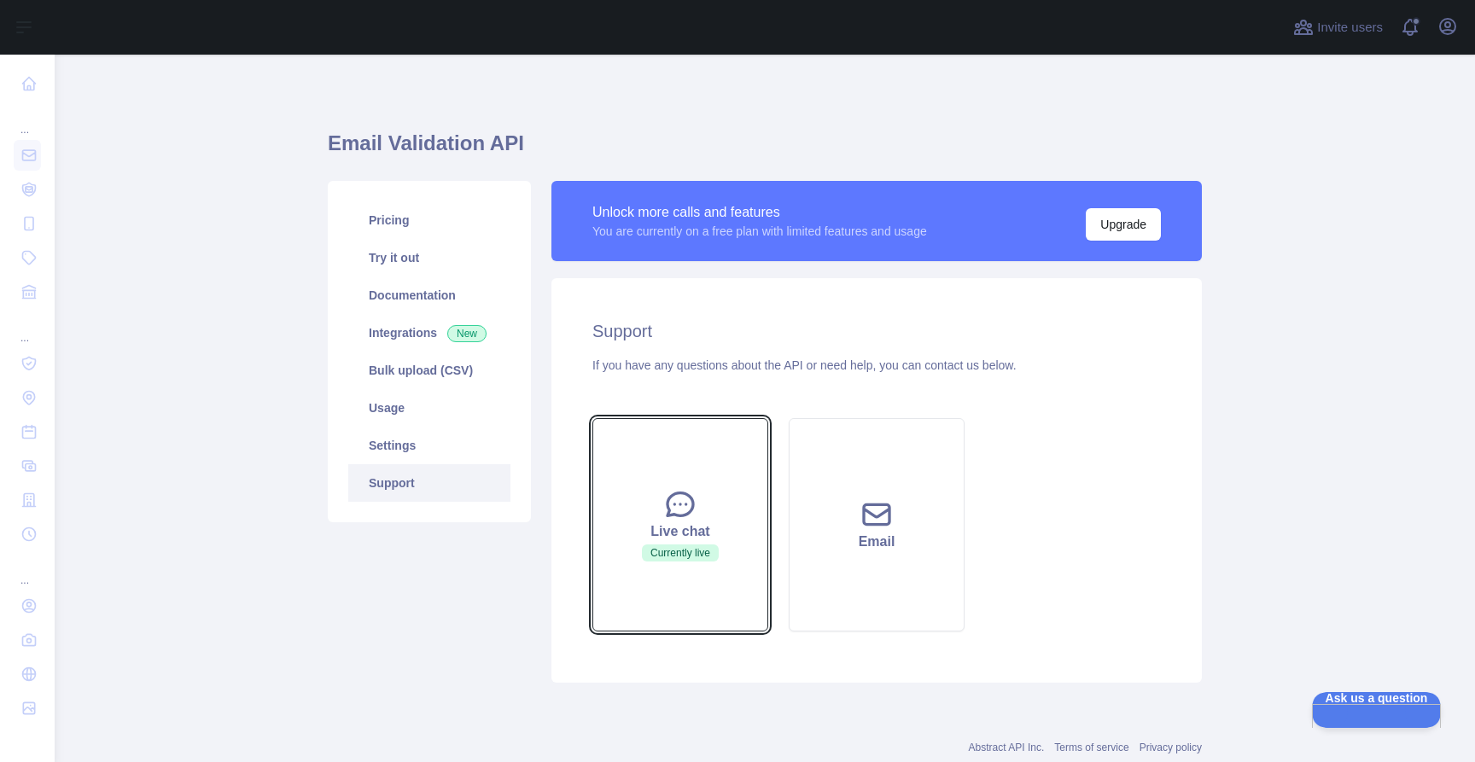
click at [666, 509] on icon at bounding box center [680, 504] width 34 height 34
drag, startPoint x: 664, startPoint y: 509, endPoint x: 621, endPoint y: 505, distance: 42.9
click at [621, 505] on button "Live chat Currently live" at bounding box center [680, 524] width 176 height 213
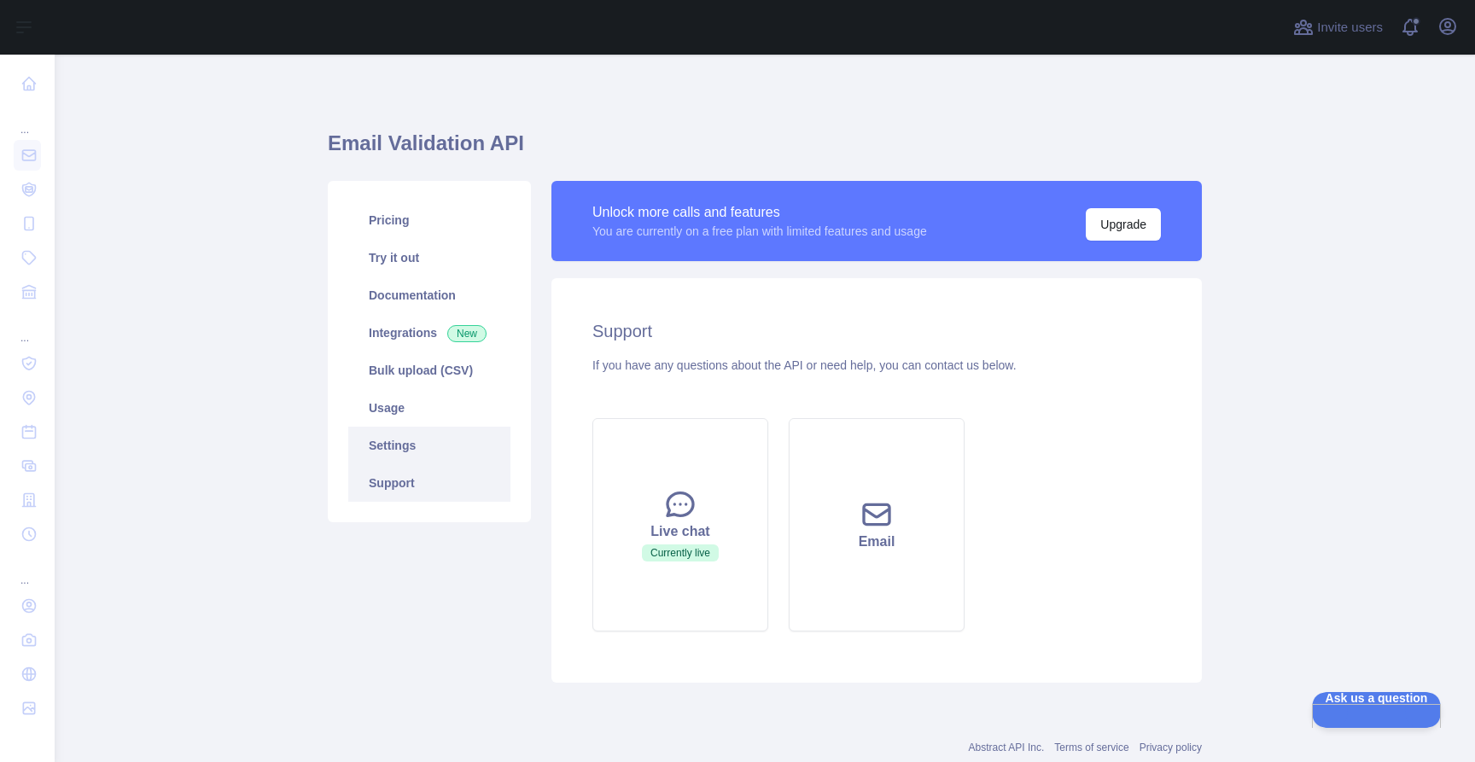
click at [435, 444] on link "Settings" at bounding box center [429, 446] width 162 height 38
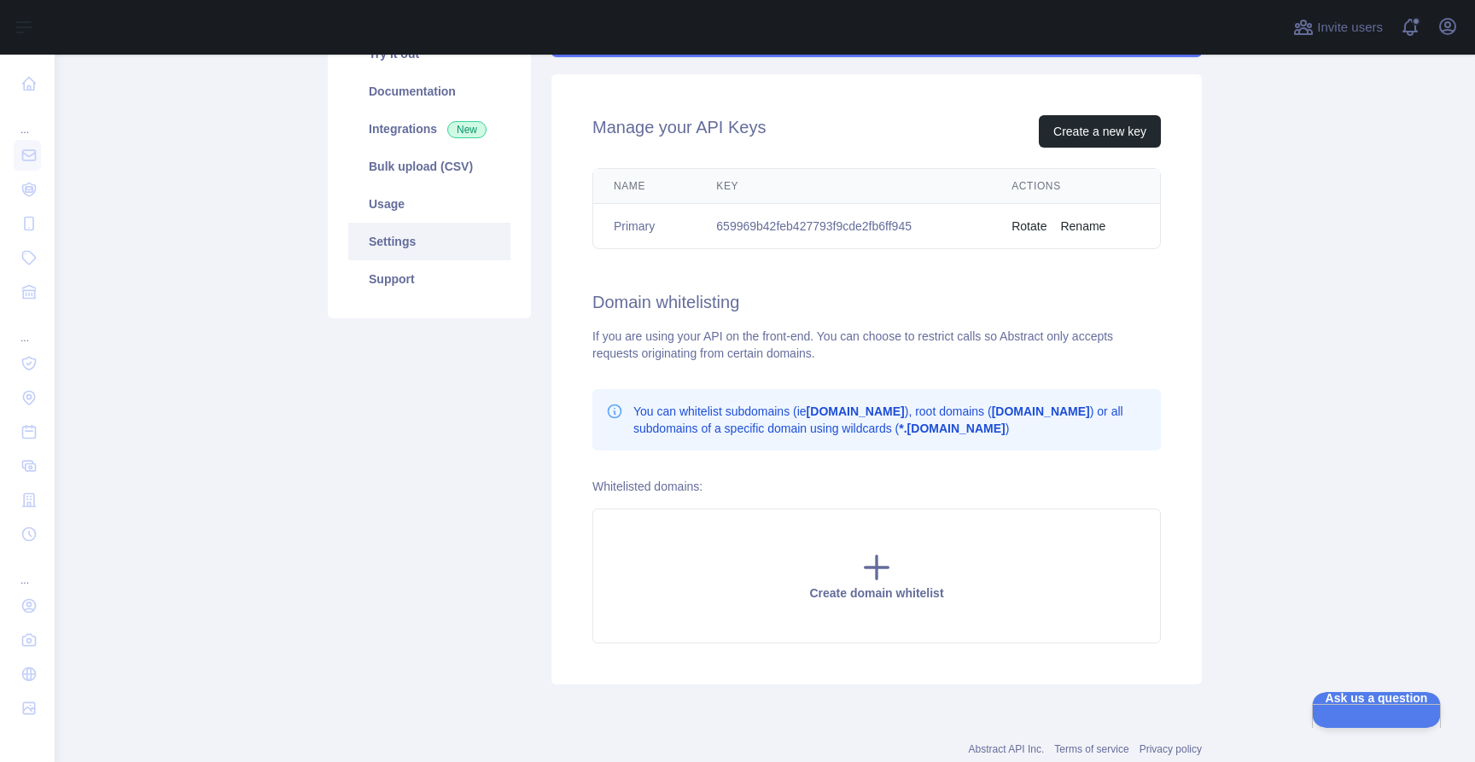
scroll to position [140, 0]
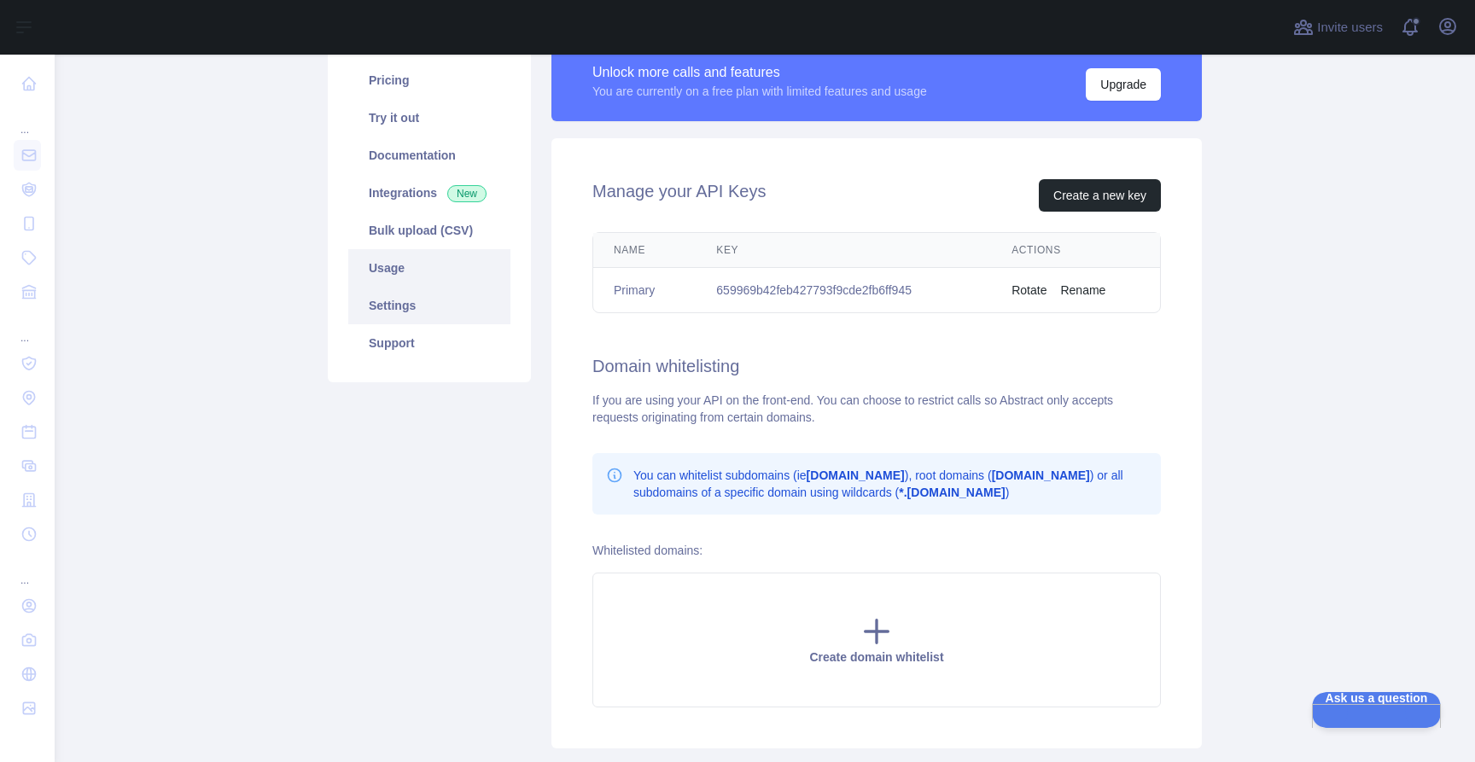
click at [468, 267] on link "Usage" at bounding box center [429, 268] width 162 height 38
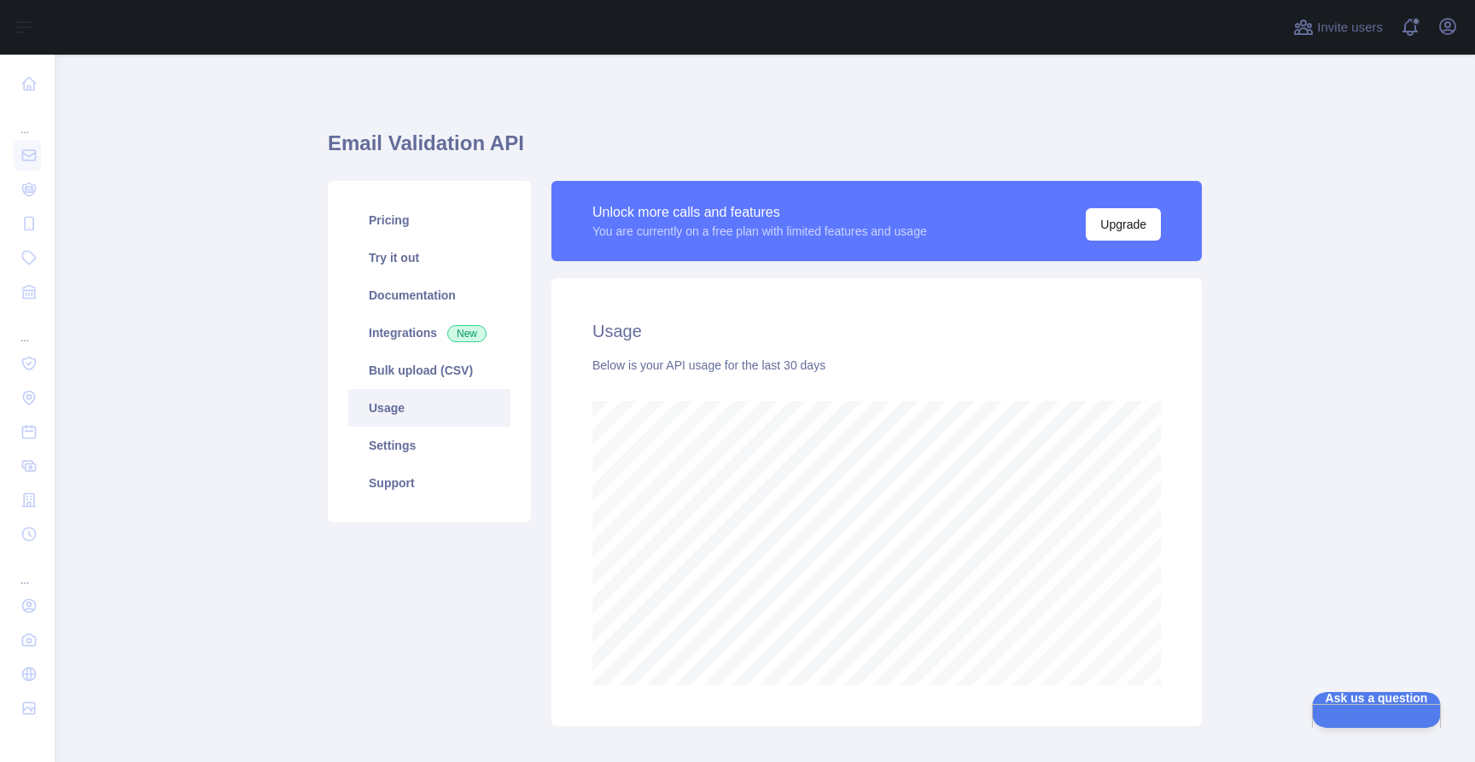
scroll to position [90, 0]
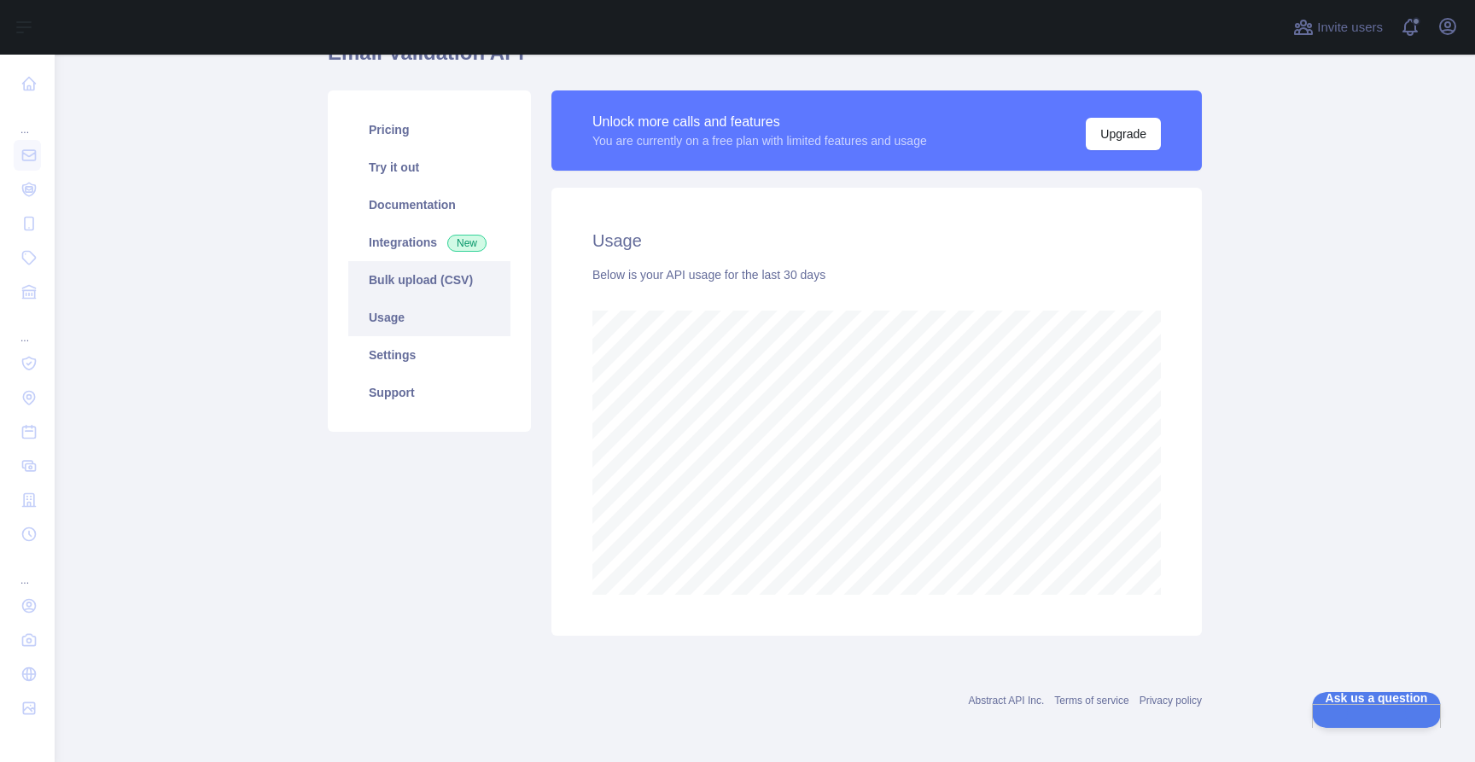
click at [405, 284] on link "Bulk upload (CSV)" at bounding box center [429, 280] width 162 height 38
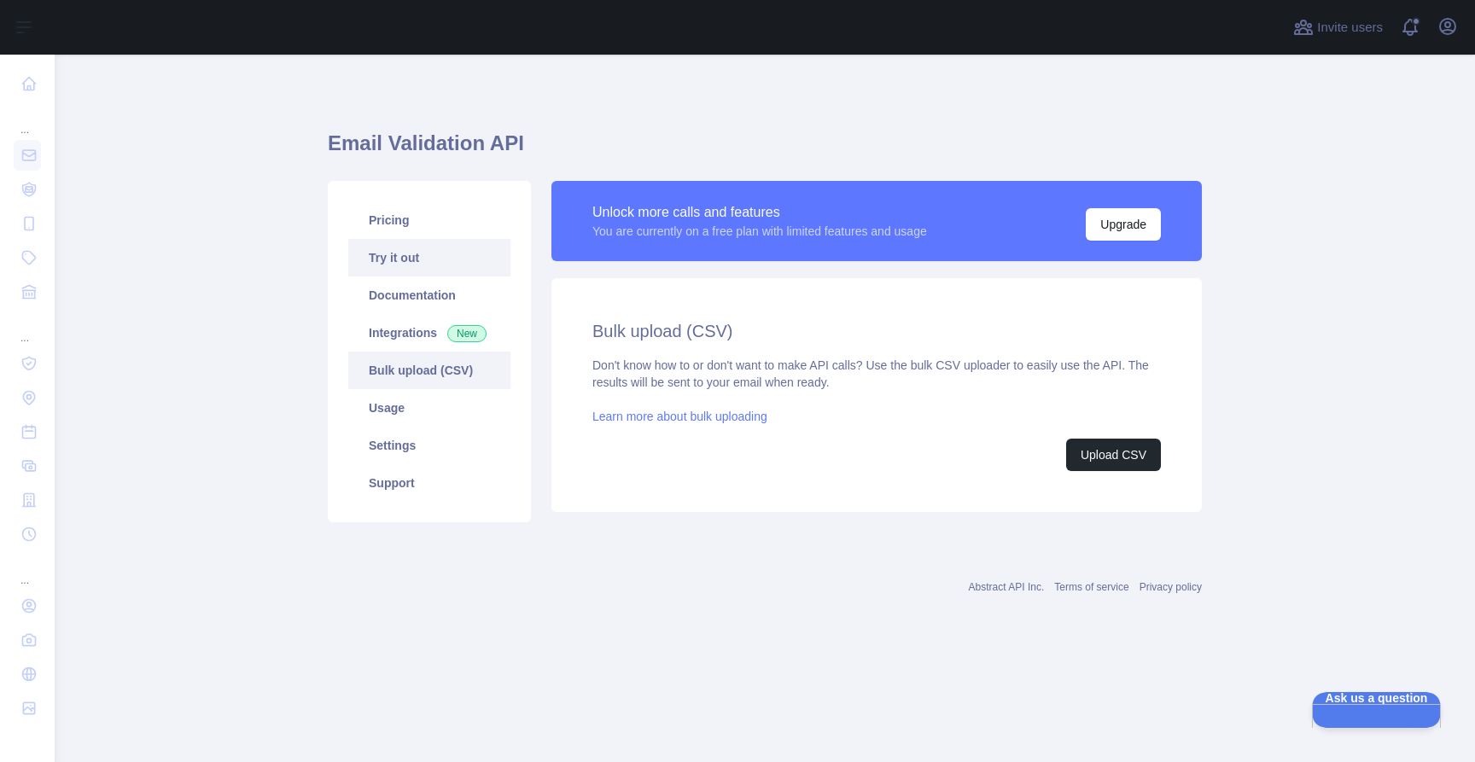
click at [412, 257] on link "Try it out" at bounding box center [429, 258] width 162 height 38
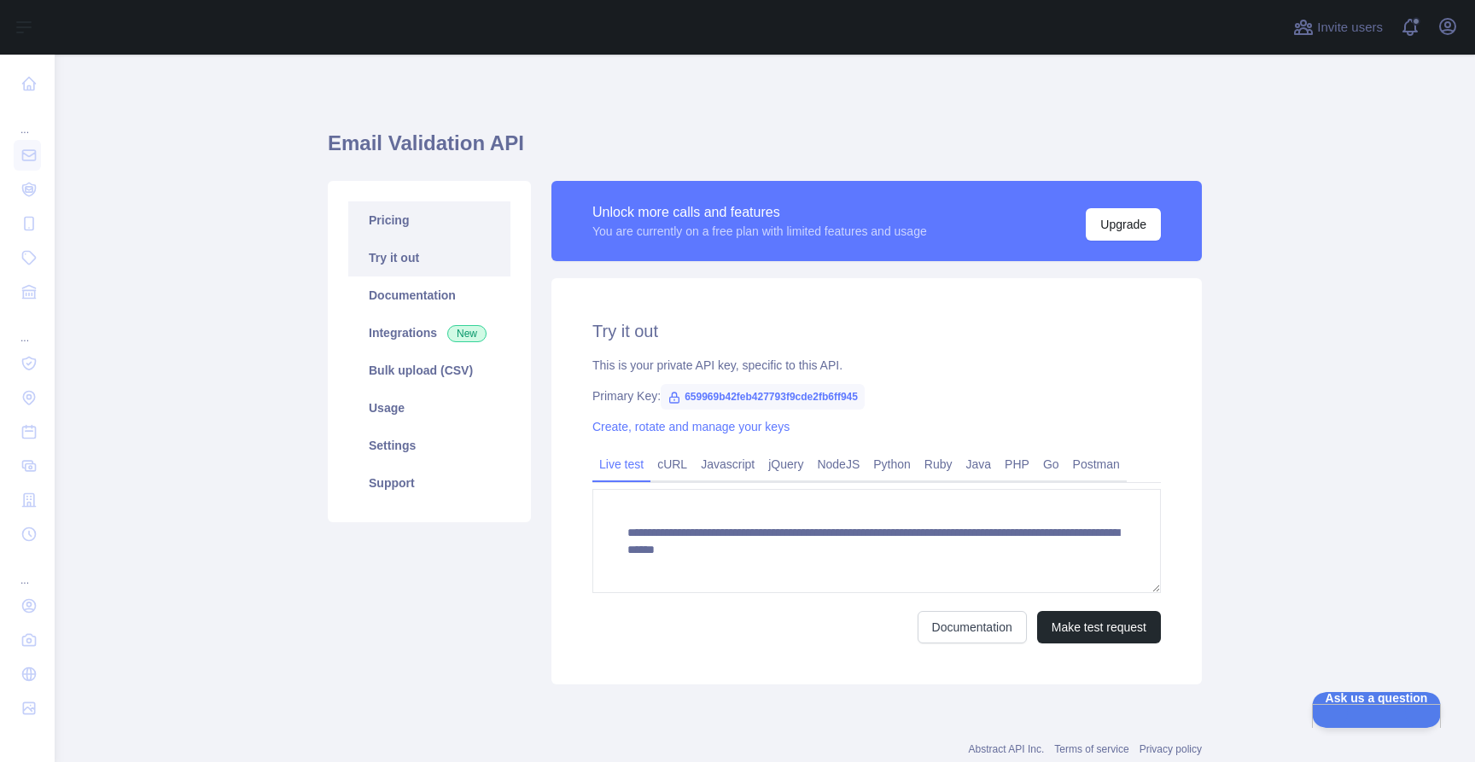
click at [412, 219] on link "Pricing" at bounding box center [429, 220] width 162 height 38
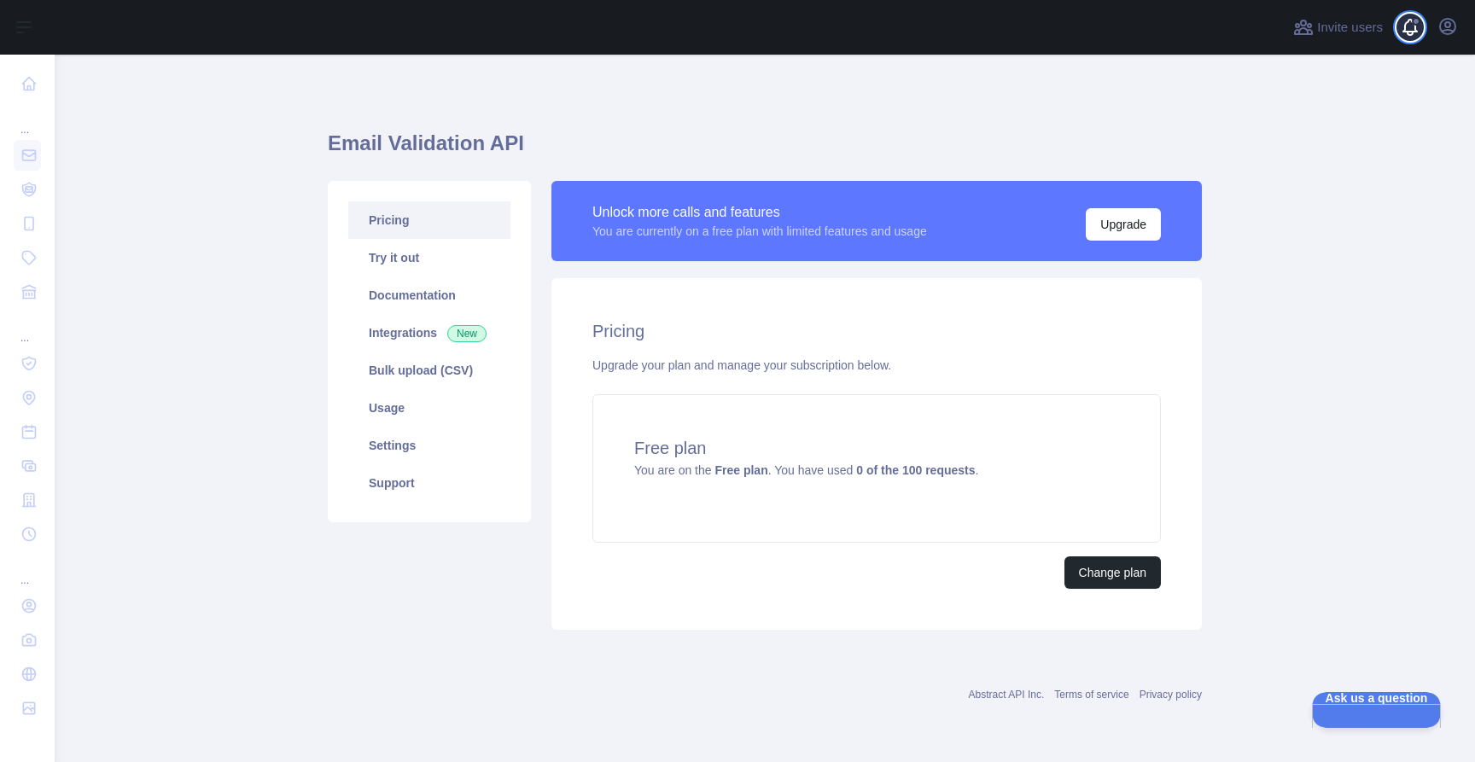
click at [1402, 15] on span at bounding box center [1417, 27] width 34 height 55
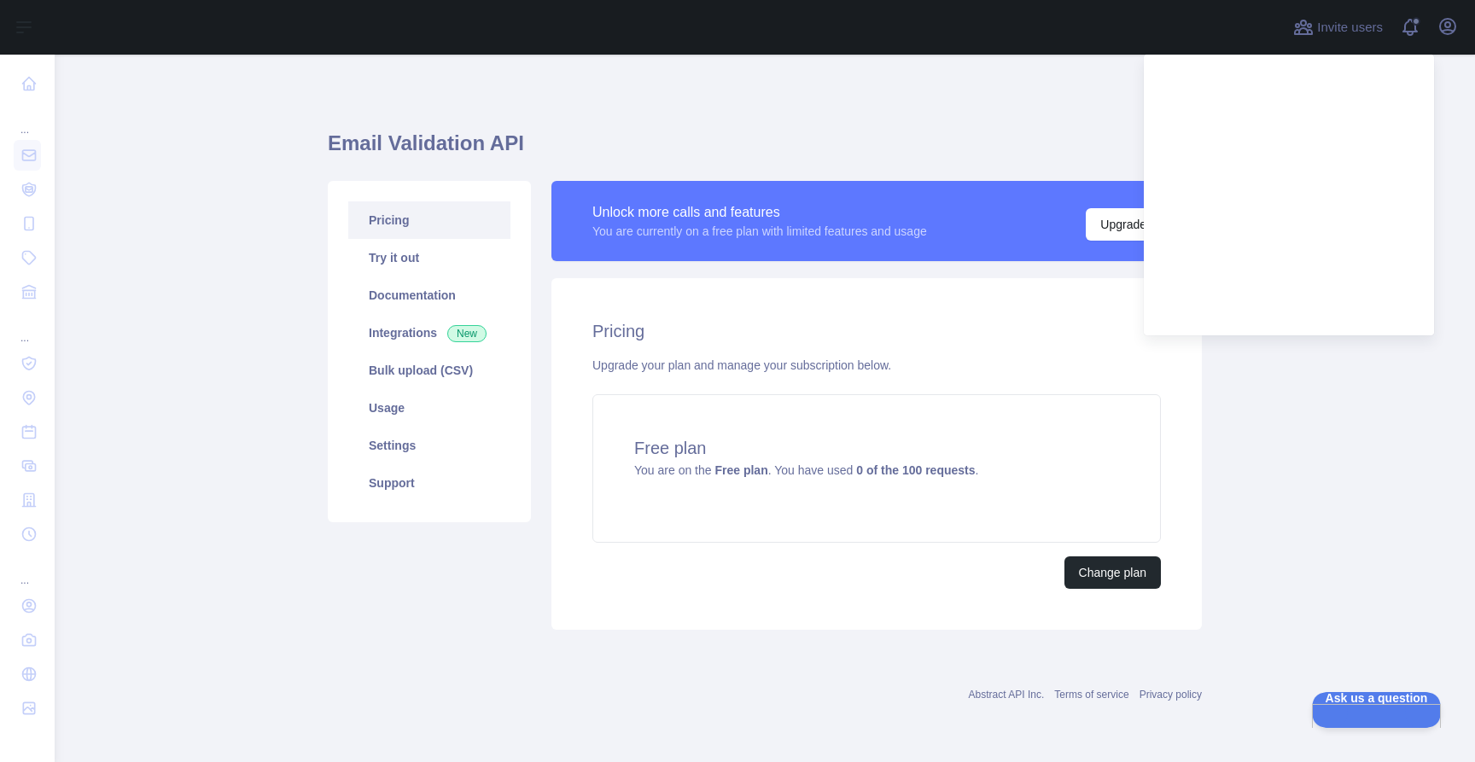
click at [1467, 44] on div "Invite users View notifications Open user menu" at bounding box center [765, 27] width 1421 height 55
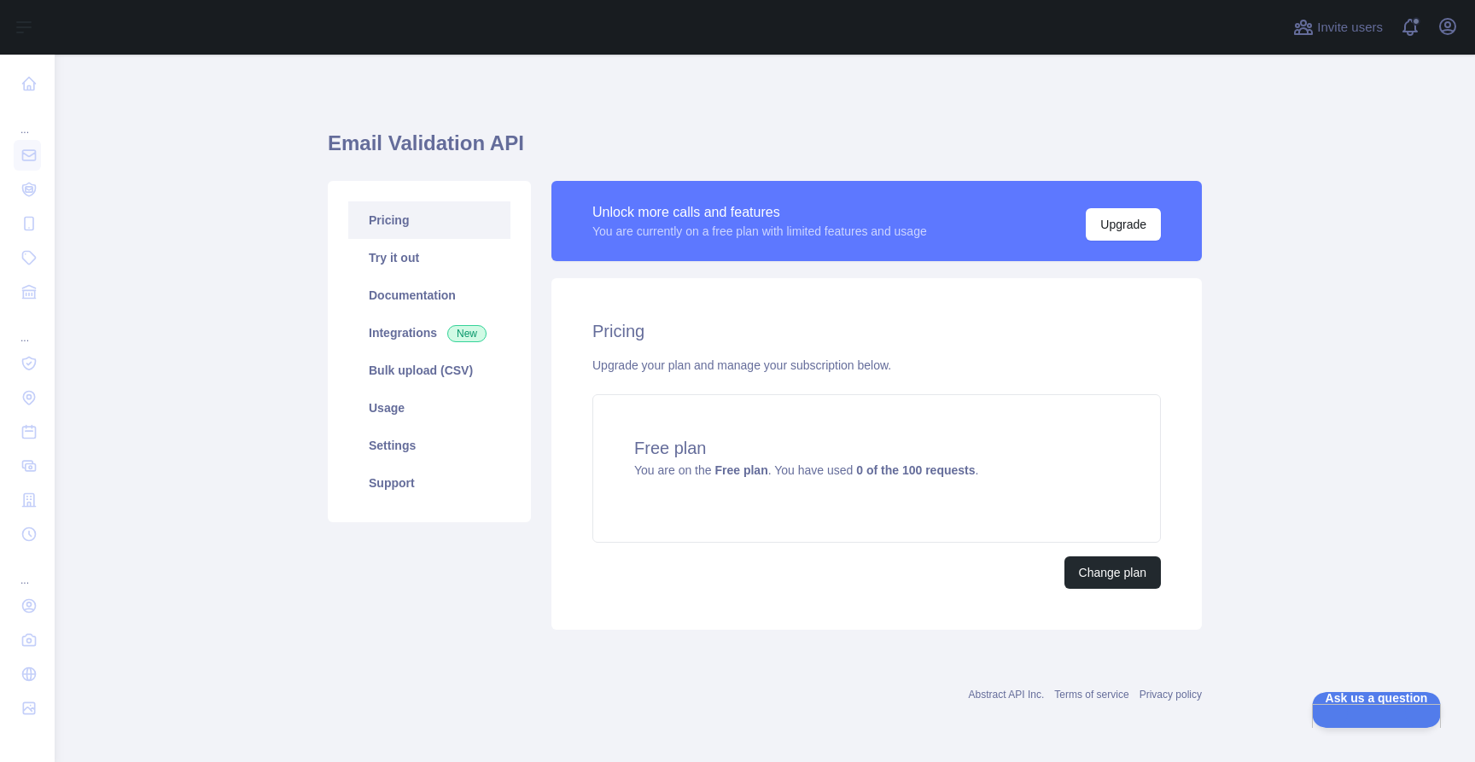
click at [1465, 38] on div "Invite users View notifications Open user menu" at bounding box center [765, 27] width 1421 height 55
click at [1461, 35] on div "Open user menu" at bounding box center [1447, 28] width 27 height 30
click at [1446, 31] on icon "button" at bounding box center [1448, 26] width 20 height 20
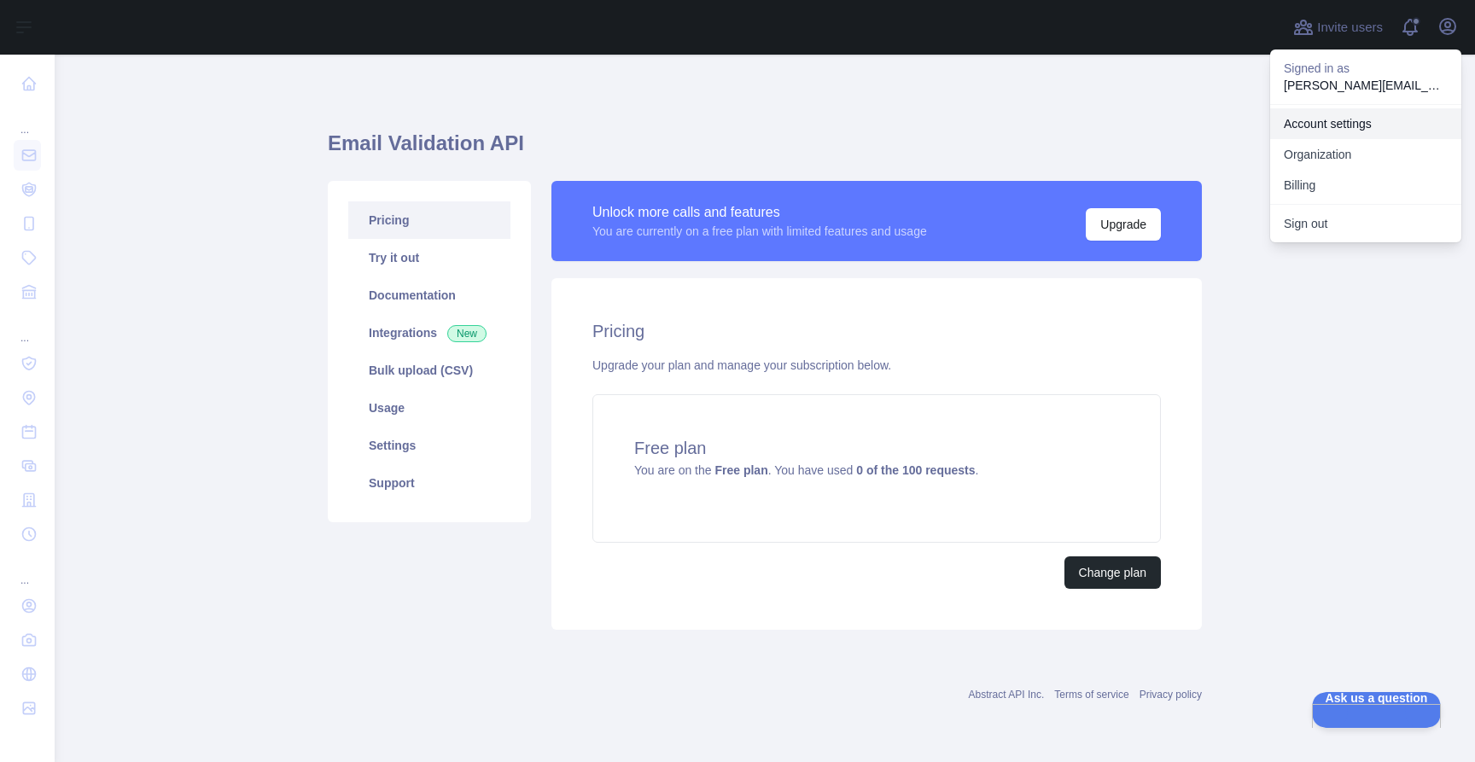
click at [1316, 118] on link "Account settings" at bounding box center [1365, 123] width 191 height 31
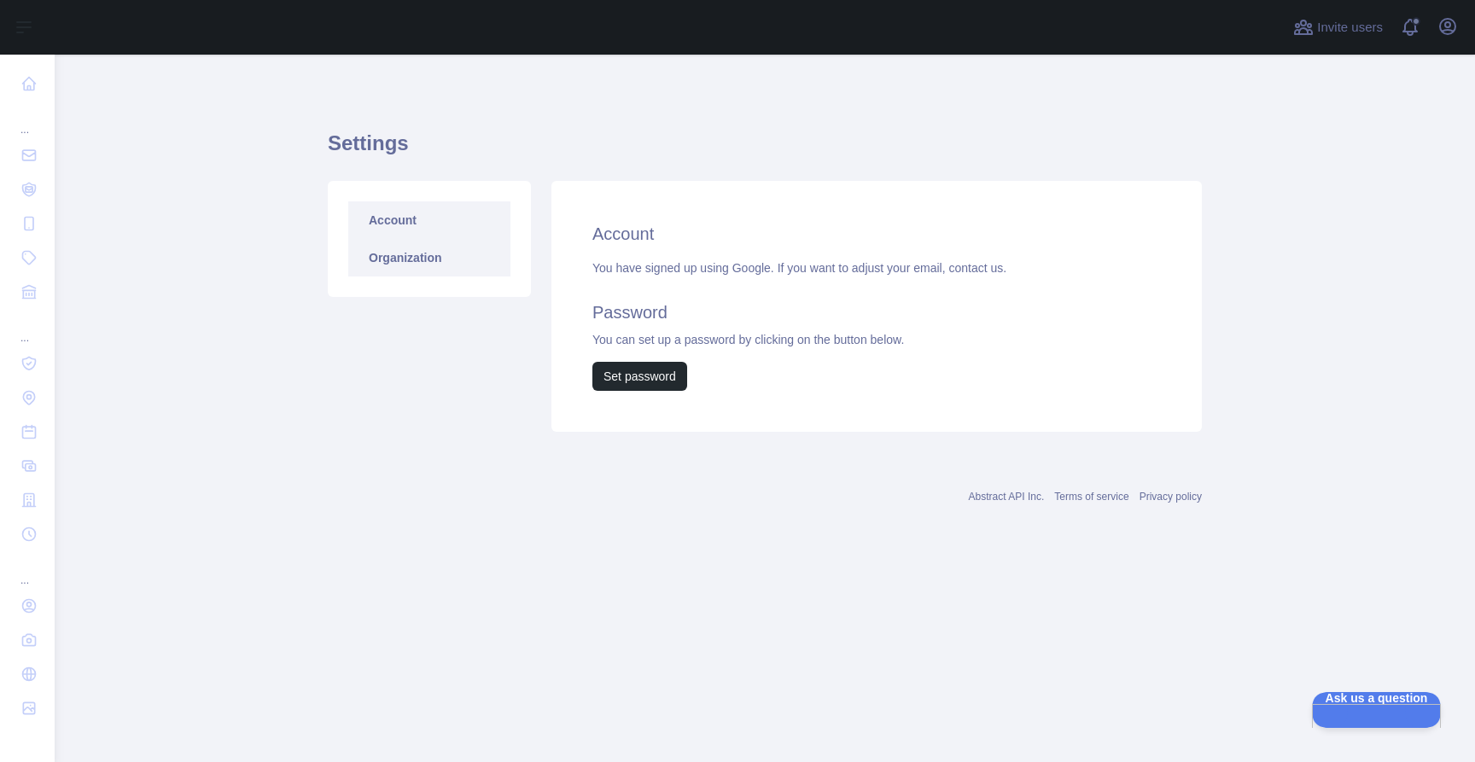
click at [417, 259] on link "Organization" at bounding box center [429, 258] width 162 height 38
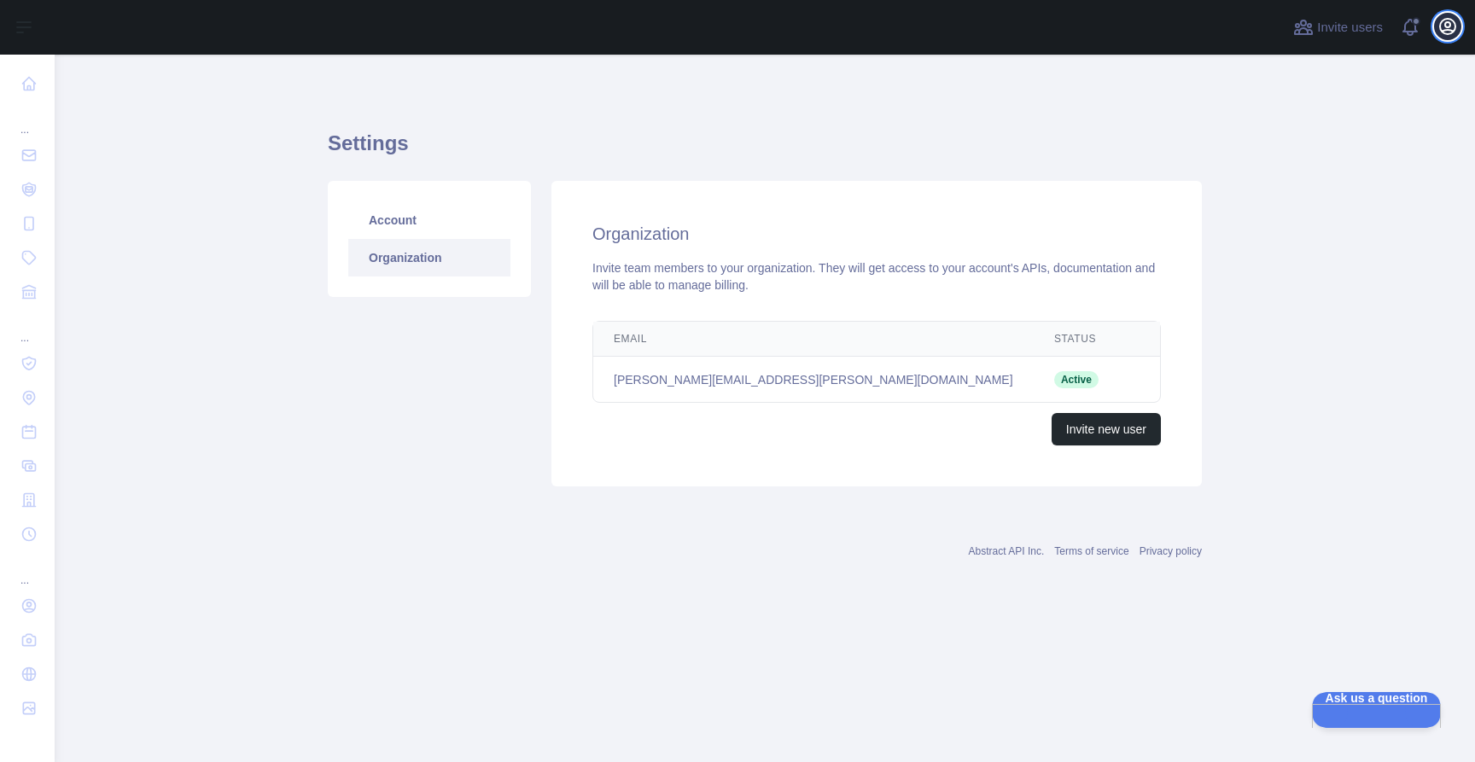
click at [1452, 37] on button "Open user menu" at bounding box center [1447, 26] width 27 height 27
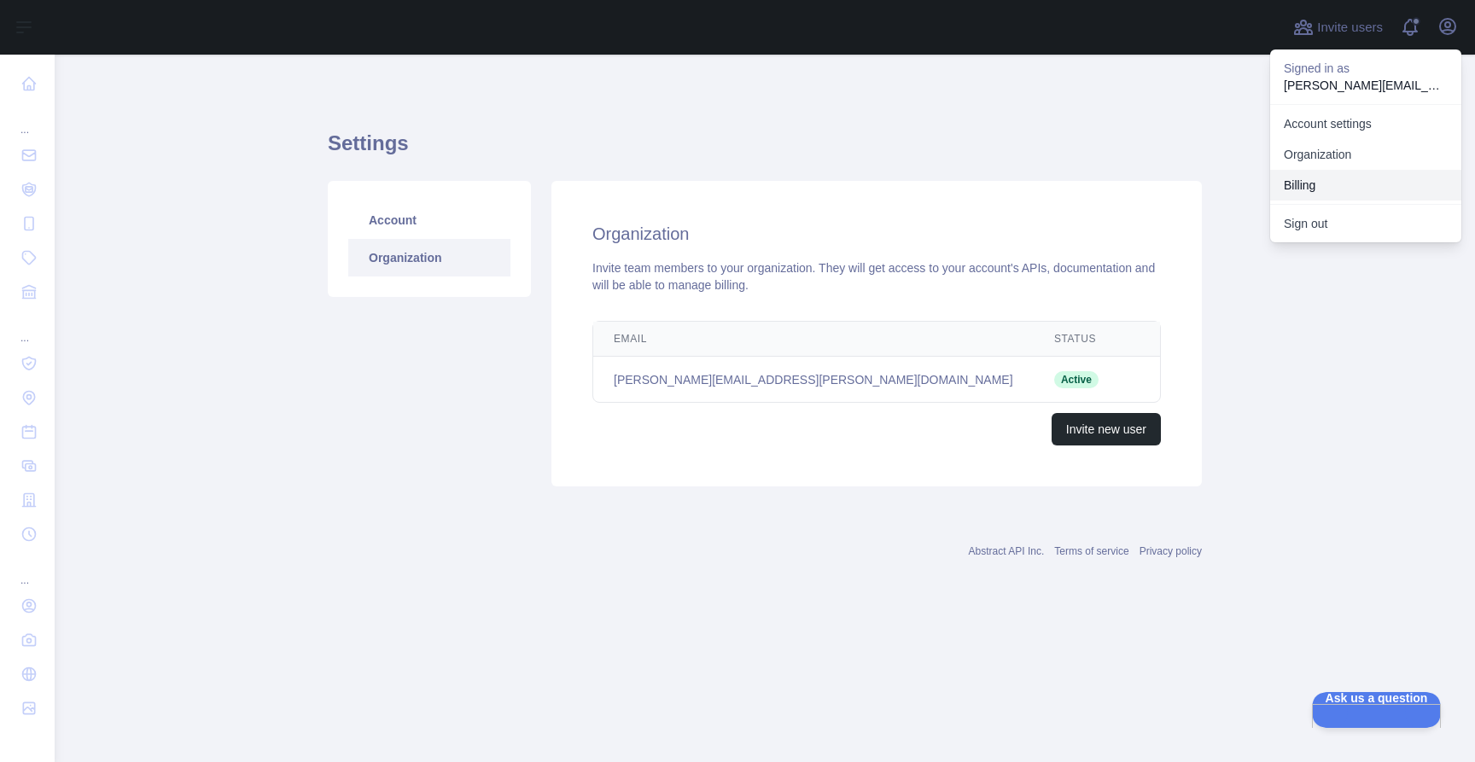
click at [1332, 185] on button "Billing" at bounding box center [1365, 185] width 191 height 31
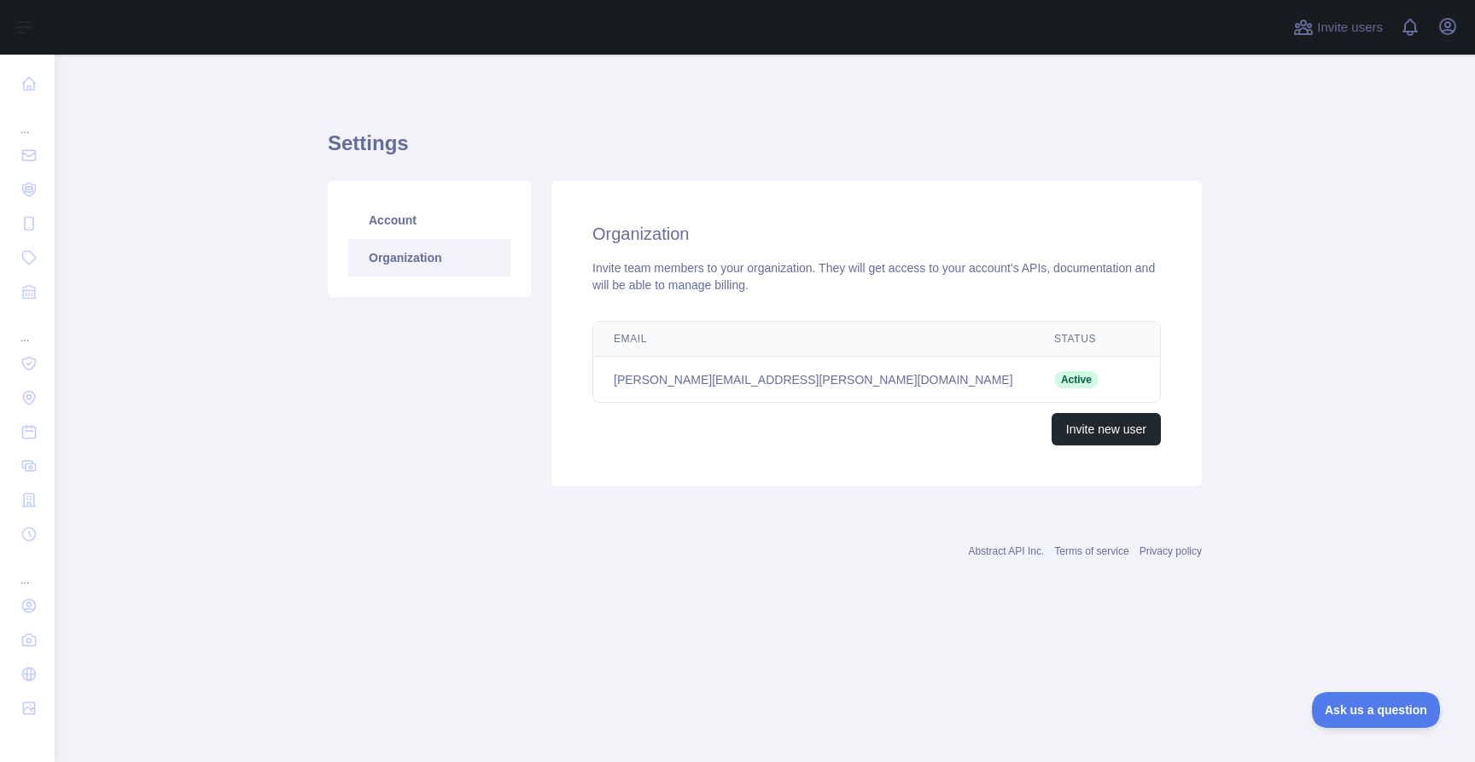
click at [930, 400] on td "[PERSON_NAME][EMAIL_ADDRESS][PERSON_NAME][DOMAIN_NAME]" at bounding box center [813, 380] width 440 height 46
click at [384, 224] on link "Account" at bounding box center [429, 220] width 162 height 38
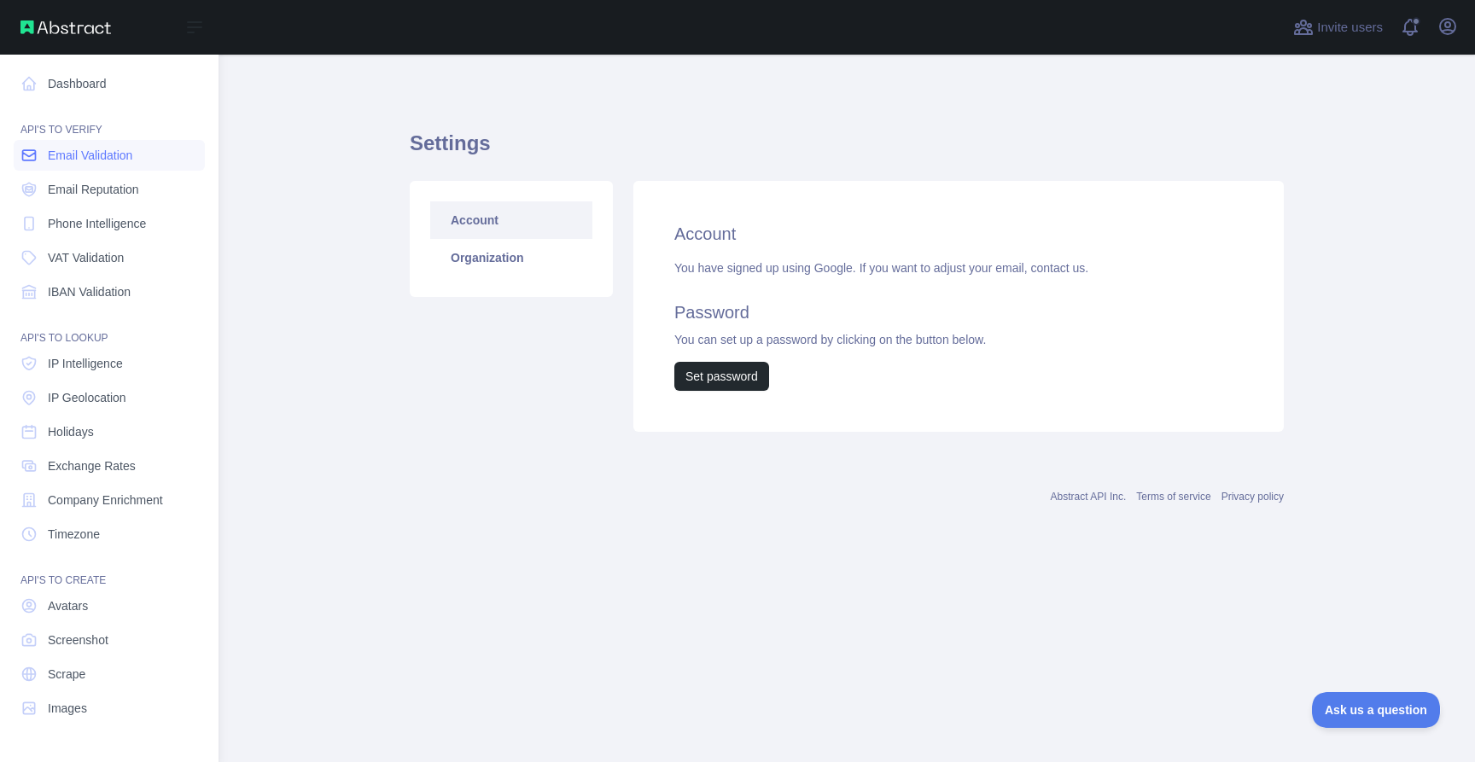
click at [114, 150] on span "Email Validation" at bounding box center [90, 155] width 85 height 17
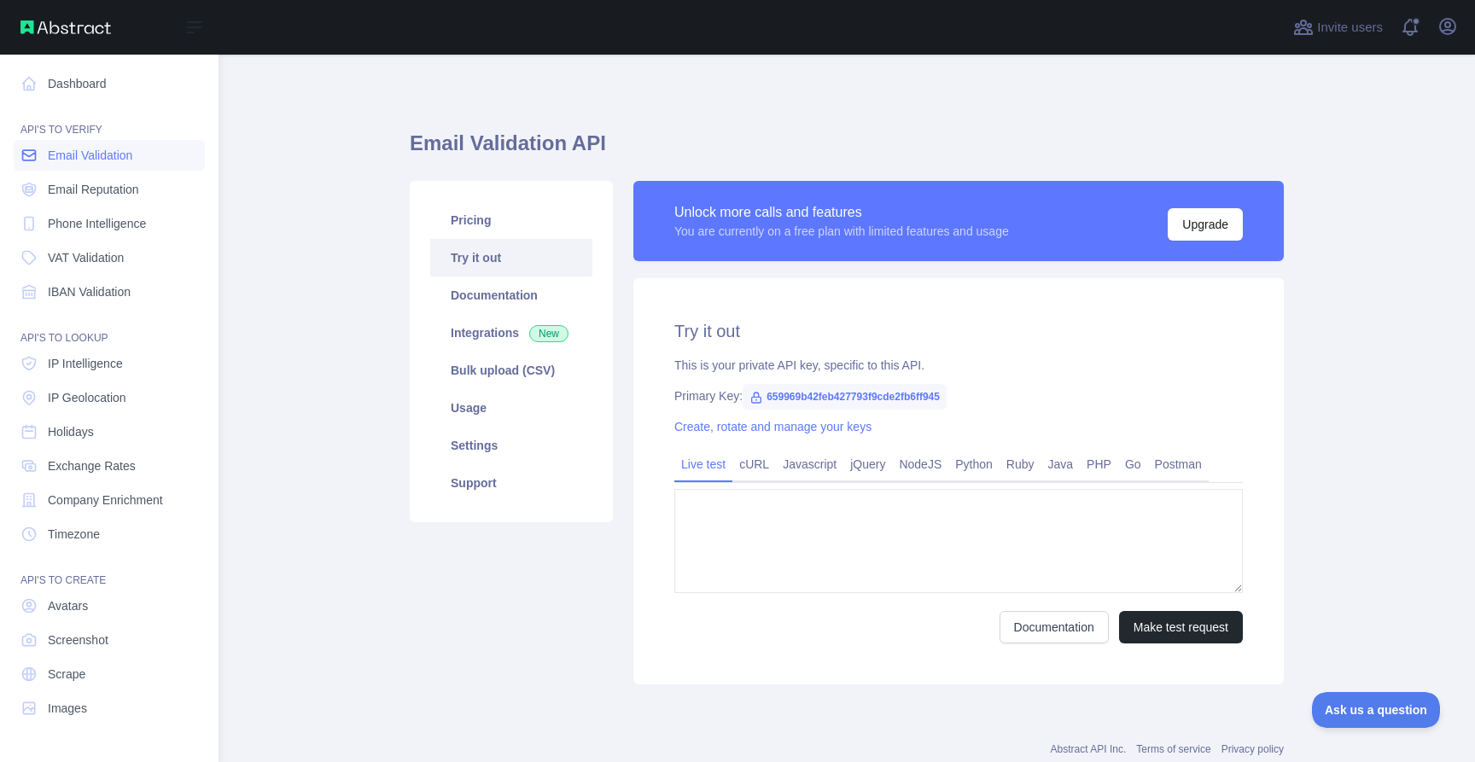
type textarea "**********"
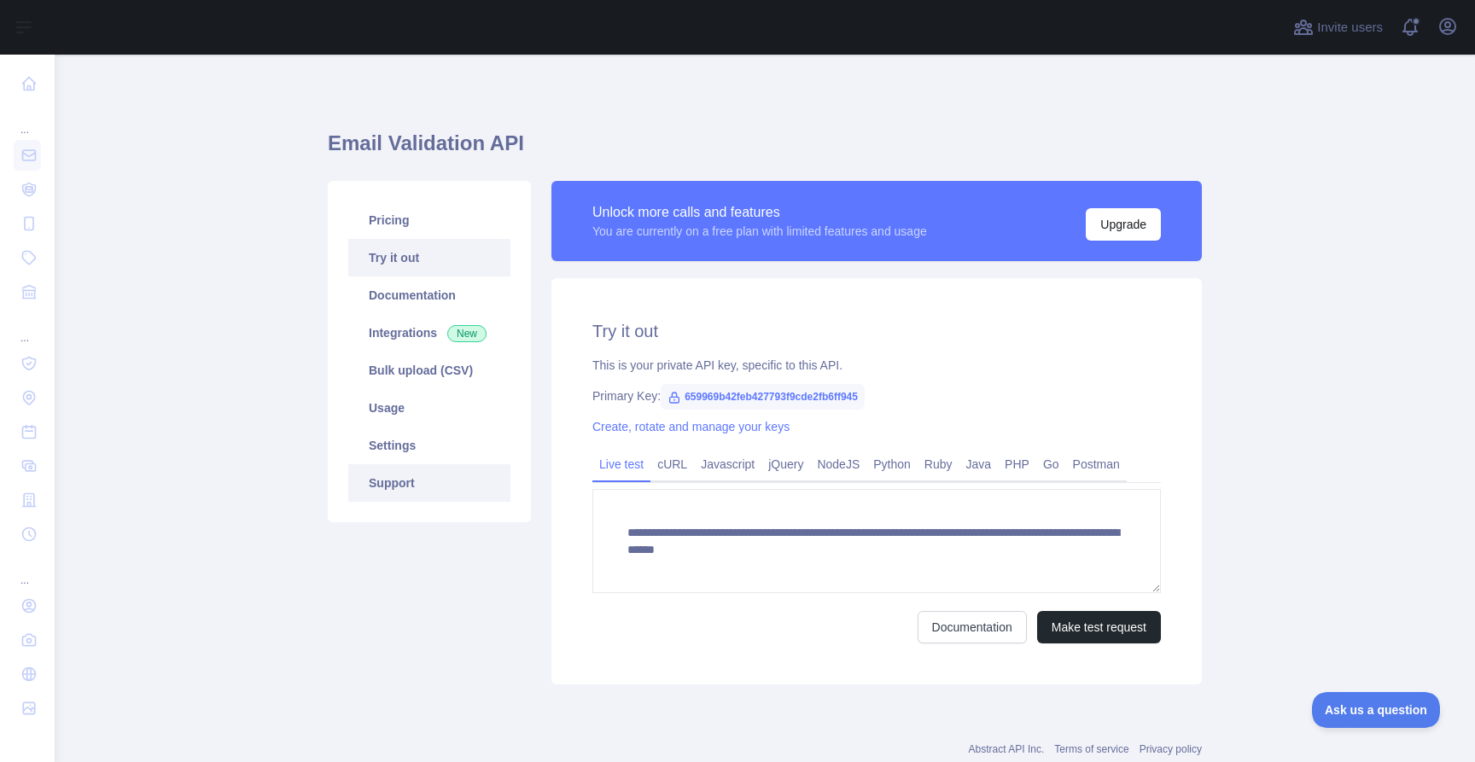
click at [449, 487] on link "Support" at bounding box center [429, 483] width 162 height 38
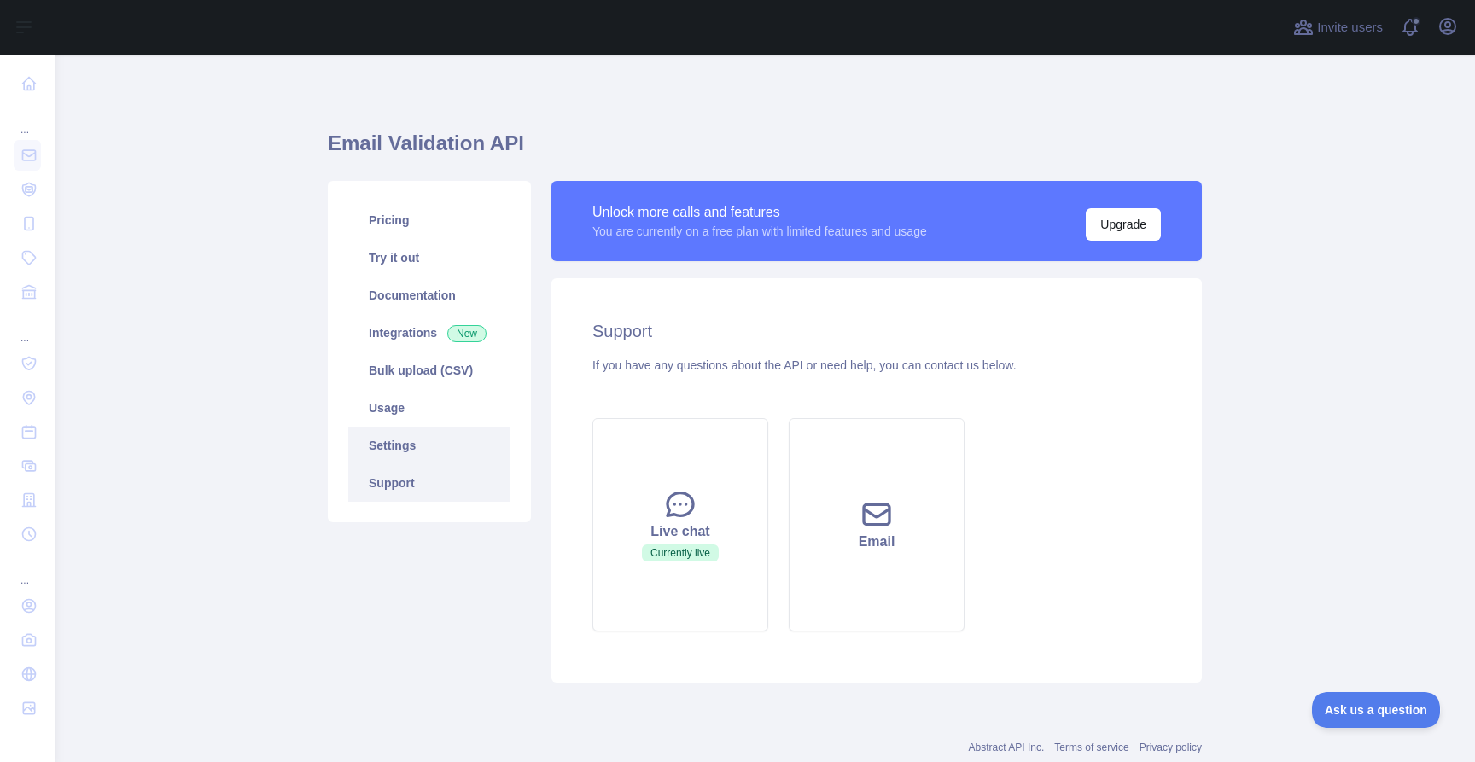
click at [449, 450] on link "Settings" at bounding box center [429, 446] width 162 height 38
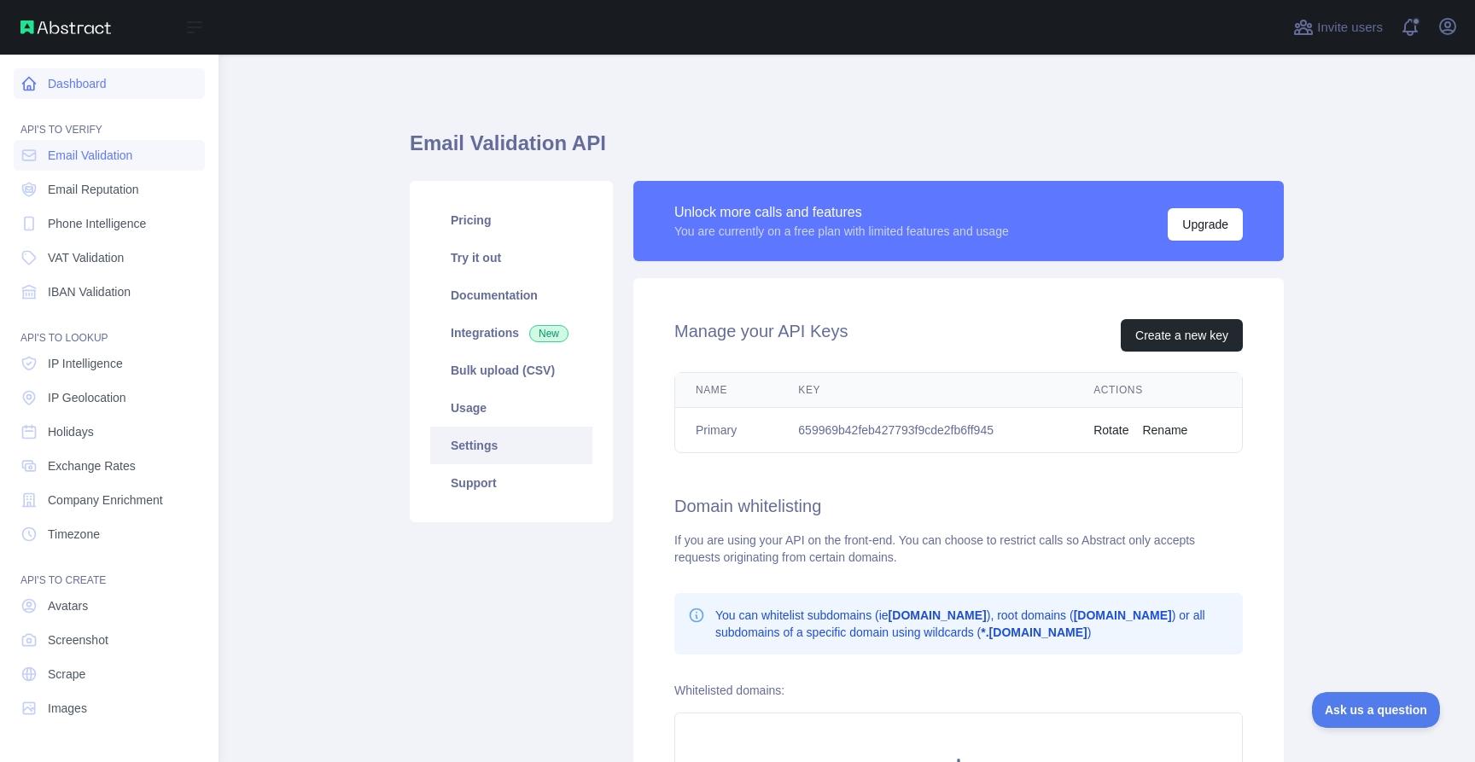
click at [113, 75] on link "Dashboard" at bounding box center [109, 83] width 191 height 31
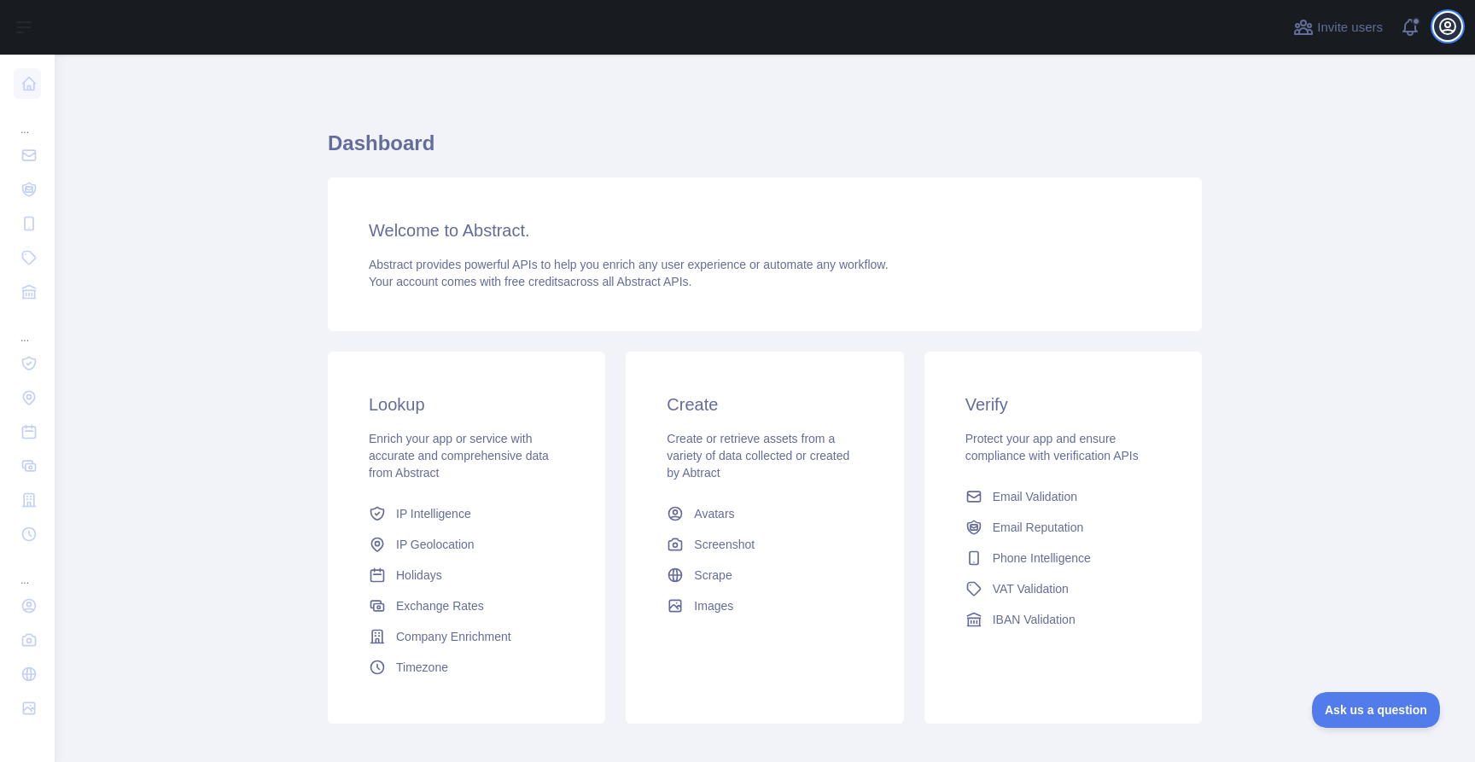
click at [1443, 20] on icon "button" at bounding box center [1447, 26] width 15 height 15
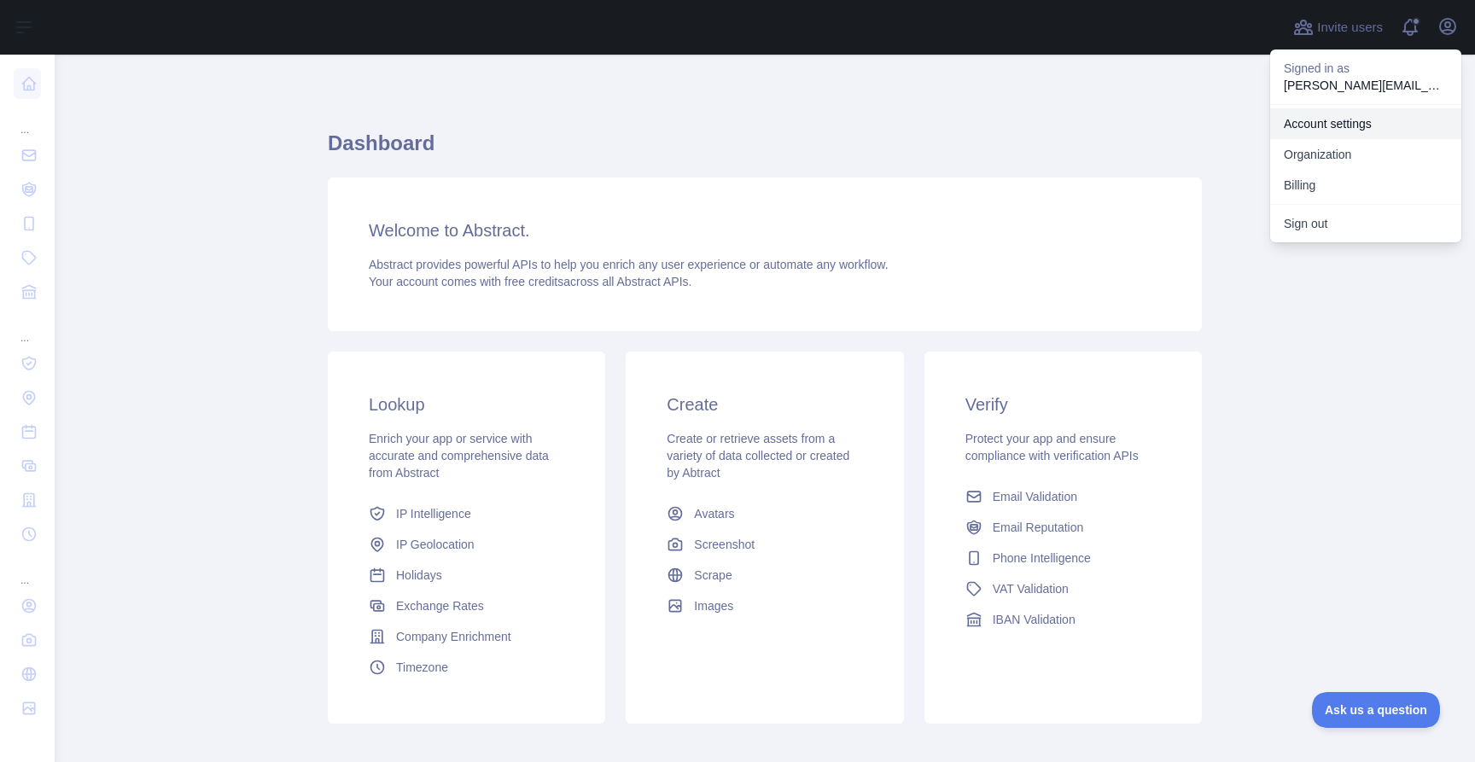
click at [1349, 125] on link "Account settings" at bounding box center [1365, 123] width 191 height 31
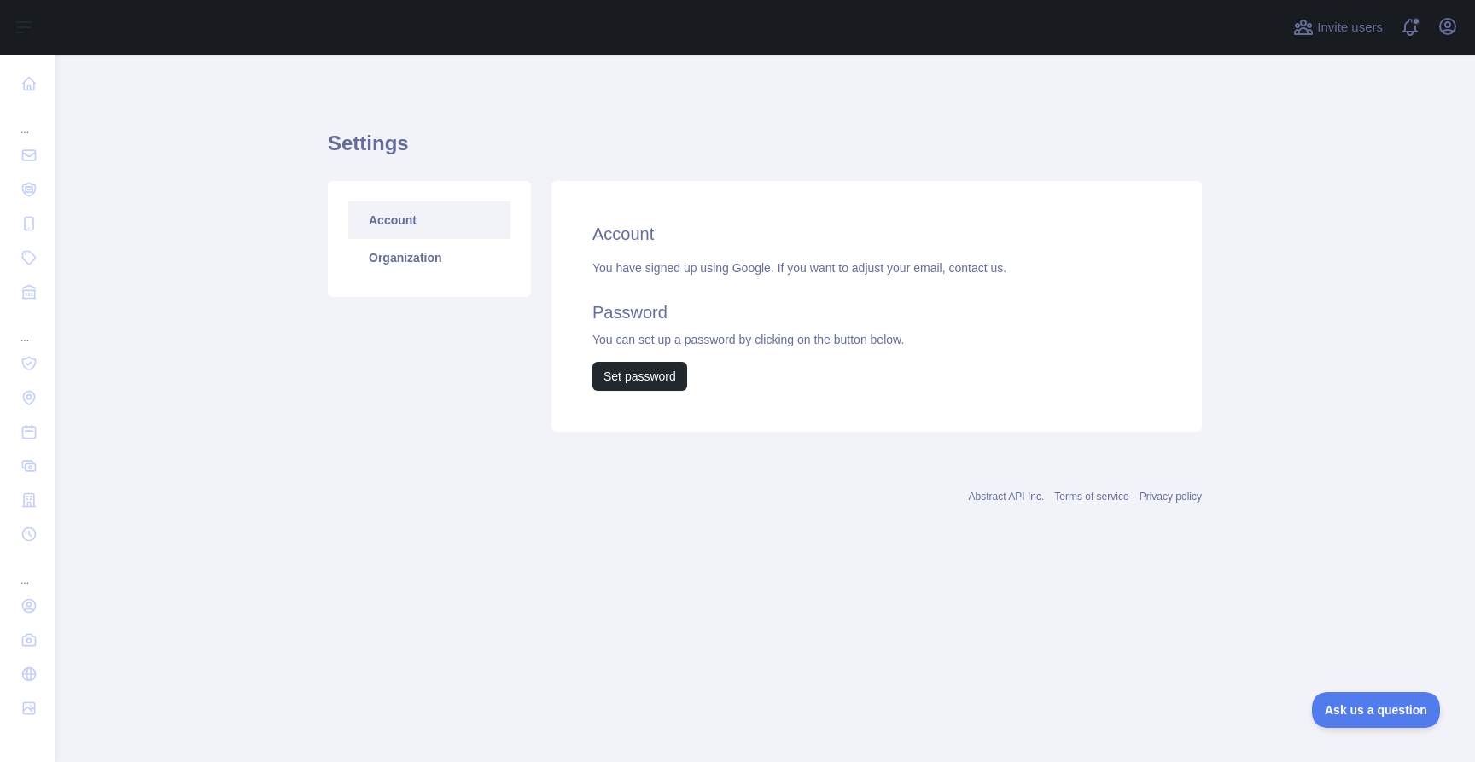
click at [1434, 14] on div "Open user menu" at bounding box center [1447, 28] width 27 height 30
click at [1450, 23] on icon "button" at bounding box center [1447, 26] width 15 height 15
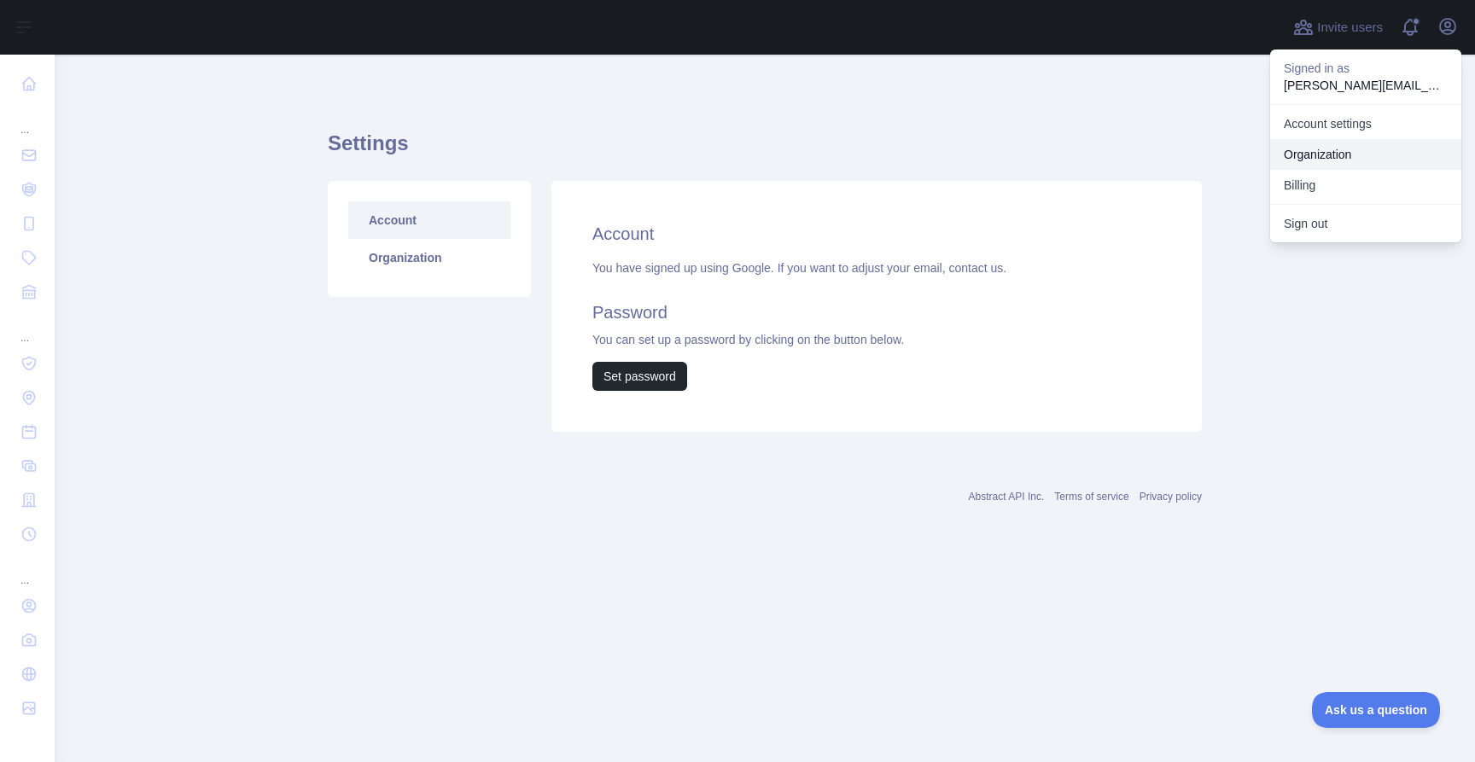
click at [1349, 149] on link "Organization" at bounding box center [1365, 154] width 191 height 31
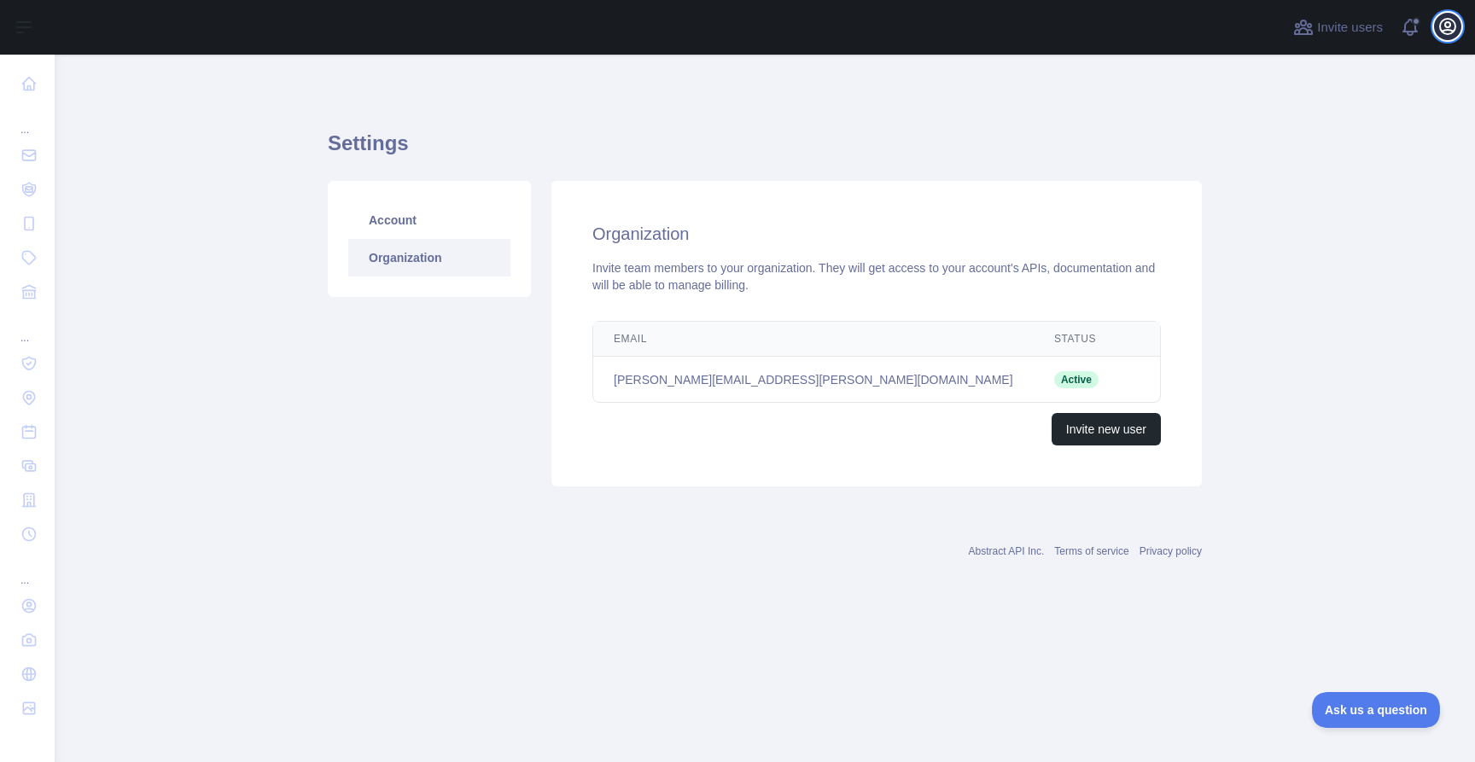
click at [1454, 24] on icon "button" at bounding box center [1447, 26] width 15 height 15
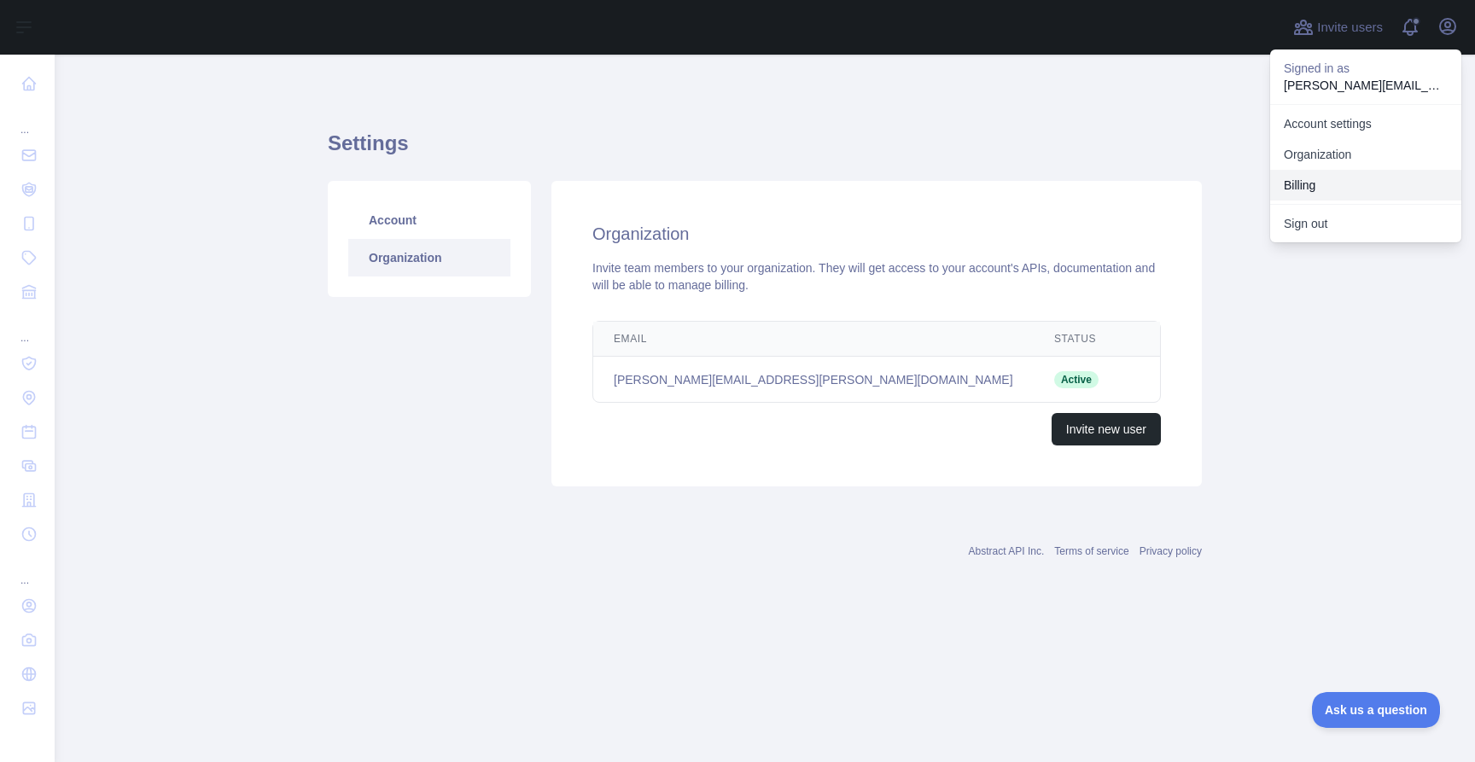
click at [1372, 181] on button "Billing" at bounding box center [1365, 185] width 191 height 31
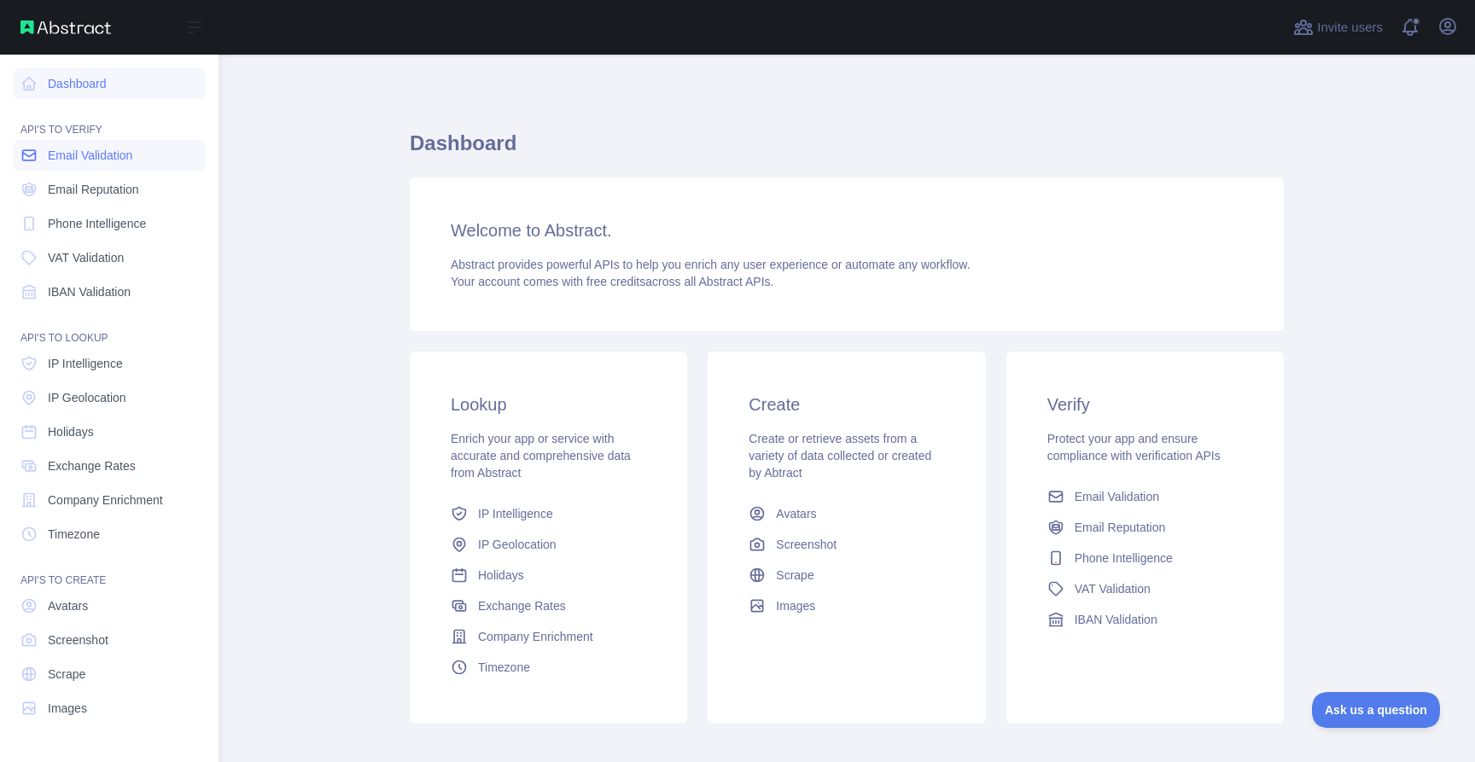
click at [69, 161] on span "Email Validation" at bounding box center [90, 155] width 85 height 17
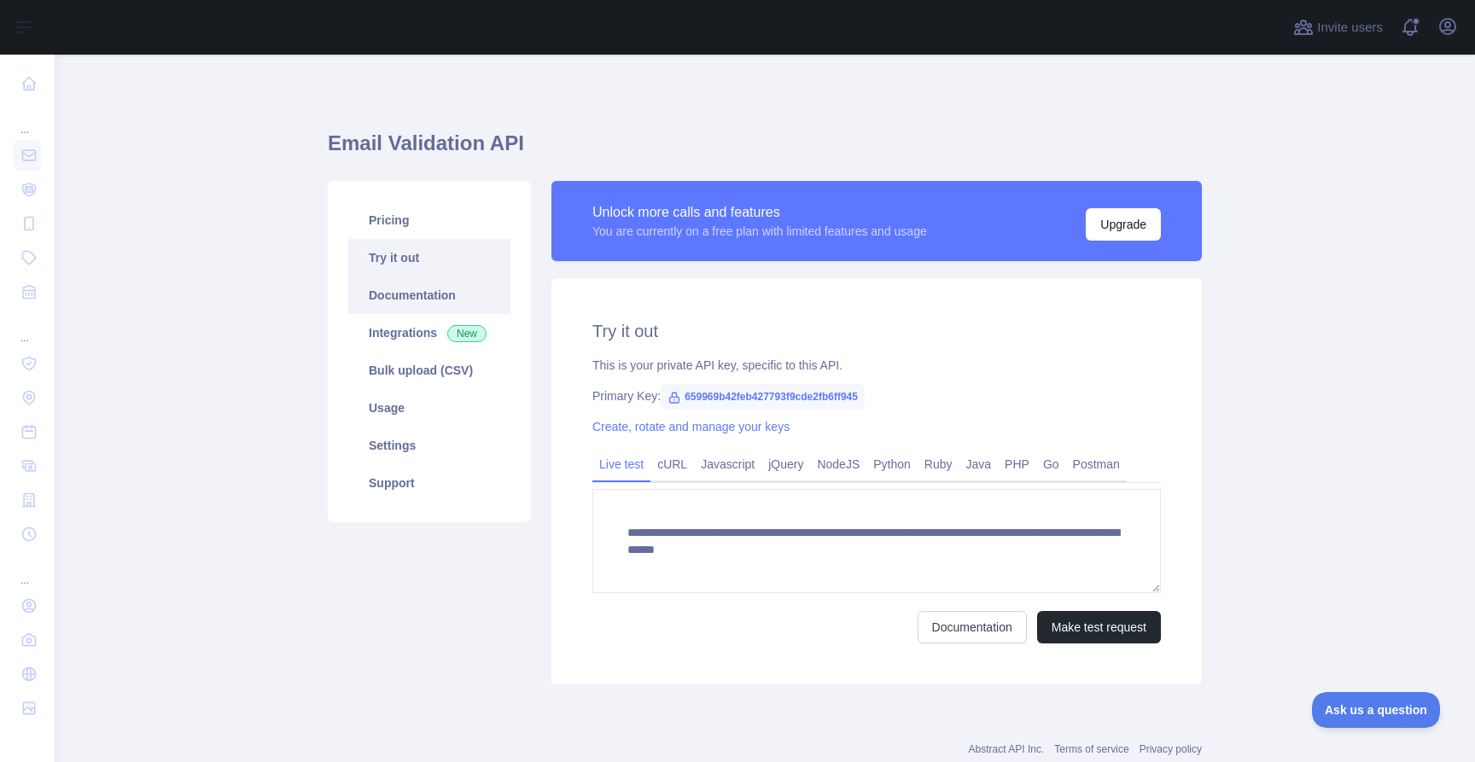
click at [443, 300] on link "Documentation" at bounding box center [429, 296] width 162 height 38
click at [1379, 702] on span "Ask us a question" at bounding box center [1368, 708] width 128 height 12
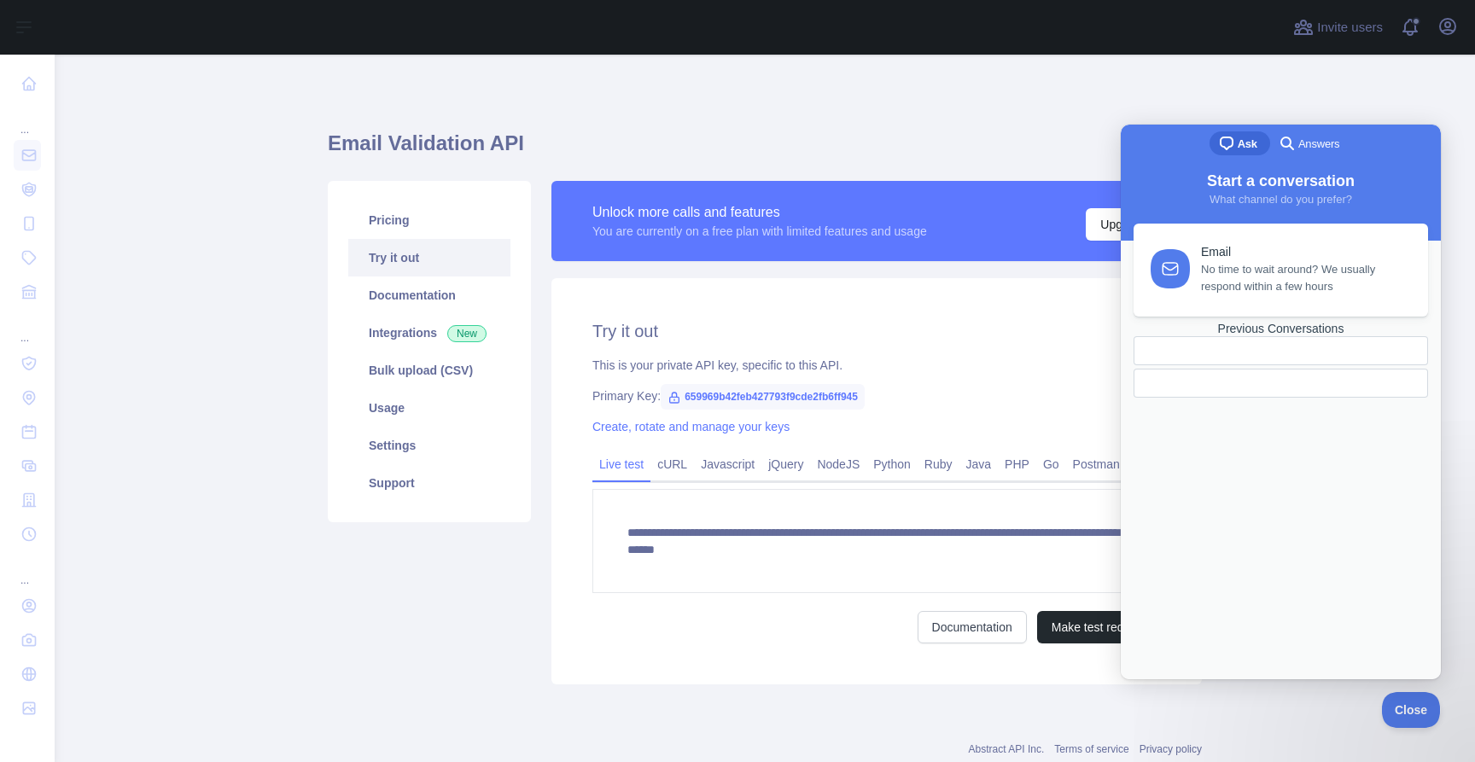
click at [1237, 199] on span "What channel do you prefer?" at bounding box center [1281, 199] width 143 height 13
click at [1248, 398] on link "Previous Conversations" at bounding box center [1281, 360] width 295 height 76
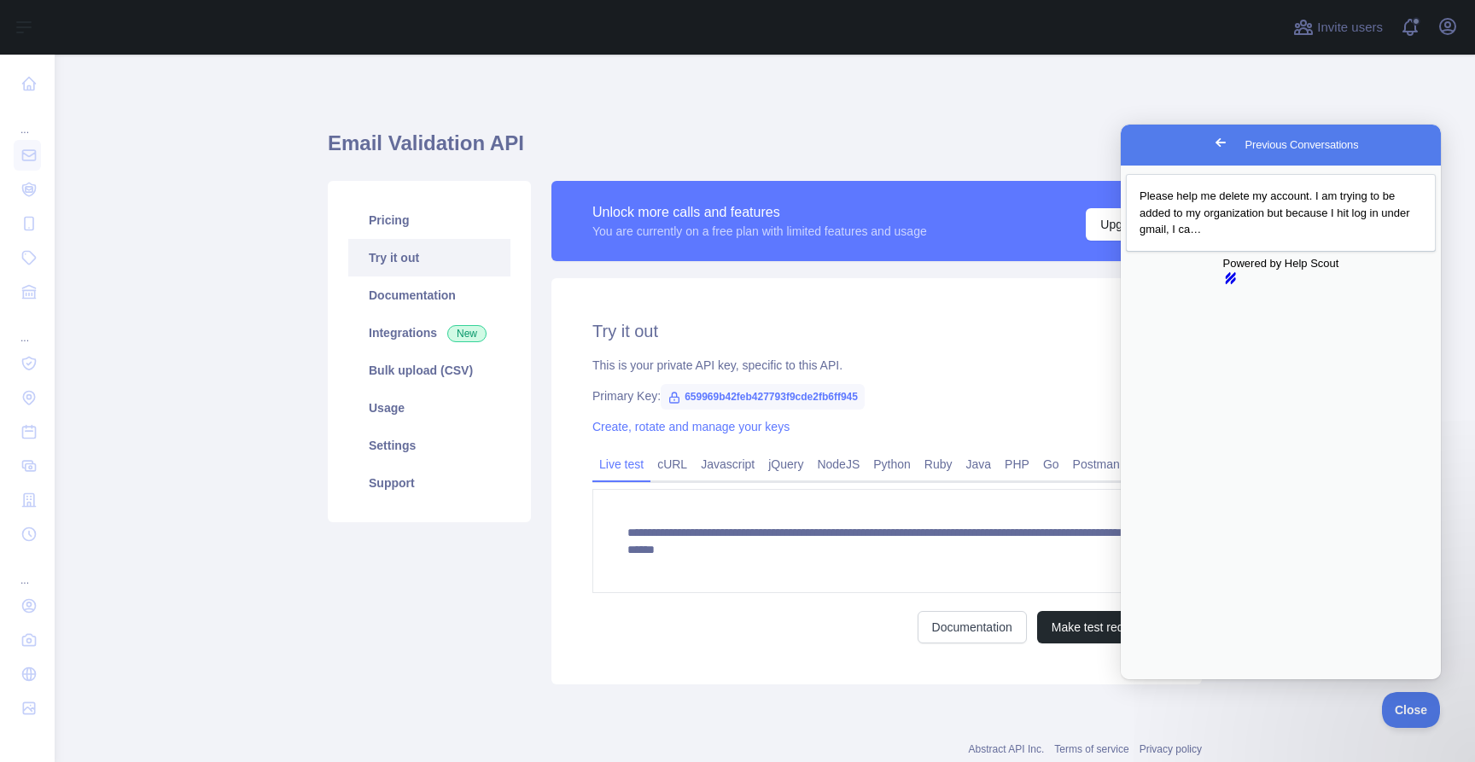
click at [1249, 252] on div "Please help me delete my account. I am trying to be added to my organization bu…" at bounding box center [1281, 213] width 310 height 78
click at [1249, 217] on span "Please help me delete my account. I am trying to be added to my organization bu…" at bounding box center [1275, 213] width 271 height 46
click at [1301, 742] on span "You" at bounding box center [1274, 749] width 304 height 15
click at [1386, 742] on div "You 3m Please help me delete my account. I am trying to be added to my organiza…" at bounding box center [1281, 775] width 318 height 66
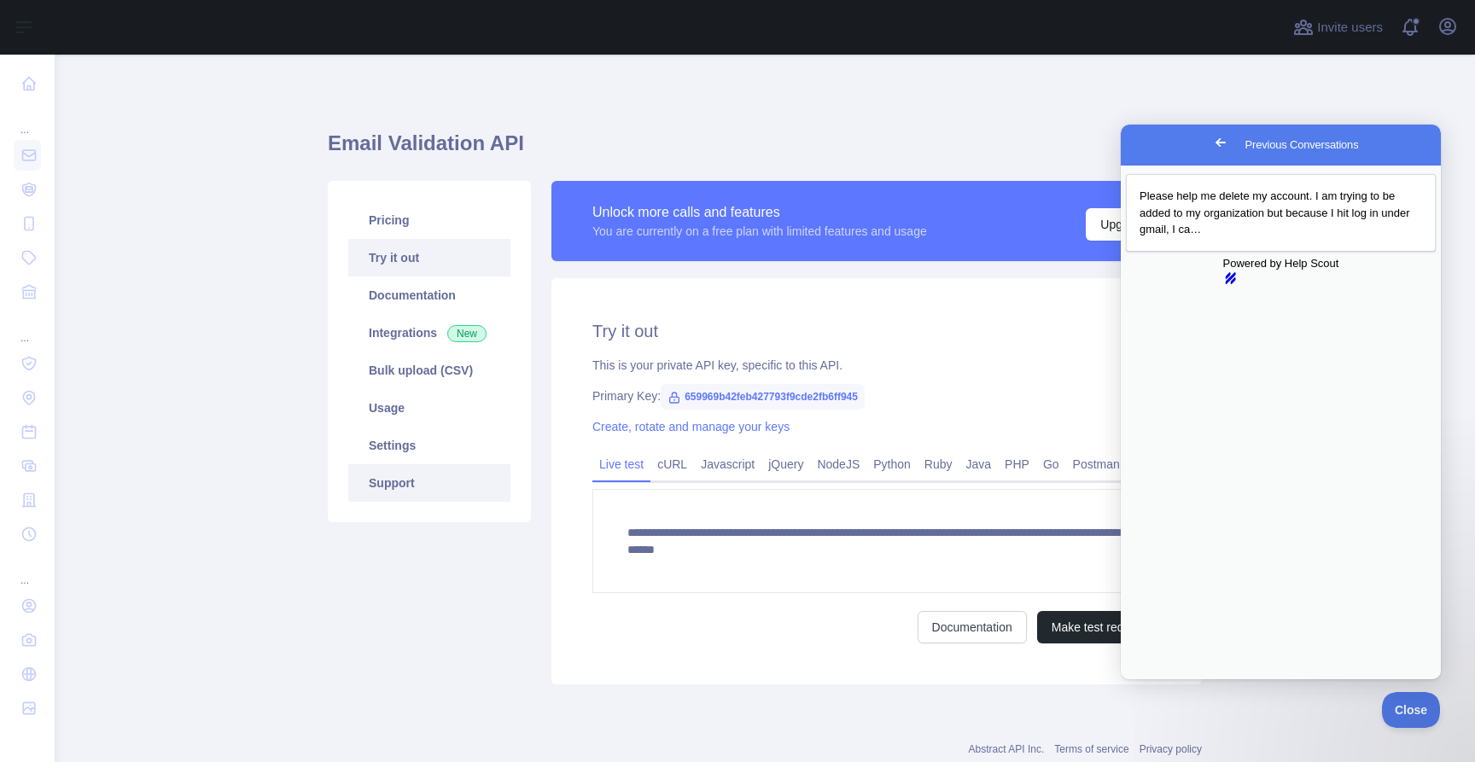
click at [427, 495] on link "Support" at bounding box center [429, 483] width 162 height 38
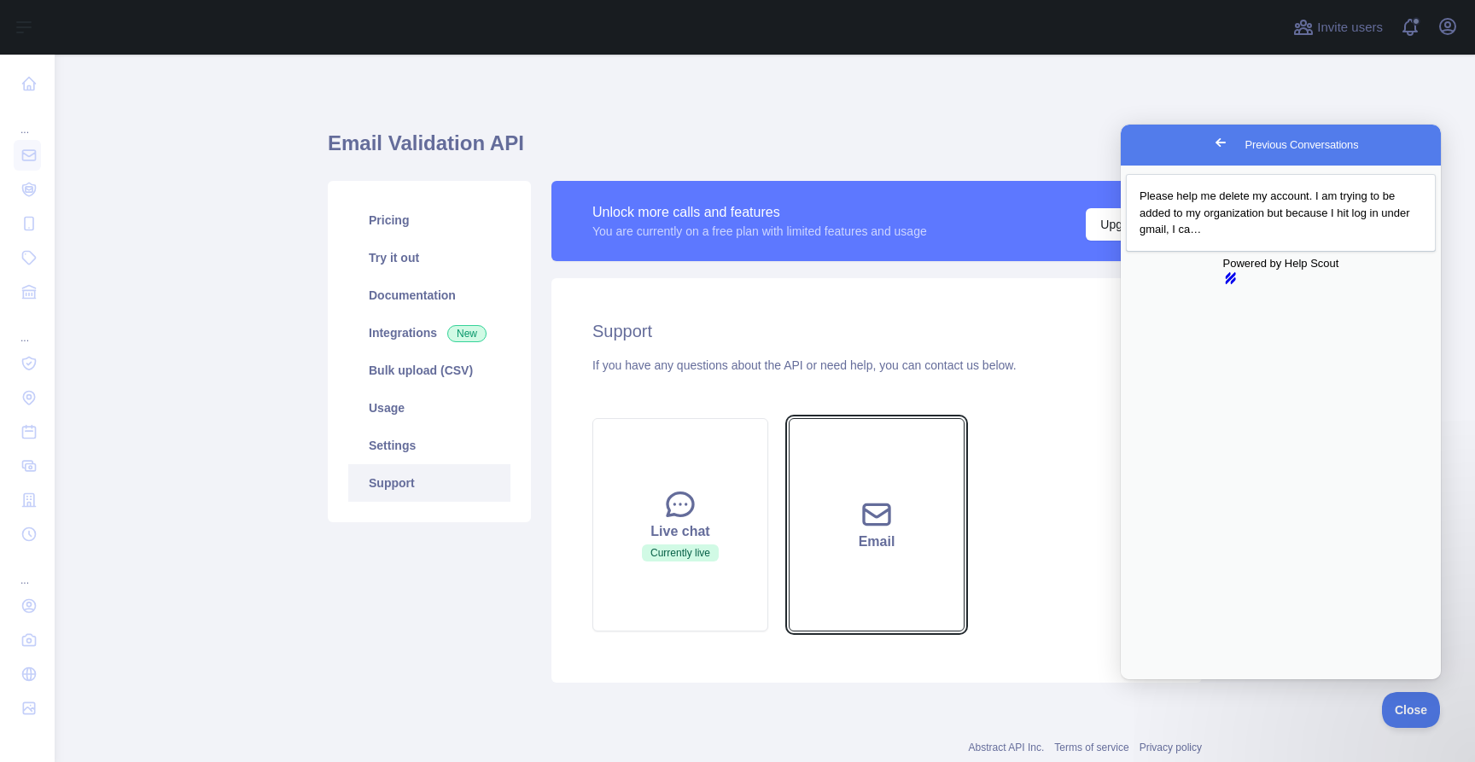
click at [907, 536] on div "Email" at bounding box center [876, 542] width 133 height 20
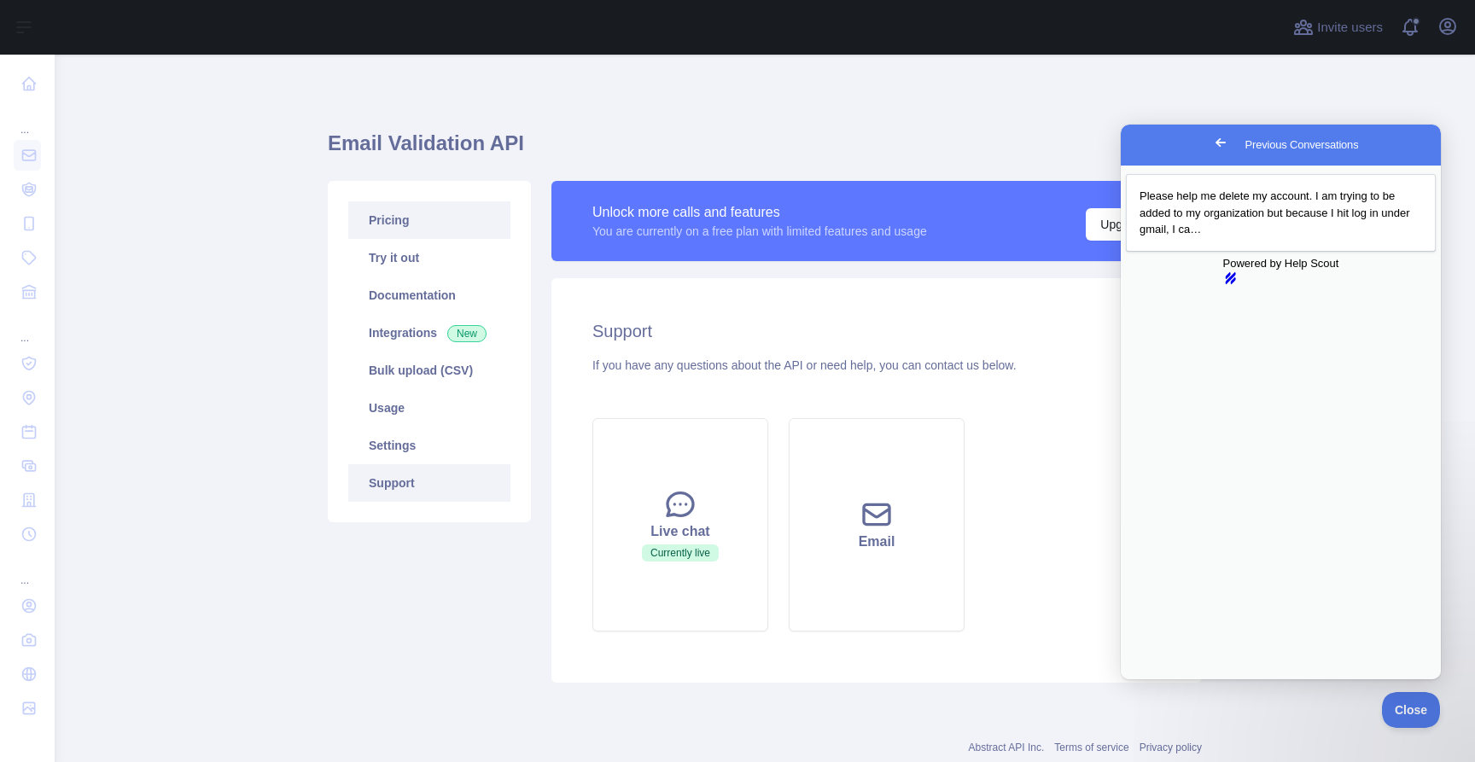
click at [417, 219] on link "Pricing" at bounding box center [429, 220] width 162 height 38
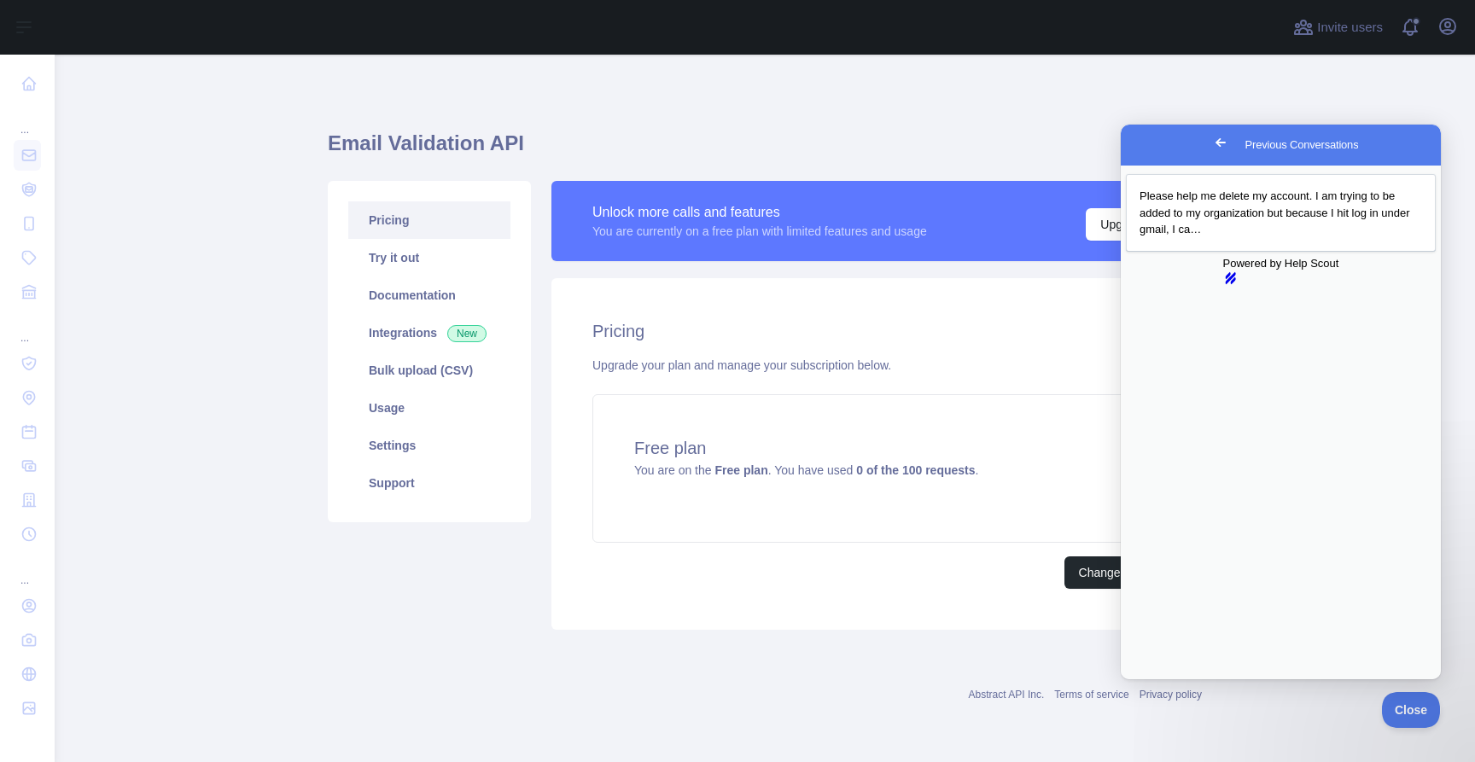
click at [726, 304] on div "Pricing Upgrade your plan and manage your subscription below. Free plan You are…" at bounding box center [876, 454] width 651 height 352
click at [1152, 680] on button "Close" at bounding box center [1137, 691] width 31 height 22
click at [1172, 101] on div "Email Validation API Pricing Try it out Documentation Integrations New Bulk upl…" at bounding box center [765, 375] width 874 height 558
click at [1211, 149] on span "Go back" at bounding box center [1221, 142] width 20 height 20
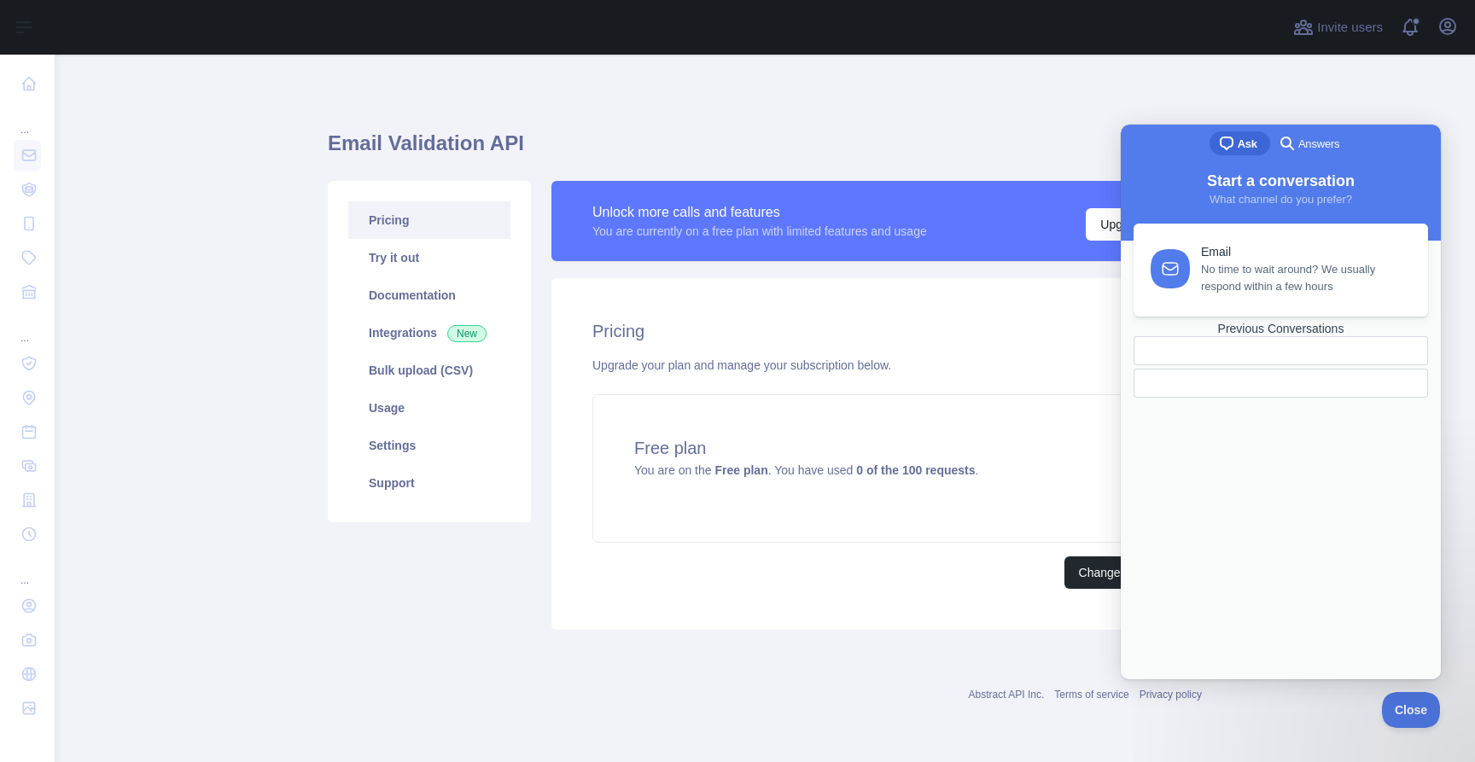
click at [1411, 133] on div "chat-square Ask search-medium Answers" at bounding box center [1281, 145] width 320 height 41
click at [1257, 336] on div "Previous Conversations" at bounding box center [1281, 329] width 295 height 15
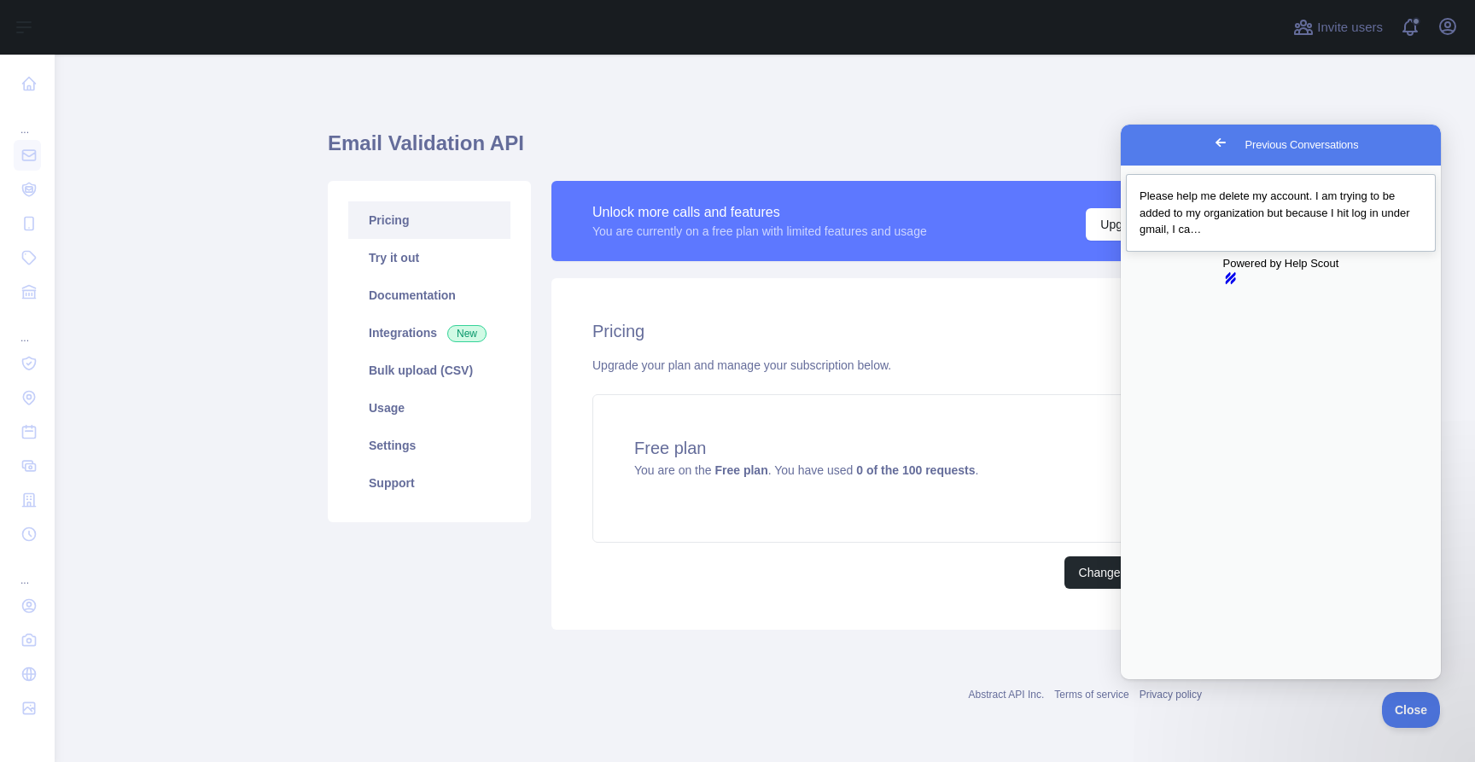
click at [1195, 191] on span "Please help me delete my account. I am trying to be added to my organization bu…" at bounding box center [1275, 213] width 271 height 46
